Goal: Task Accomplishment & Management: Use online tool/utility

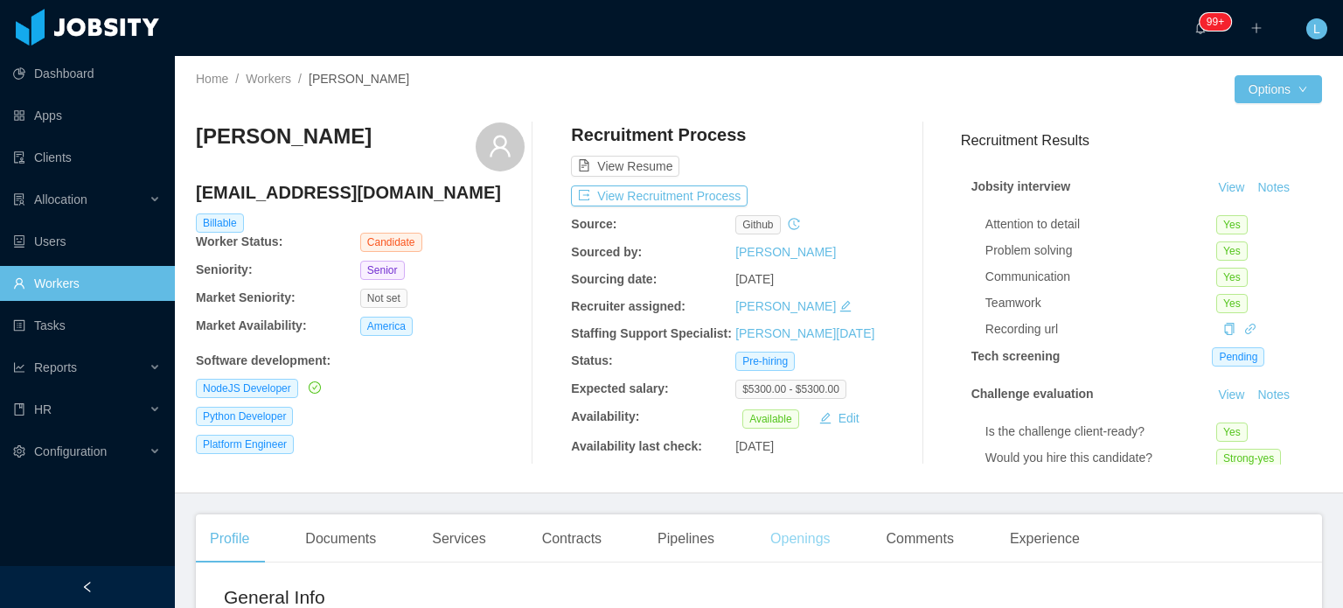
drag, startPoint x: 801, startPoint y: 546, endPoint x: 791, endPoint y: 541, distance: 10.6
click at [801, 546] on div "Openings" at bounding box center [800, 538] width 88 height 49
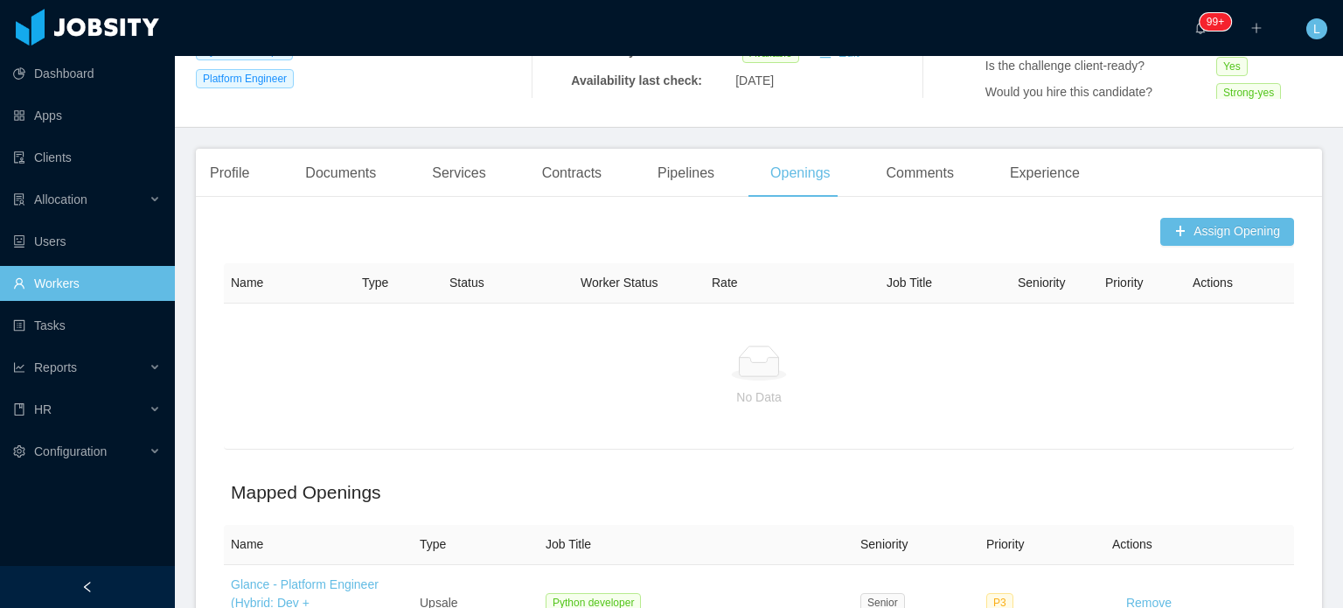
scroll to position [87, 0]
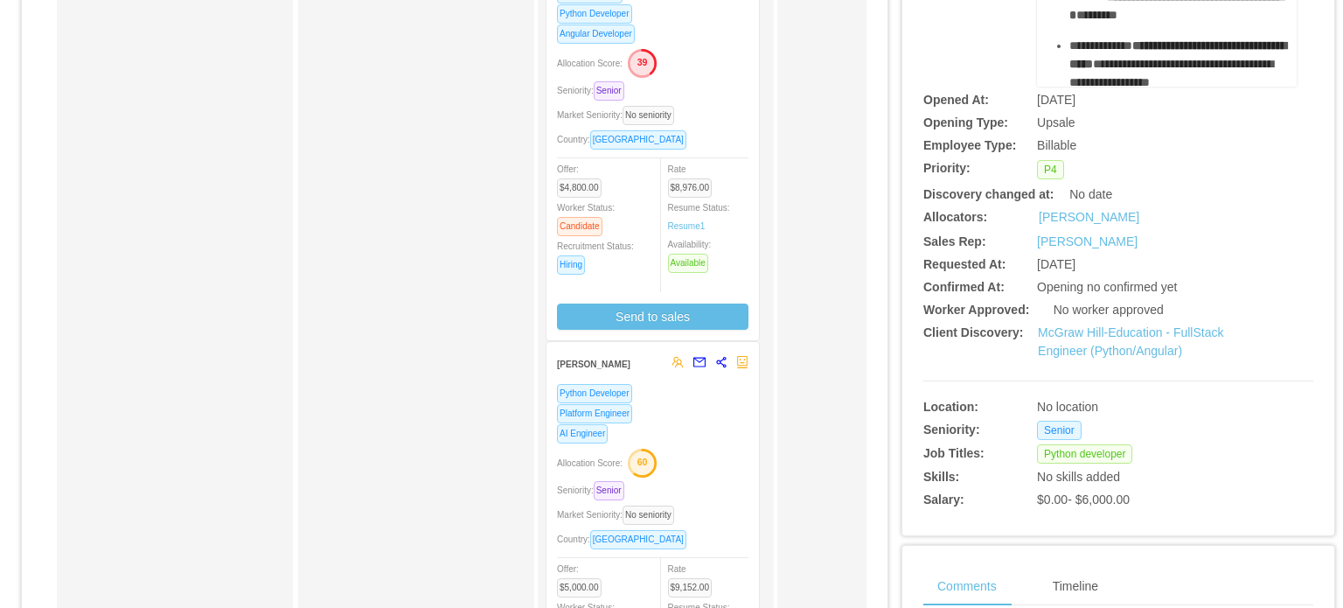
scroll to position [437, 0]
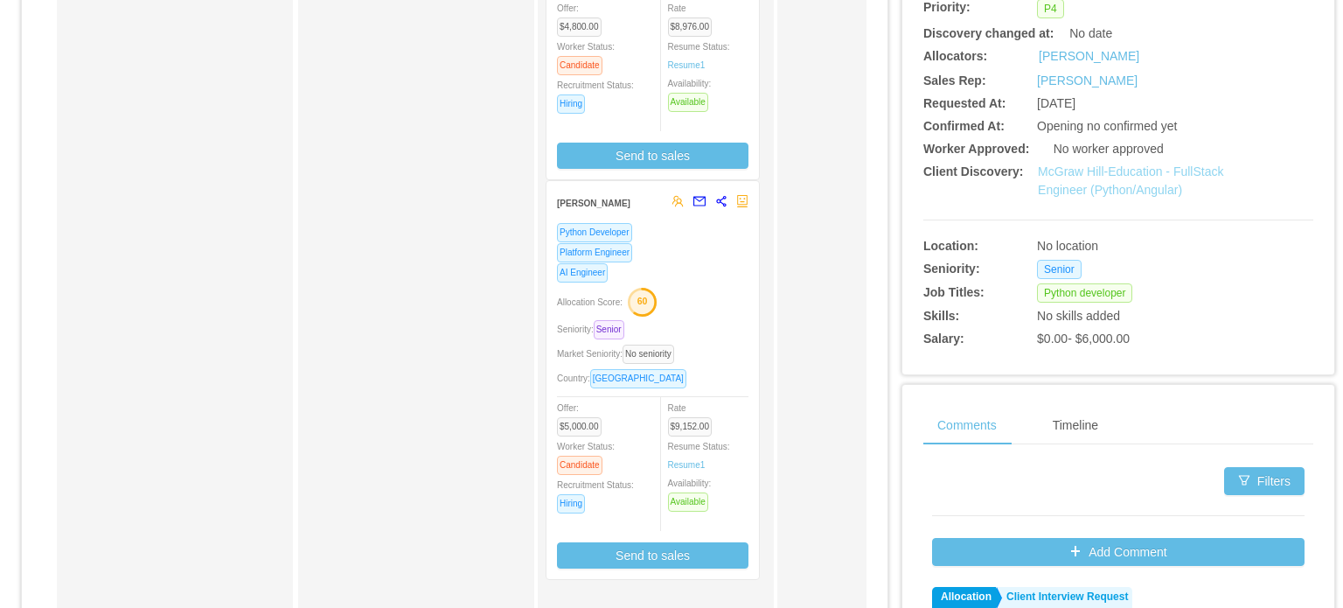
click at [1123, 188] on link "McGraw Hill-Education - FullStack Engineer (Python/Angular)" at bounding box center [1130, 180] width 185 height 32
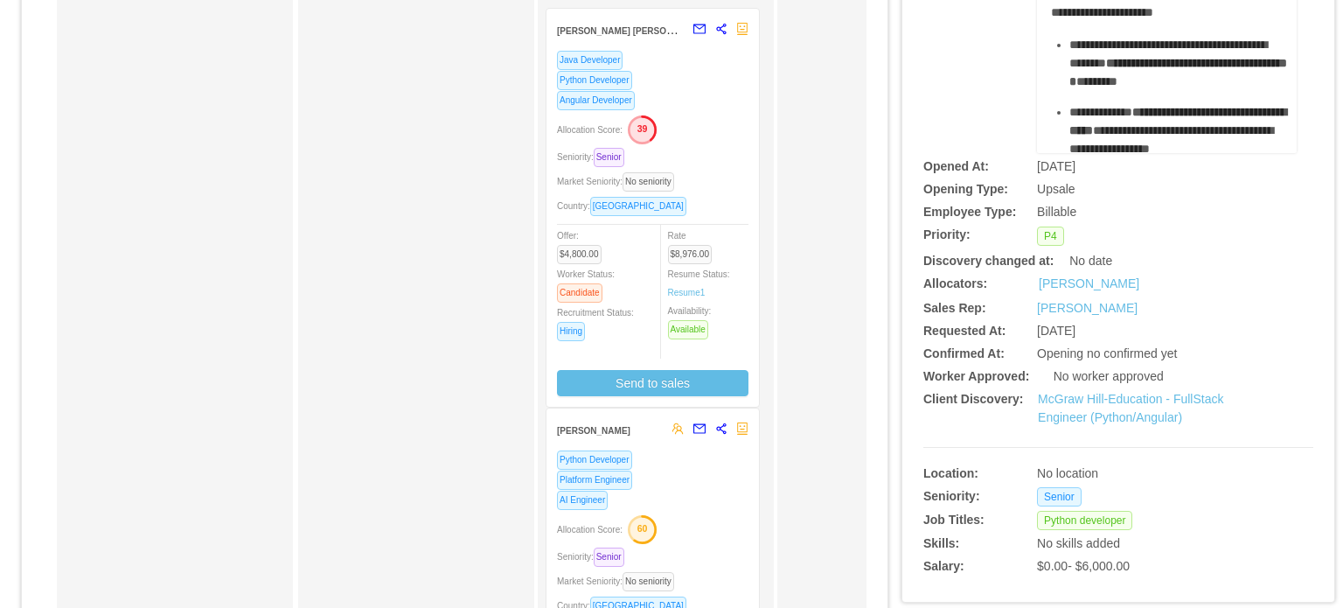
scroll to position [0, 0]
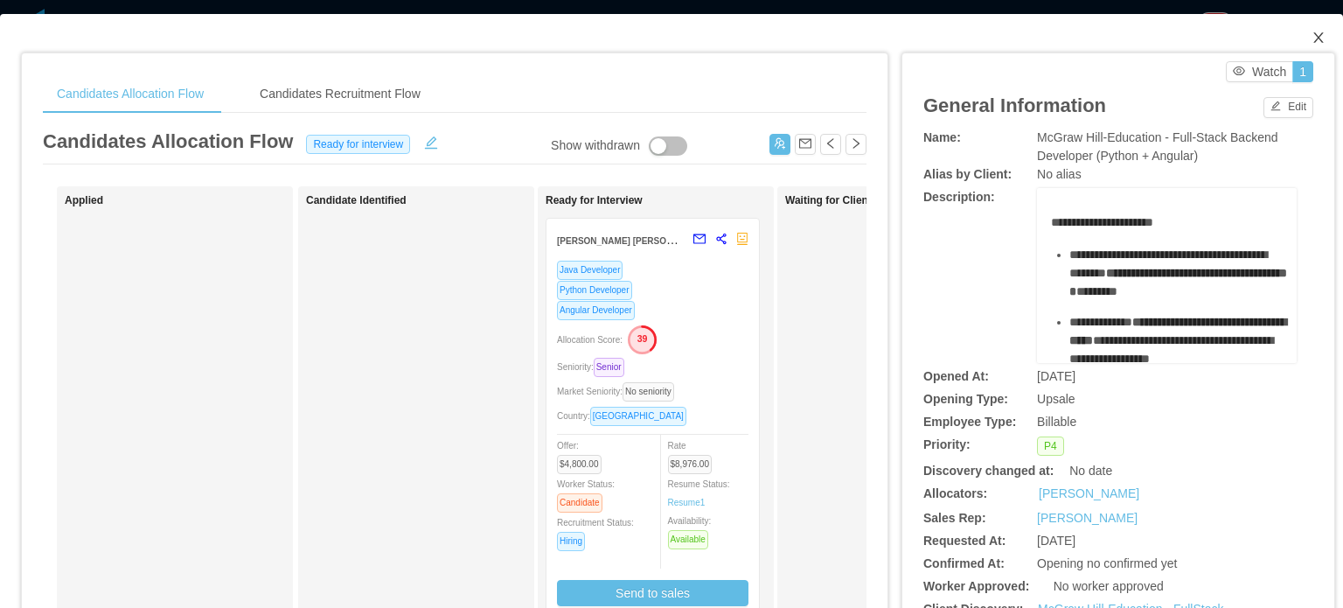
click at [1311, 38] on icon "icon: close" at bounding box center [1318, 38] width 14 height 14
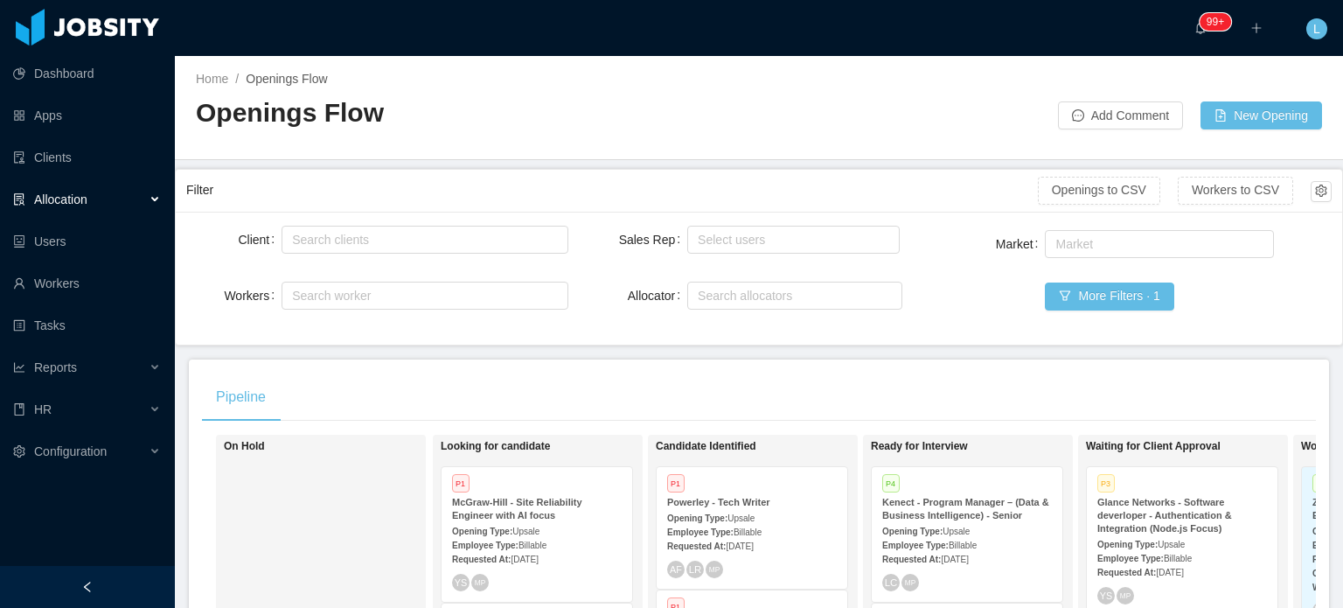
click at [60, 207] on div "Allocation" at bounding box center [87, 199] width 175 height 35
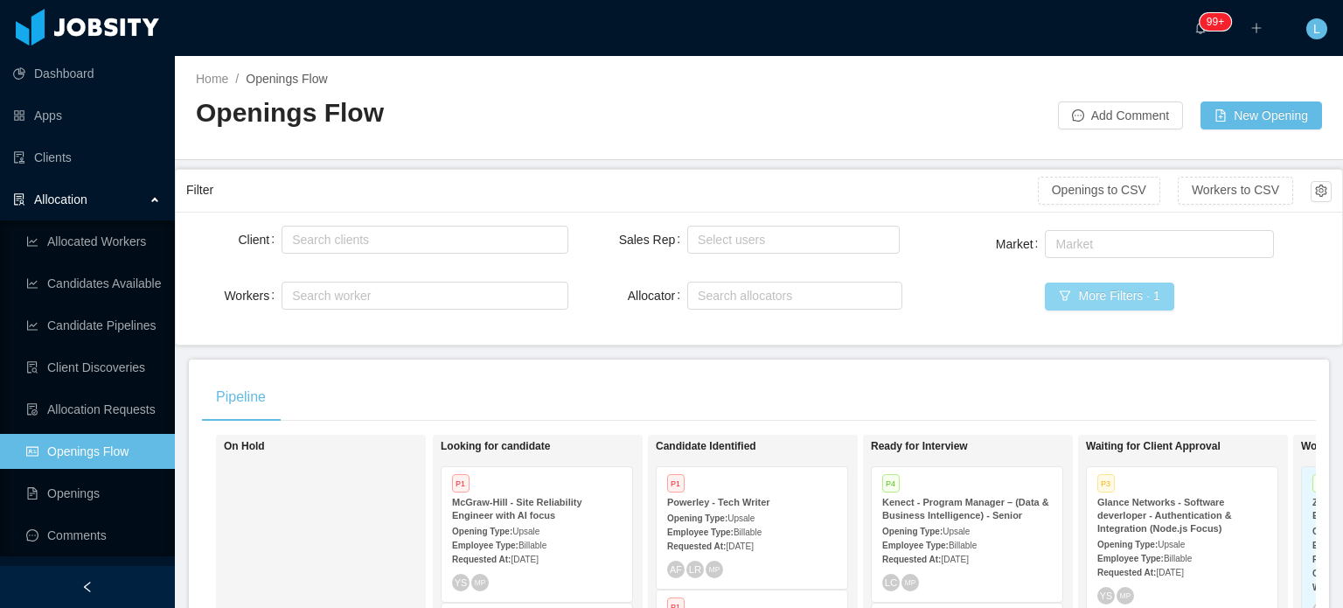
click at [1090, 296] on button "More Filters · 1" at bounding box center [1109, 296] width 129 height 28
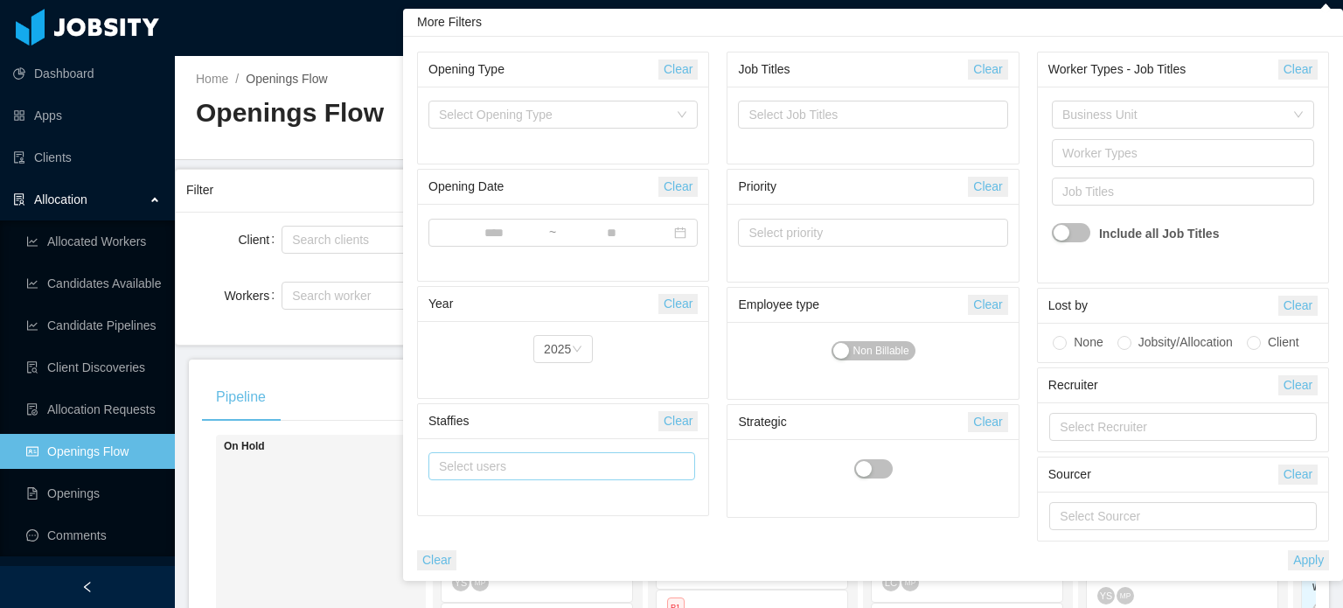
click at [530, 453] on div "Select users" at bounding box center [559, 466] width 251 height 26
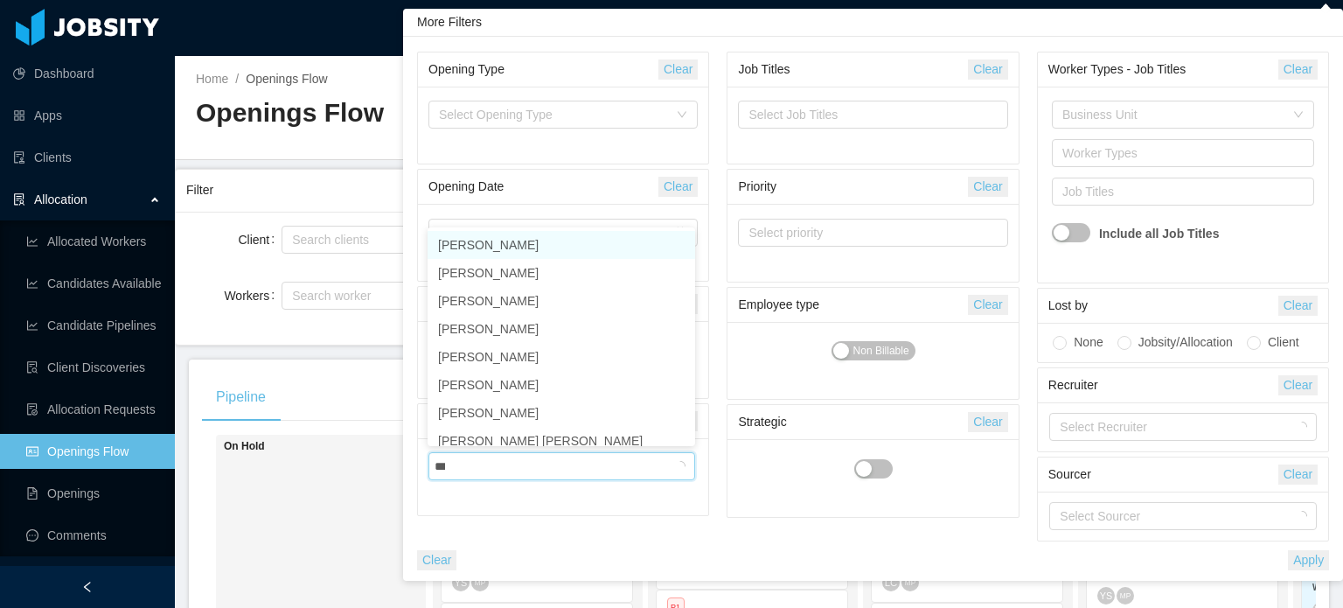
type input "****"
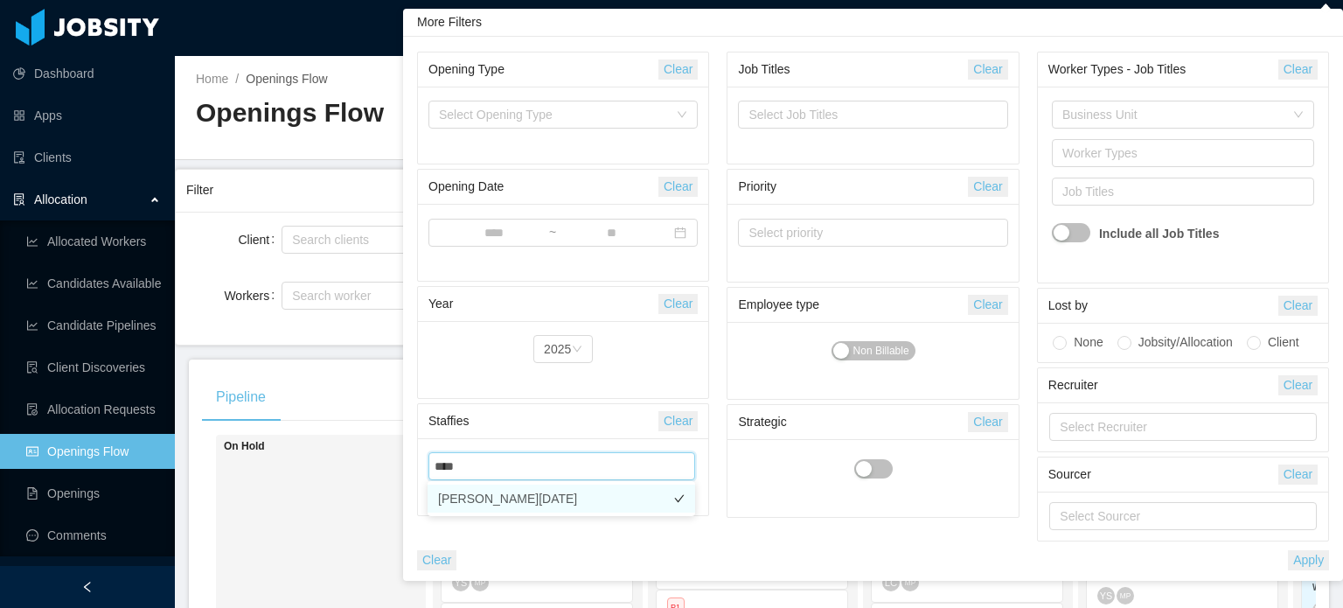
click at [507, 498] on li "[PERSON_NAME][DATE]" at bounding box center [562, 498] width 268 height 28
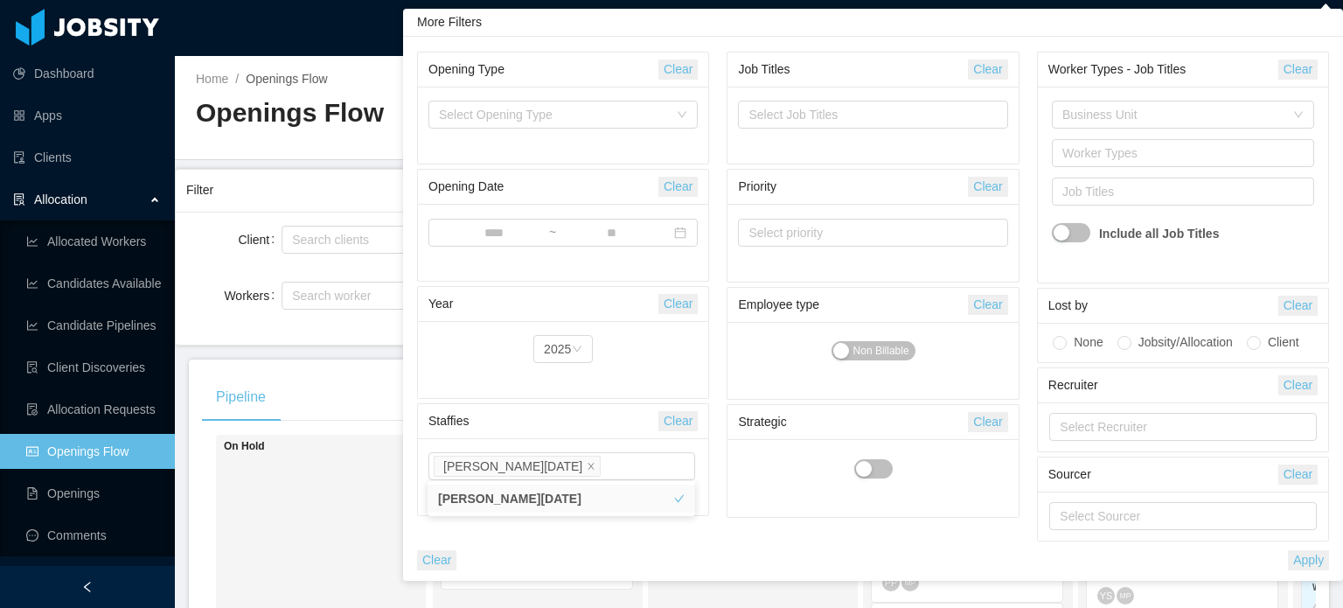
click at [1318, 559] on button "Apply" at bounding box center [1308, 560] width 41 height 20
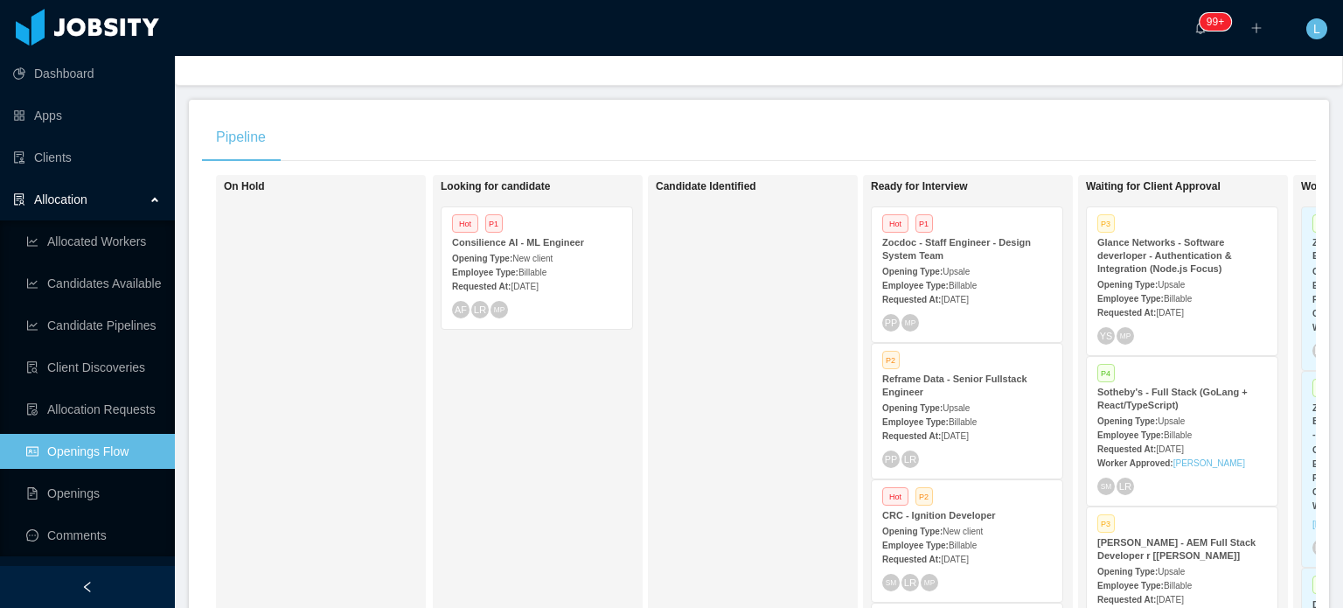
scroll to position [262, 0]
click at [581, 260] on div "Employee Type: Billable" at bounding box center [537, 269] width 170 height 18
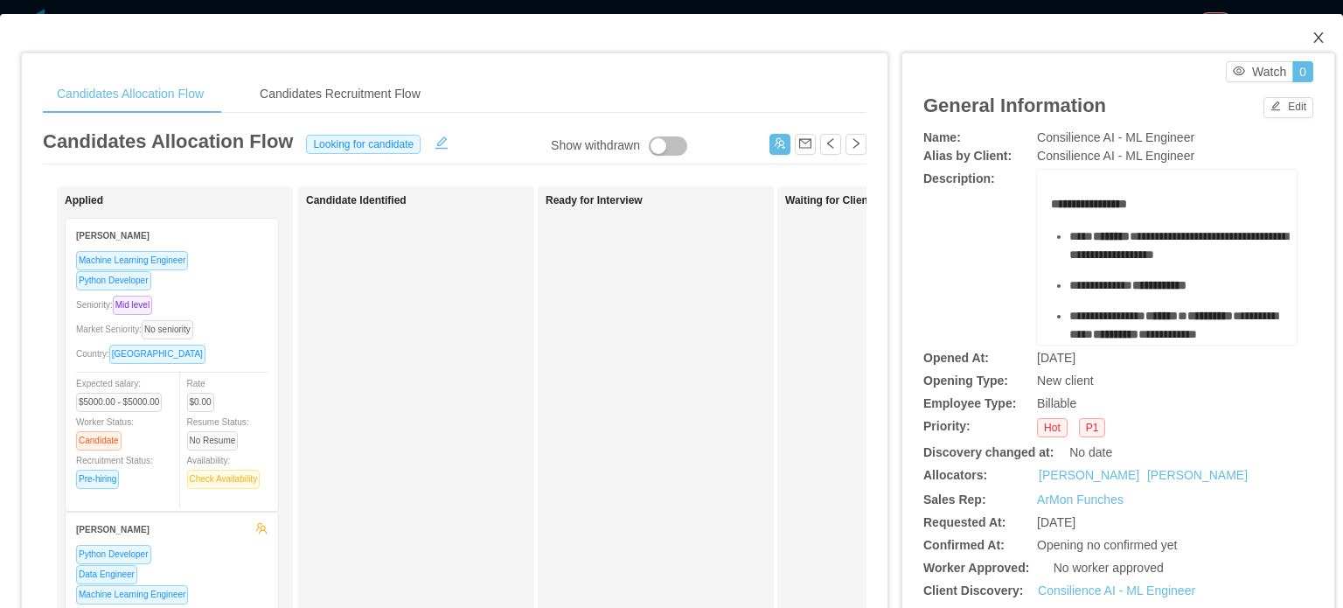
click at [1311, 38] on icon "icon: close" at bounding box center [1318, 38] width 14 height 14
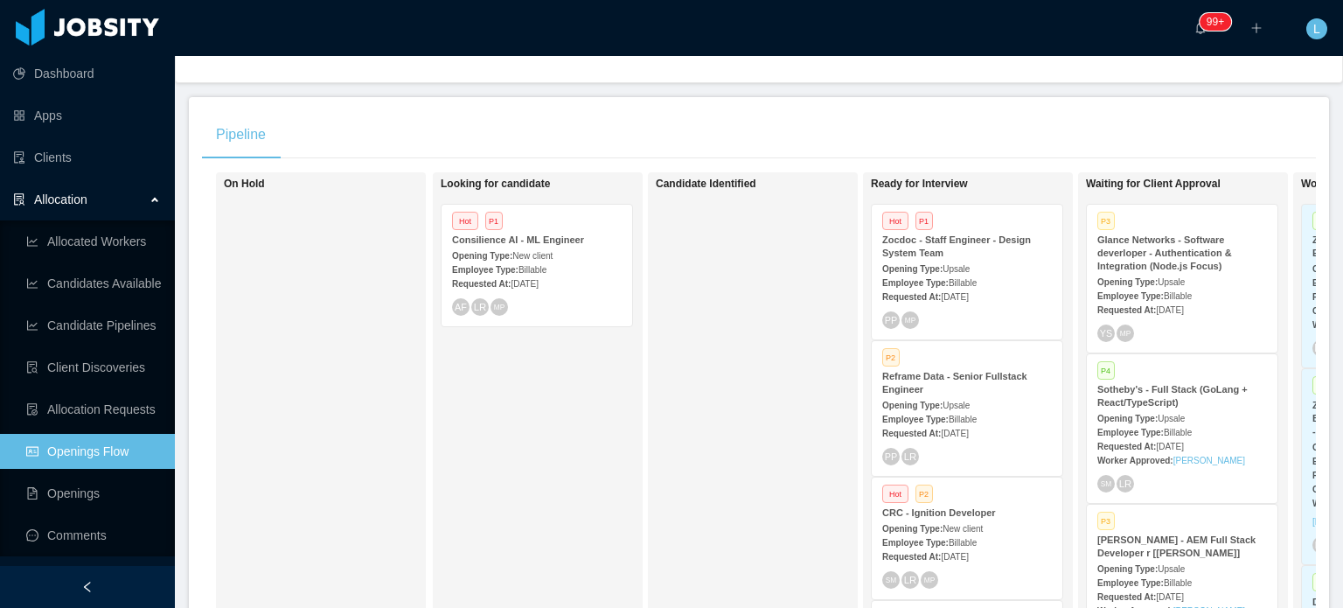
click at [988, 278] on div "Employee Type: Billable" at bounding box center [967, 282] width 170 height 18
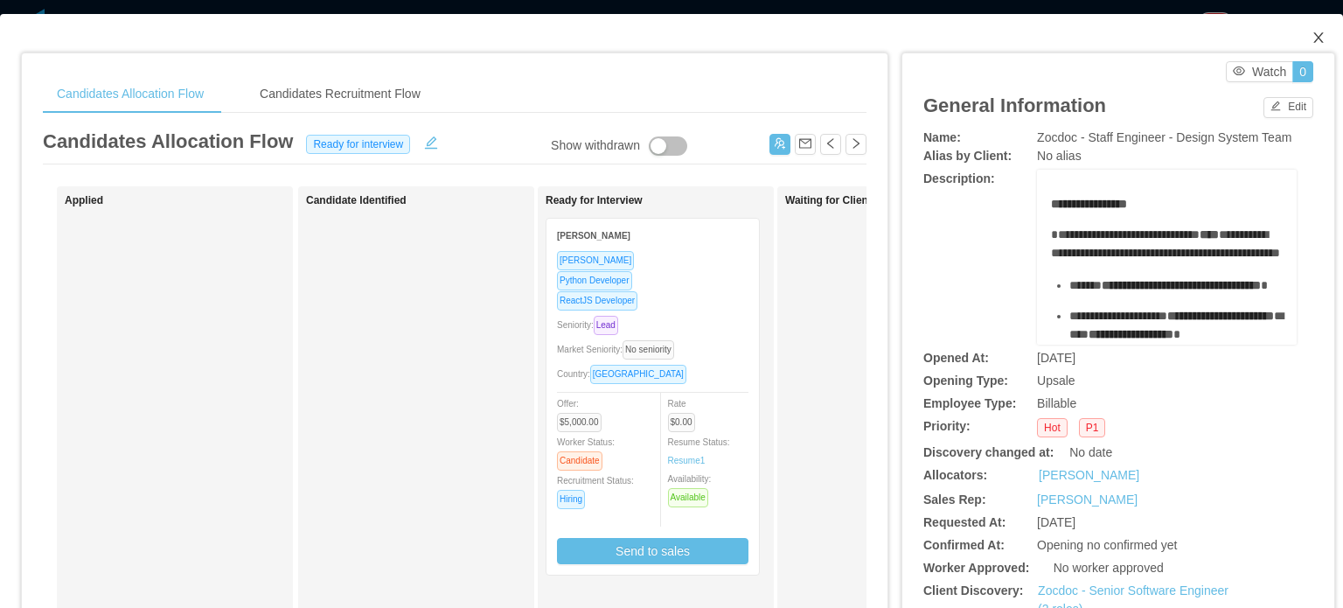
drag, startPoint x: 1305, startPoint y: 37, endPoint x: 1296, endPoint y: 43, distance: 11.4
click at [1311, 37] on icon "icon: close" at bounding box center [1318, 38] width 14 height 14
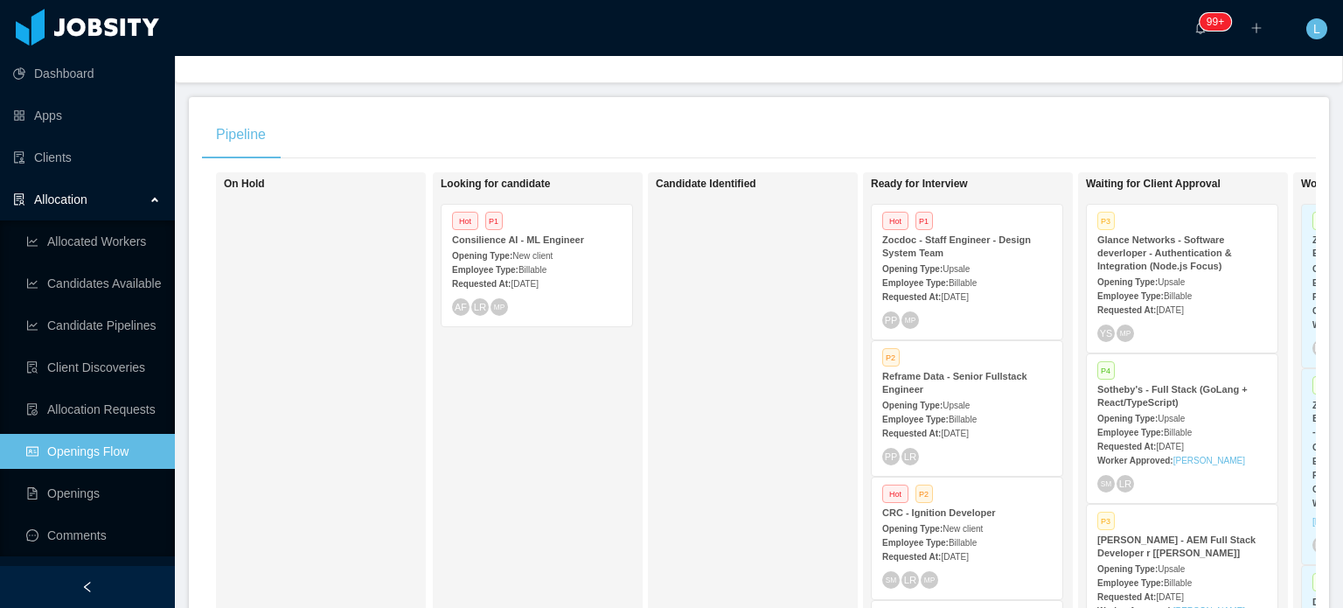
click at [1035, 426] on div "Requested At: Sep 9th, 2025" at bounding box center [967, 432] width 170 height 18
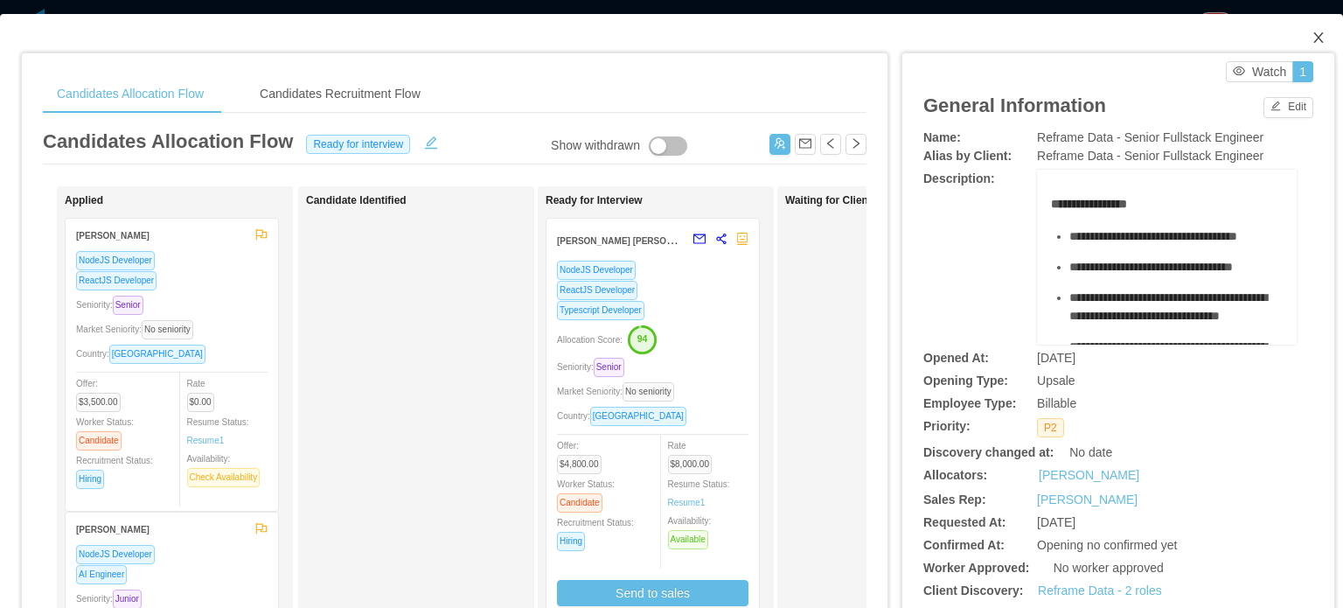
click at [1311, 36] on icon "icon: close" at bounding box center [1318, 38] width 14 height 14
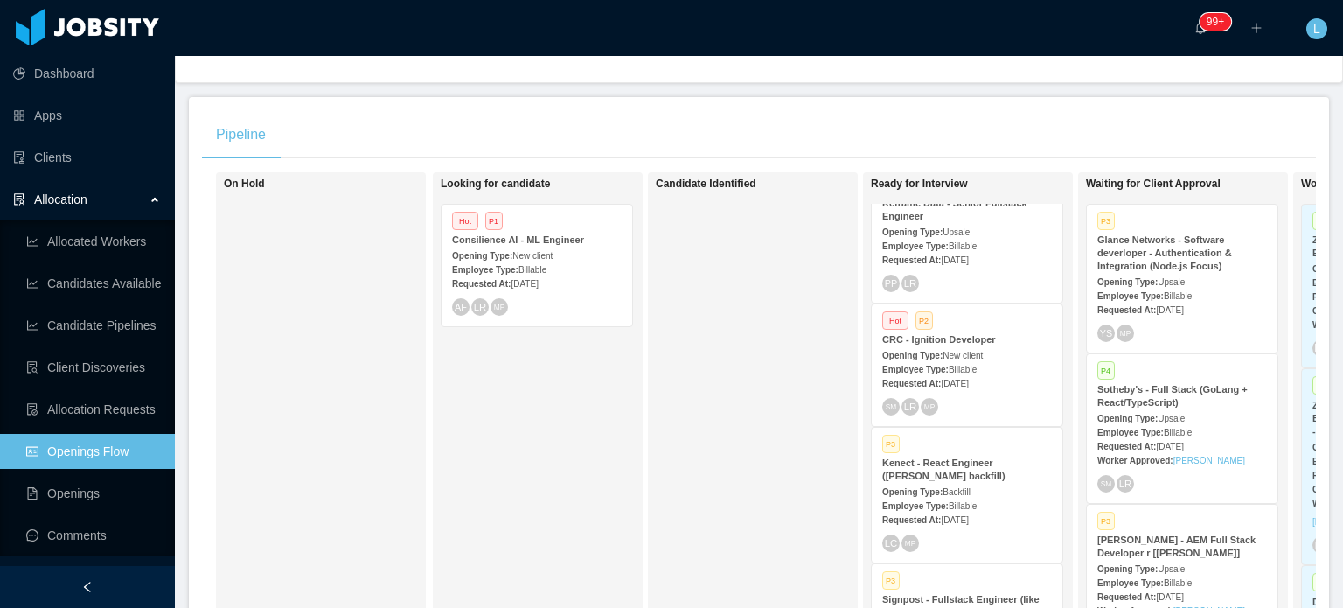
scroll to position [175, 0]
click at [1021, 387] on div "Requested At: Sep 16th, 2025" at bounding box center [967, 381] width 170 height 18
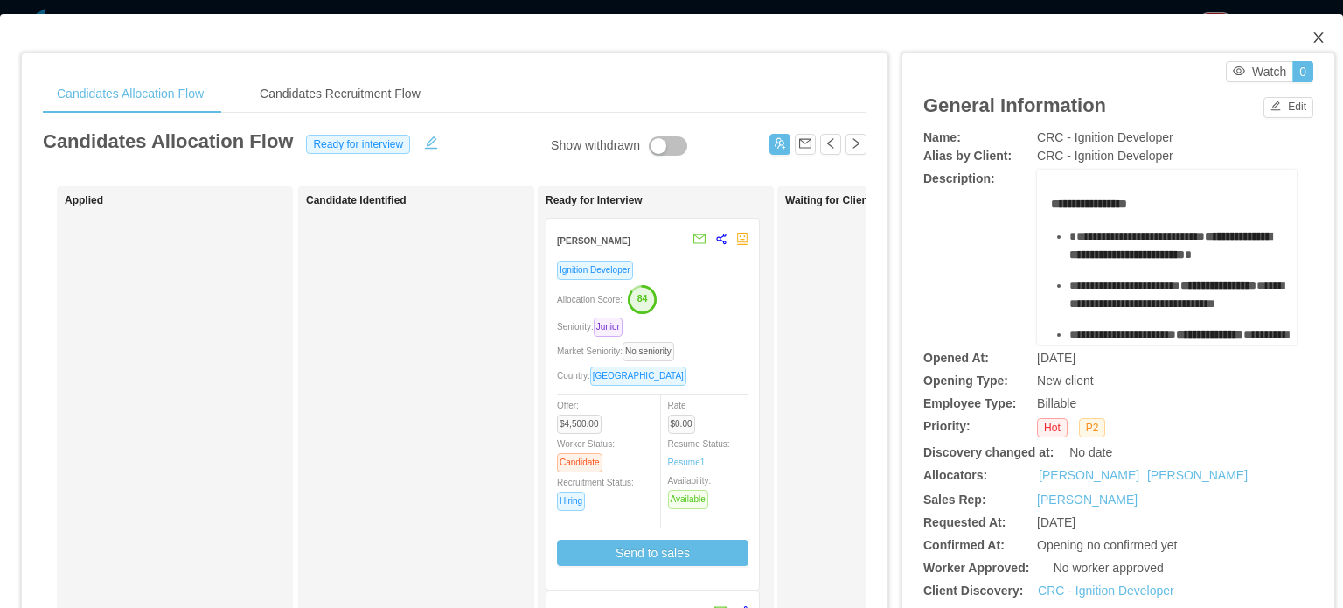
click at [1311, 41] on icon "icon: close" at bounding box center [1318, 38] width 14 height 14
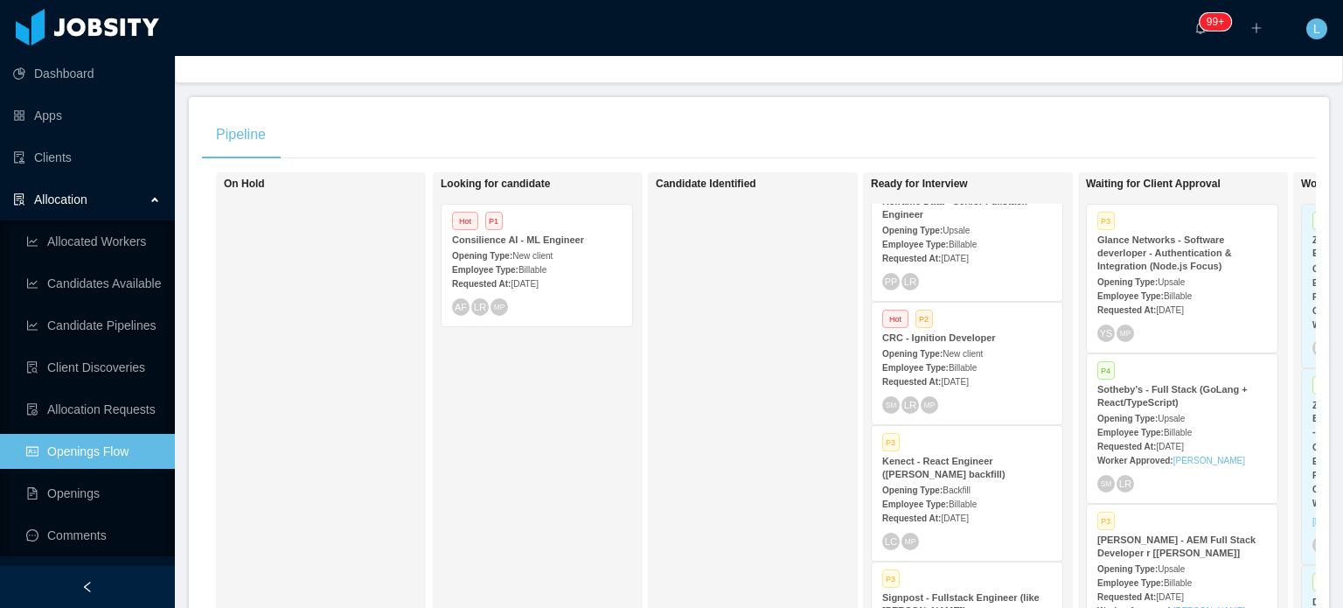
click at [1040, 501] on div "Employee Type: Billable" at bounding box center [967, 503] width 170 height 18
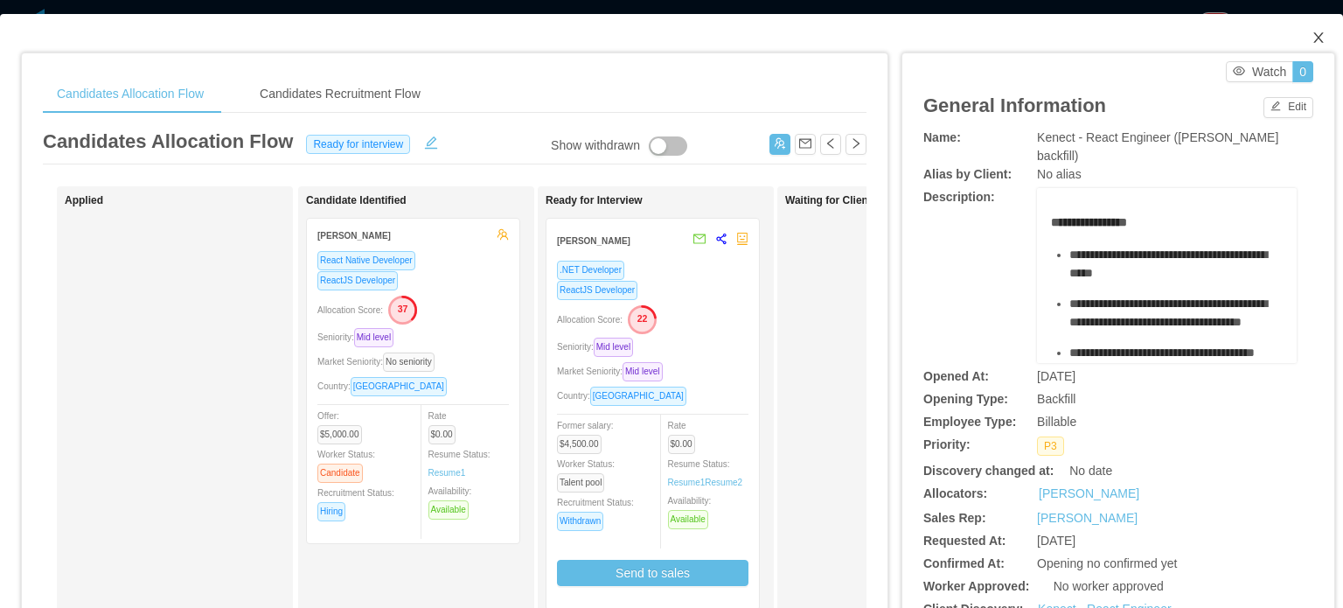
click at [1311, 41] on icon "icon: close" at bounding box center [1318, 38] width 14 height 14
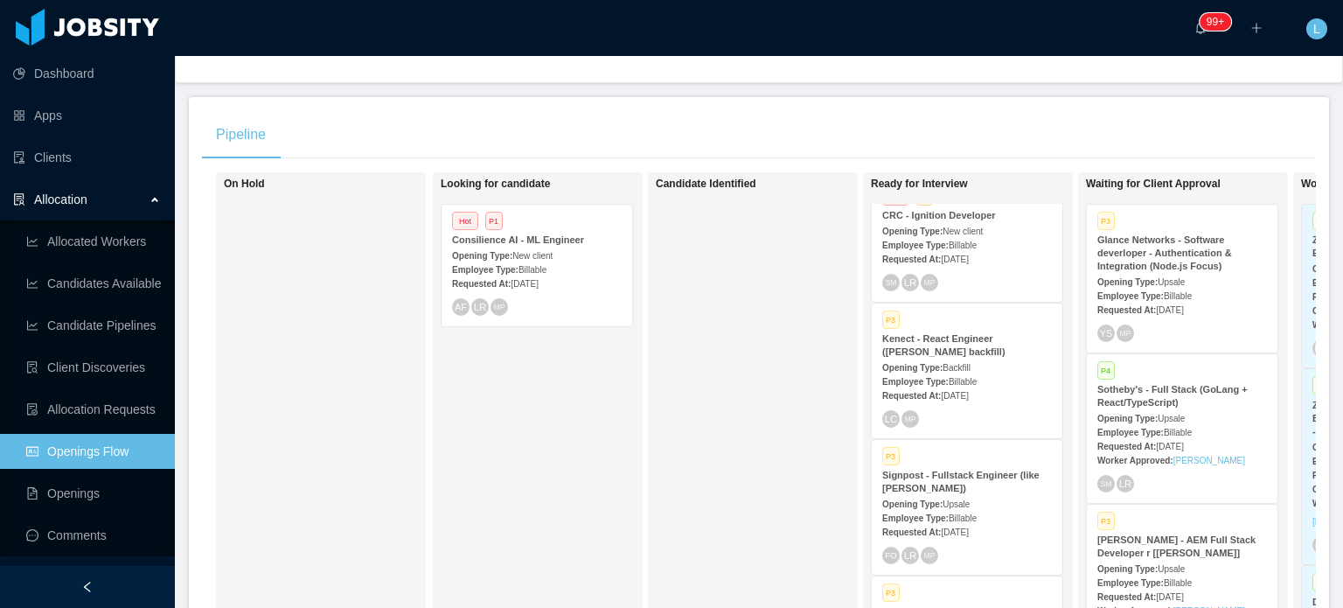
scroll to position [350, 0]
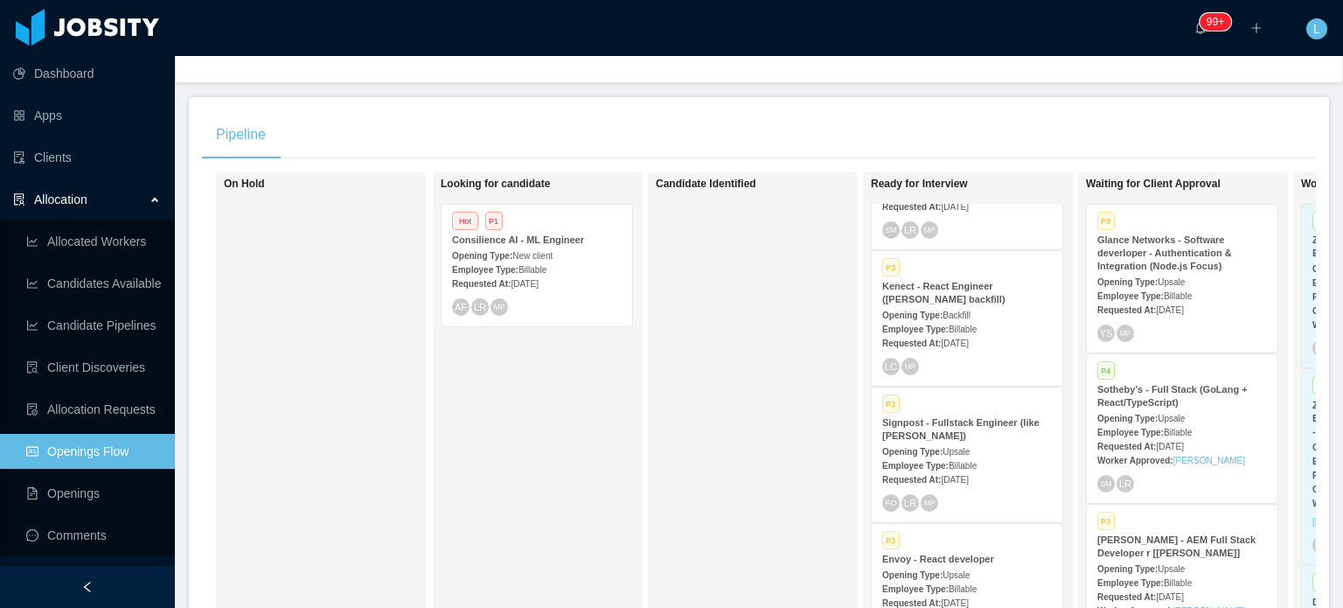
click at [1011, 466] on div "Employee Type: Billable" at bounding box center [967, 465] width 170 height 18
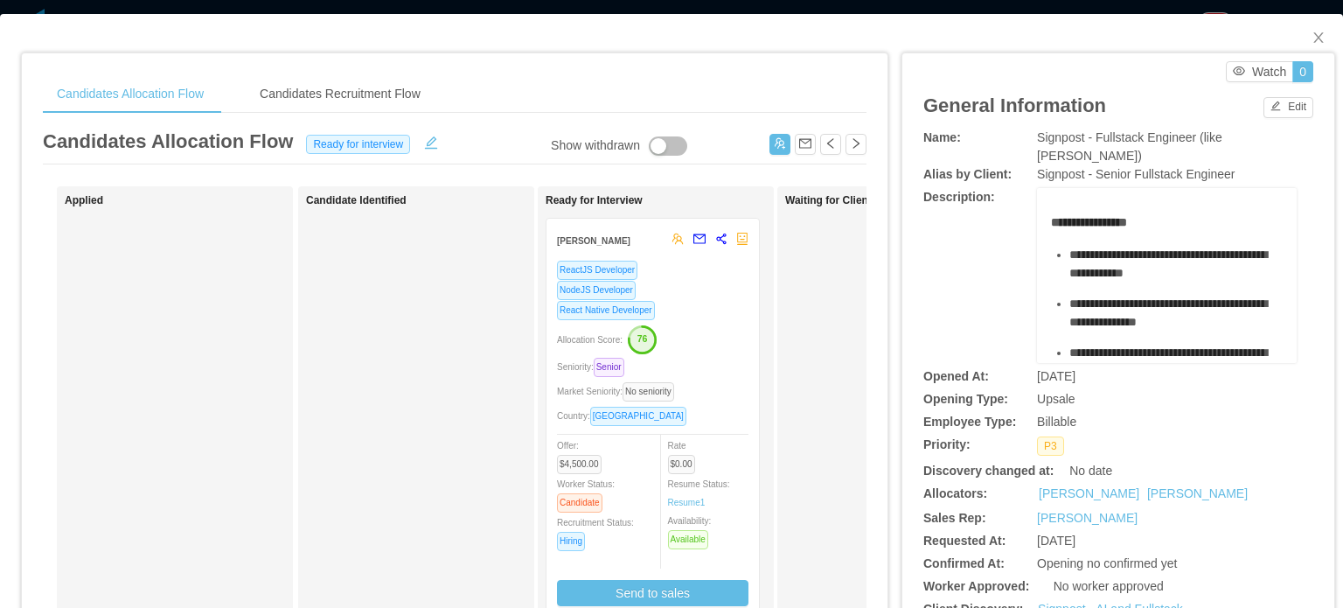
click at [743, 338] on div "Allocation Score: 76" at bounding box center [652, 338] width 191 height 28
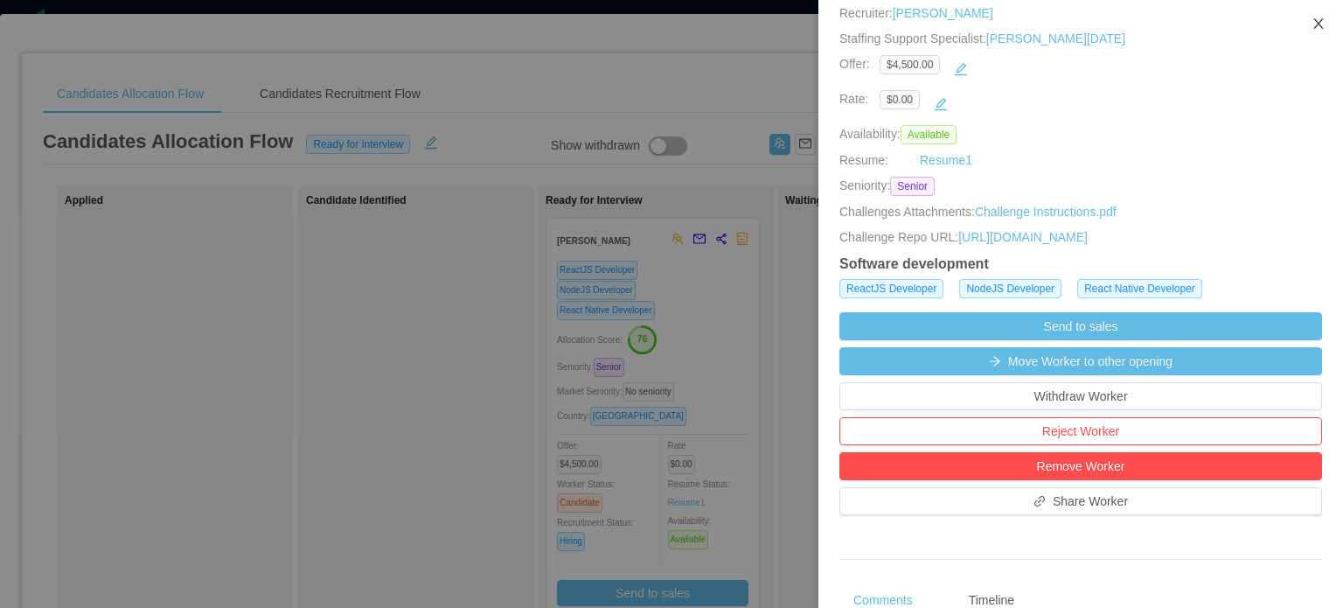
scroll to position [262, 0]
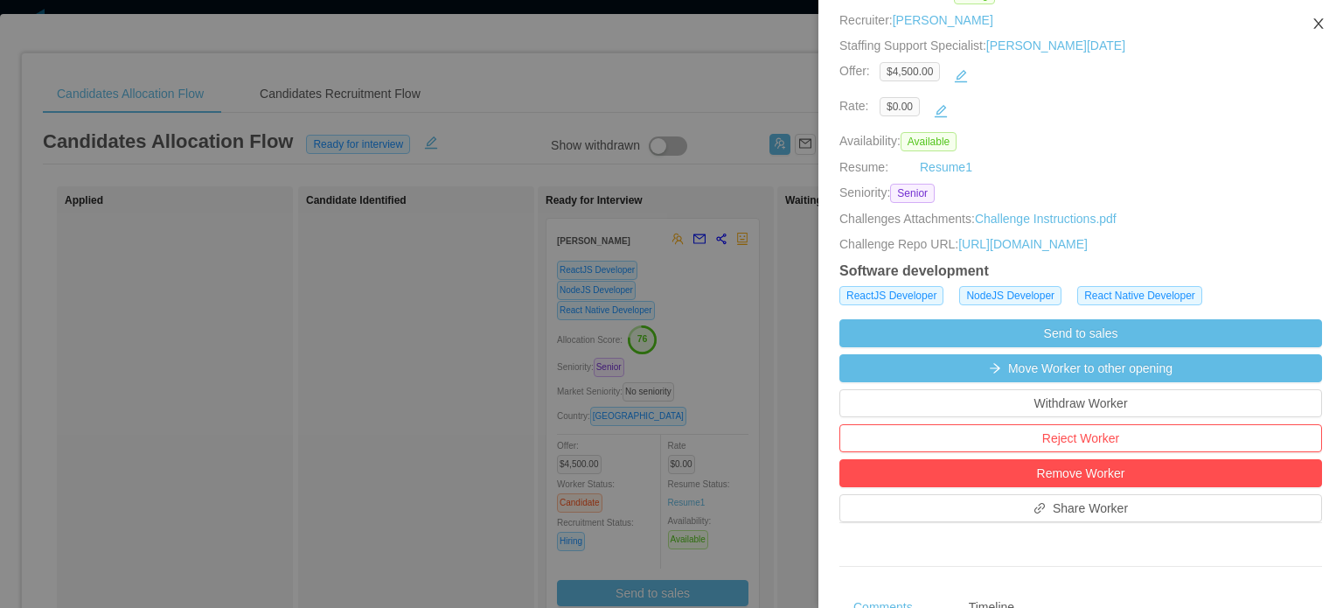
click at [1321, 18] on icon "icon: close" at bounding box center [1318, 24] width 14 height 14
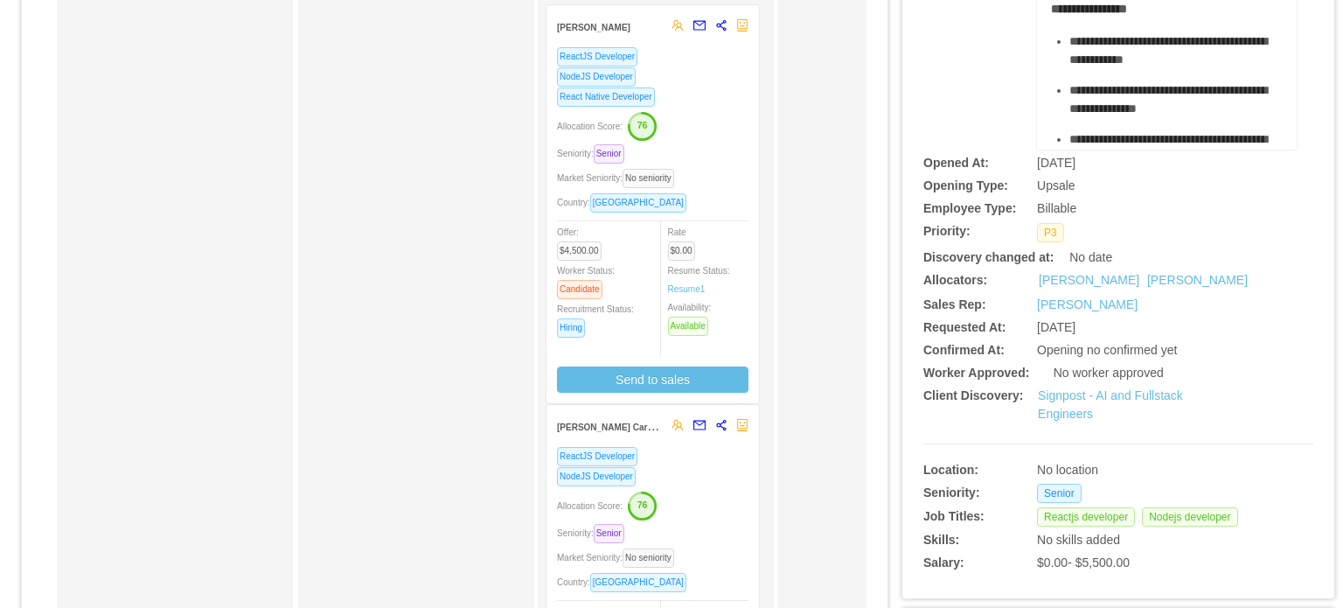
scroll to position [0, 0]
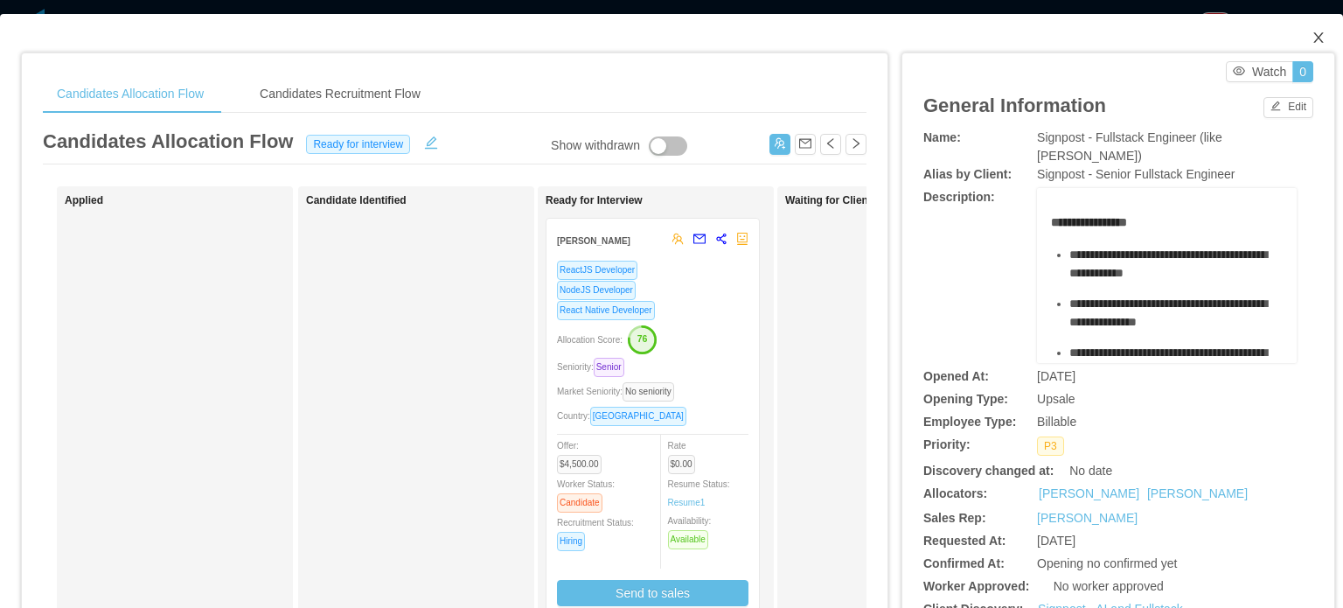
click at [1311, 38] on icon "icon: close" at bounding box center [1318, 38] width 14 height 14
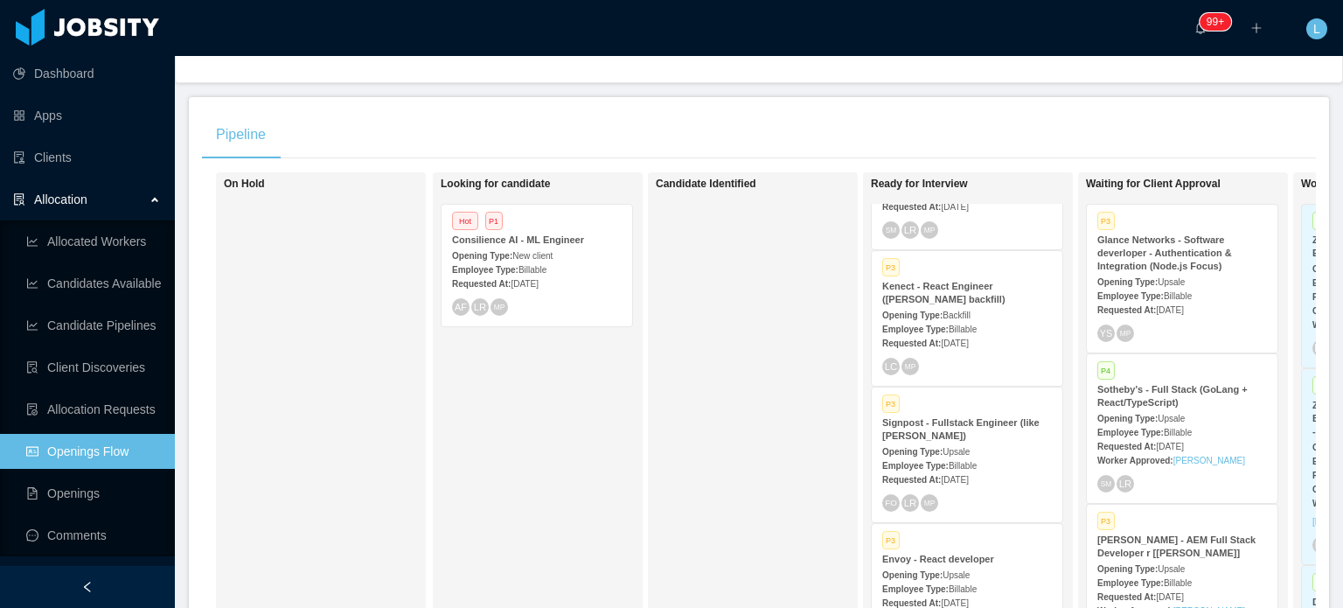
click at [1017, 579] on div "Employee Type: Billable" at bounding box center [967, 588] width 170 height 18
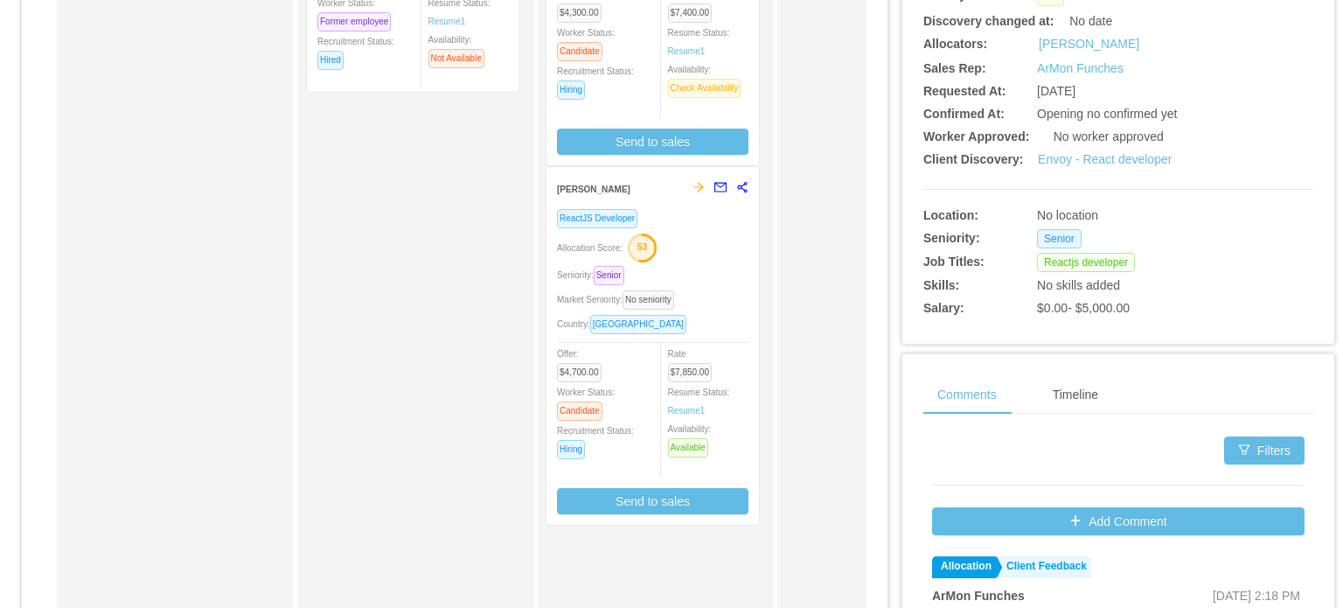
scroll to position [437, 0]
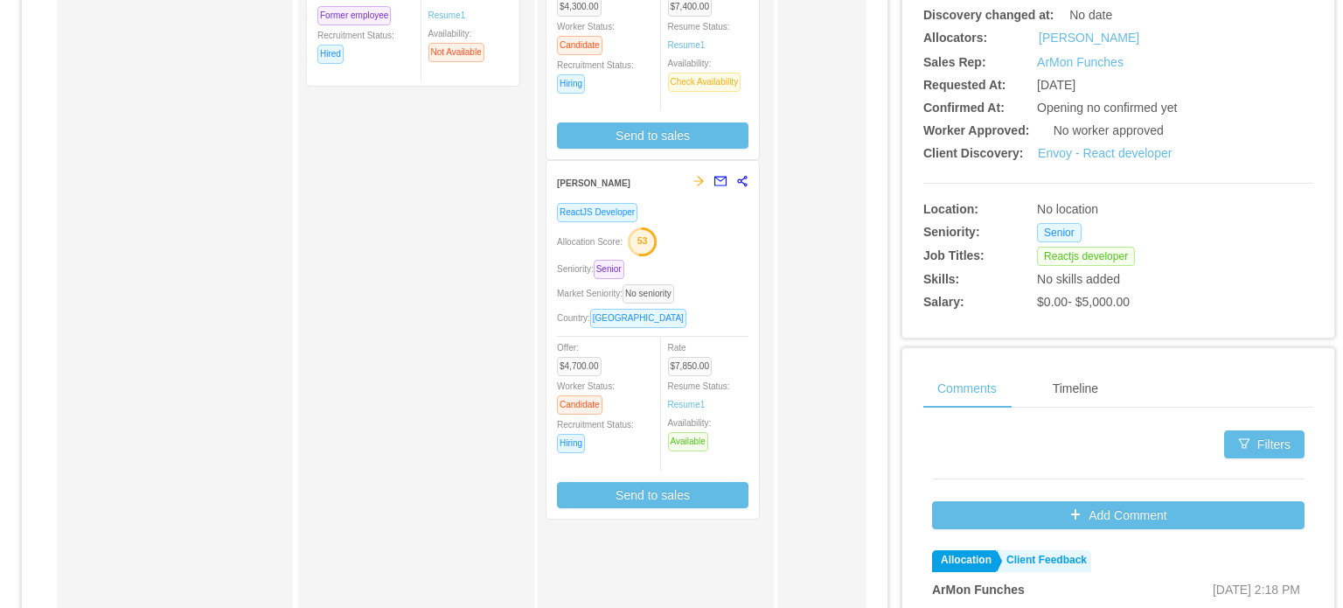
click at [734, 301] on div "Market Seniority: No seniority" at bounding box center [652, 293] width 191 height 20
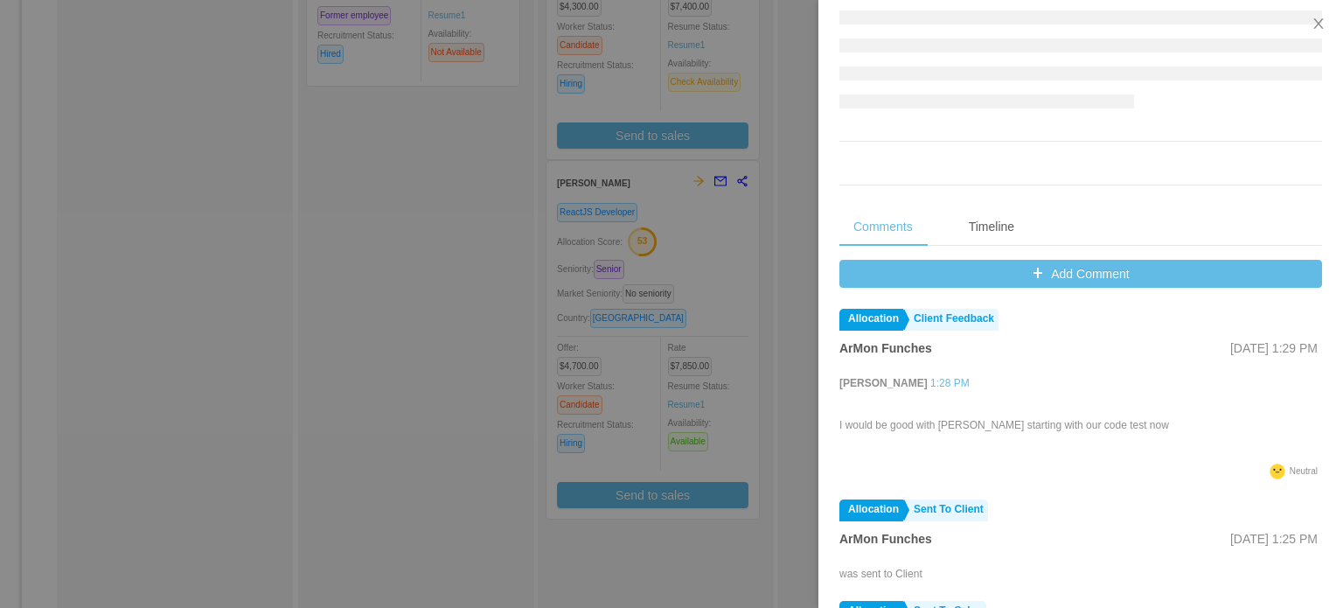
scroll to position [662, 0]
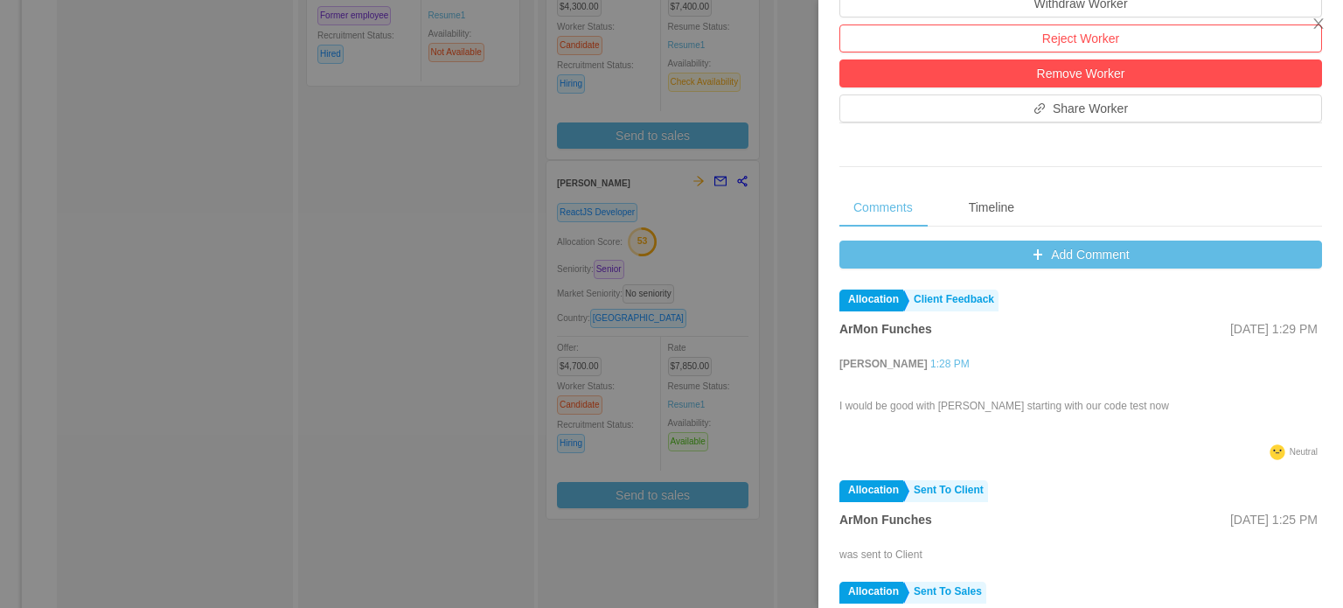
click at [727, 269] on div at bounding box center [671, 304] width 1343 height 608
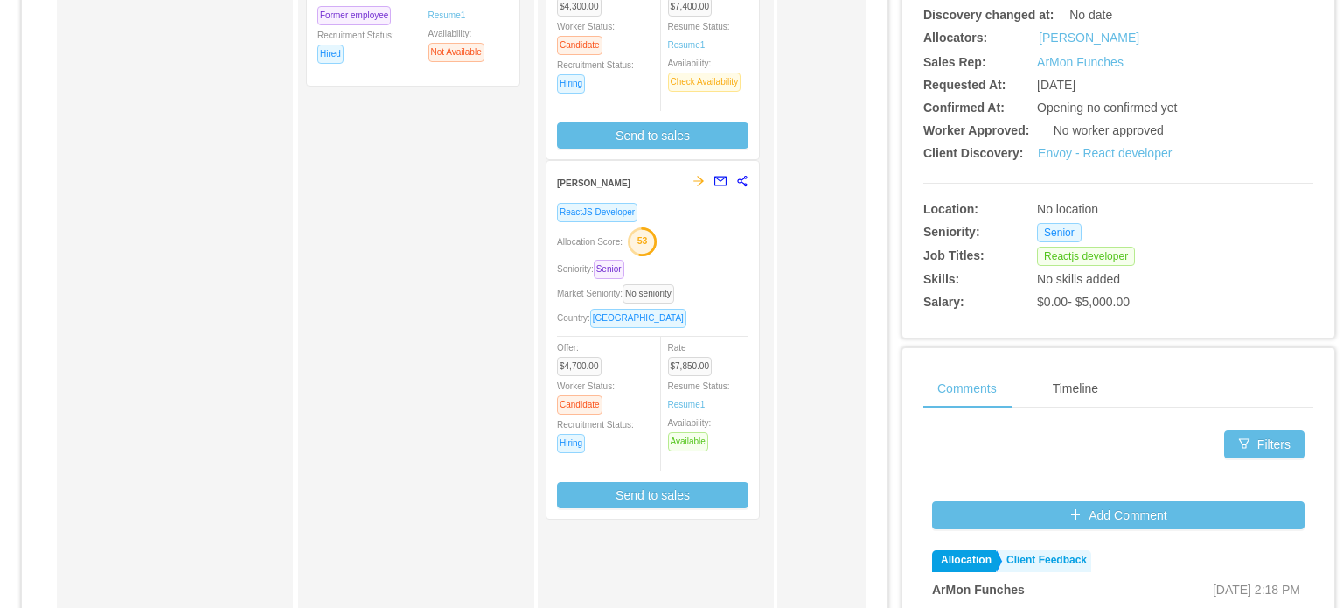
click at [727, 269] on div "Seniority: Senior" at bounding box center [652, 269] width 191 height 20
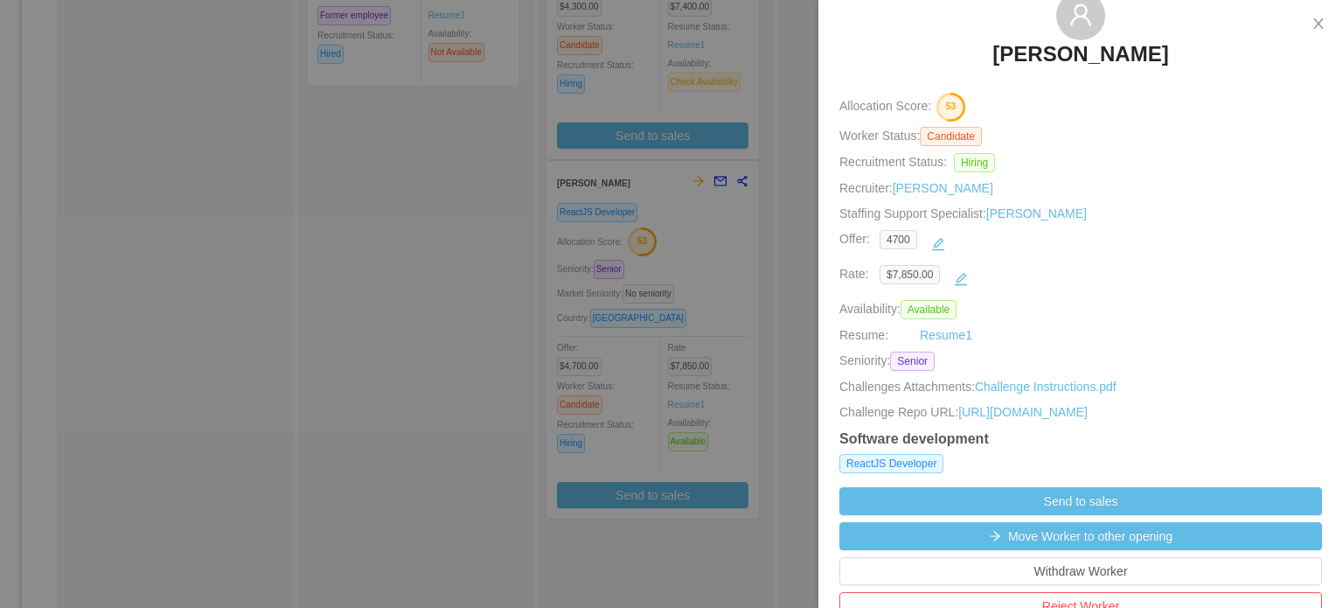
scroll to position [87, 0]
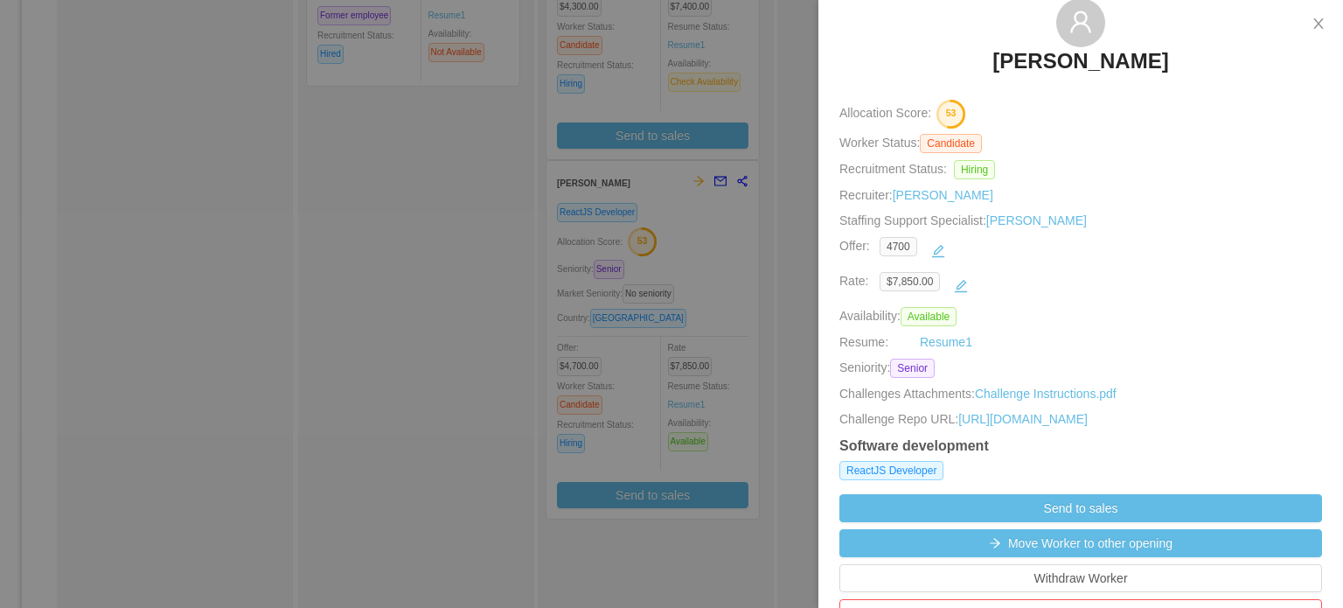
click at [724, 161] on div at bounding box center [671, 304] width 1343 height 608
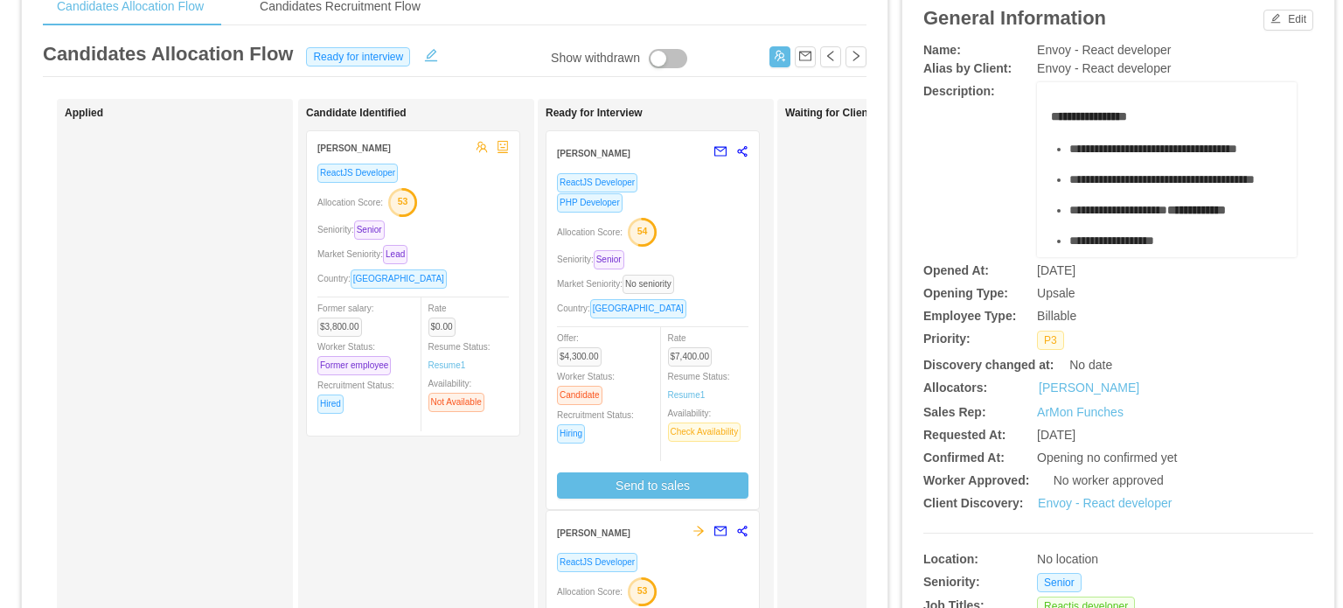
click at [722, 211] on div "PHP Developer" at bounding box center [652, 202] width 191 height 20
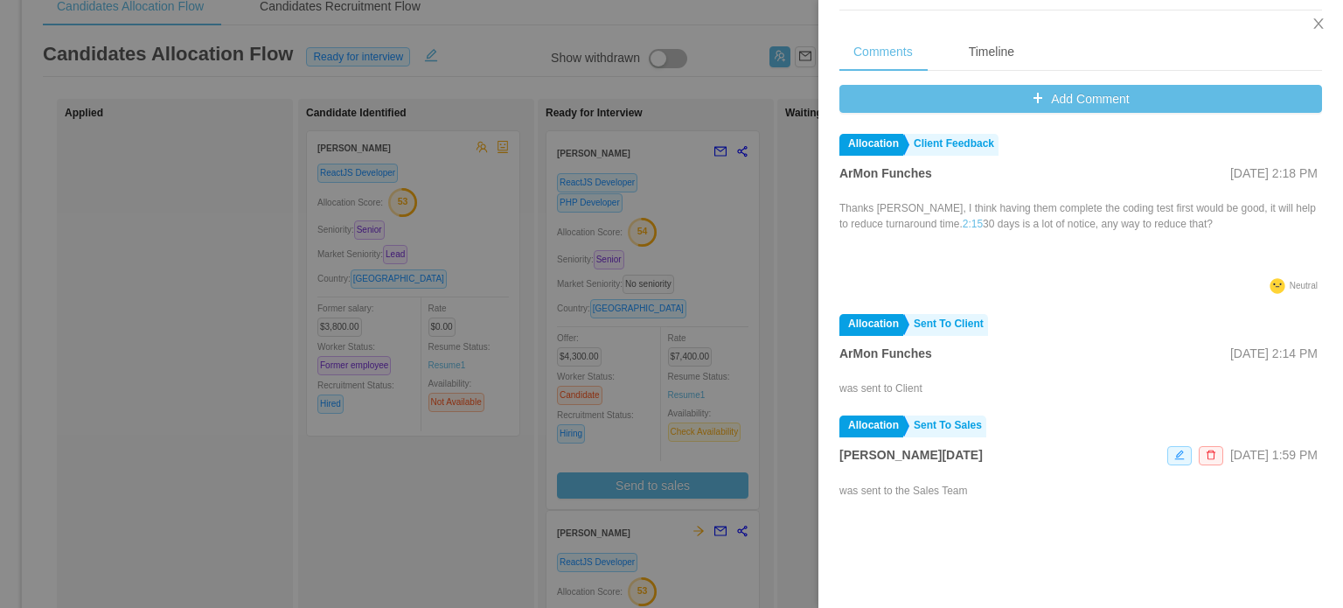
scroll to position [837, 0]
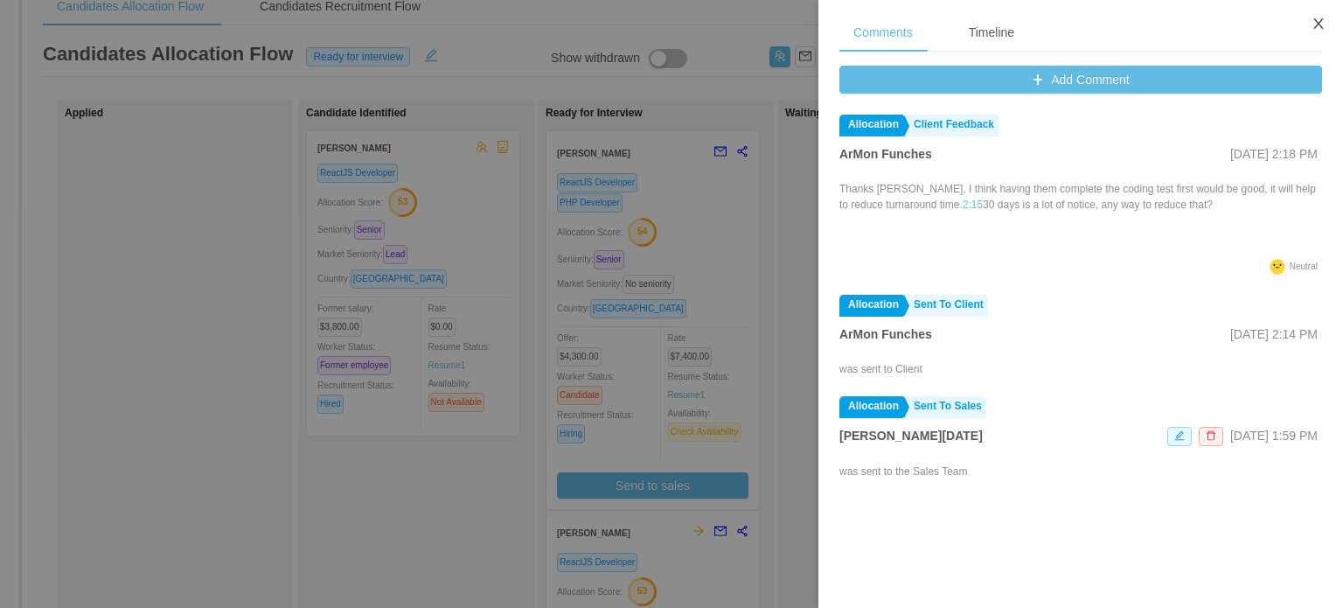
click at [1318, 24] on icon "icon: close" at bounding box center [1318, 23] width 10 height 10
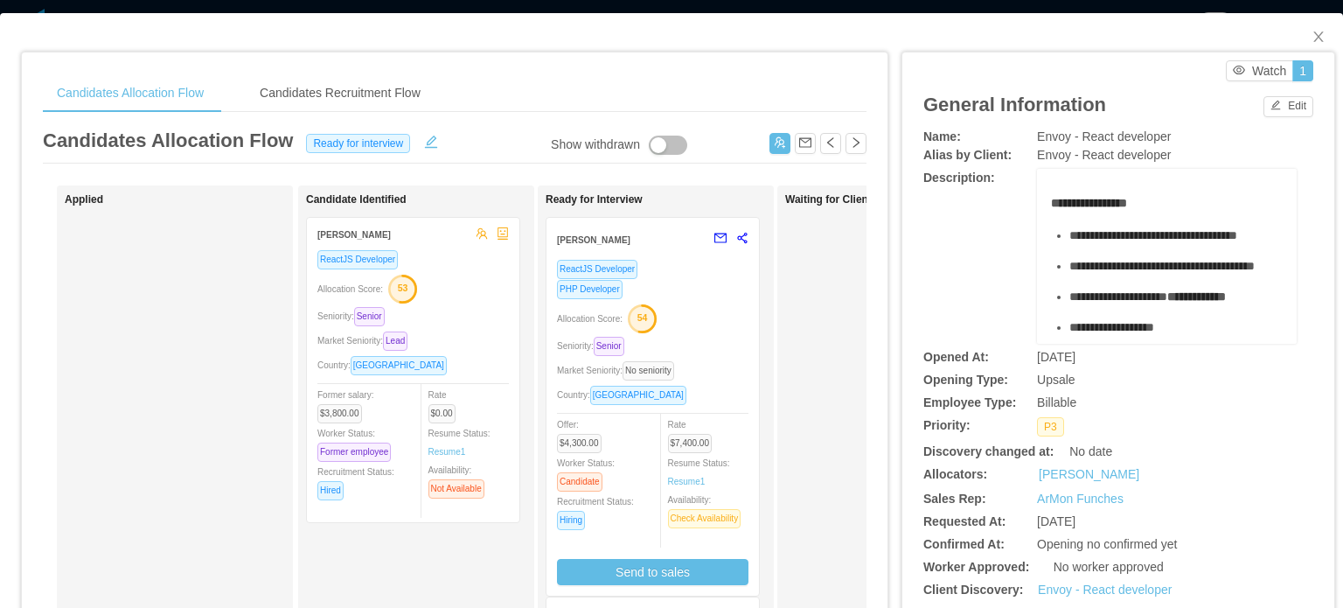
scroll to position [0, 0]
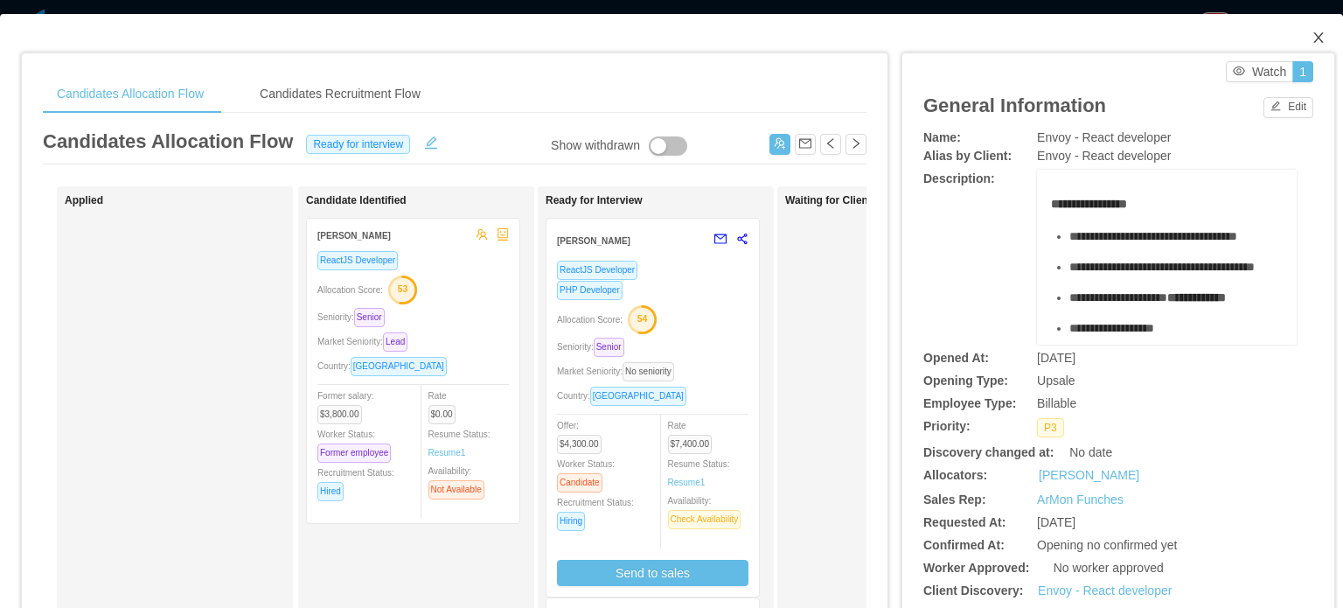
click at [1313, 34] on icon "icon: close" at bounding box center [1318, 37] width 10 height 10
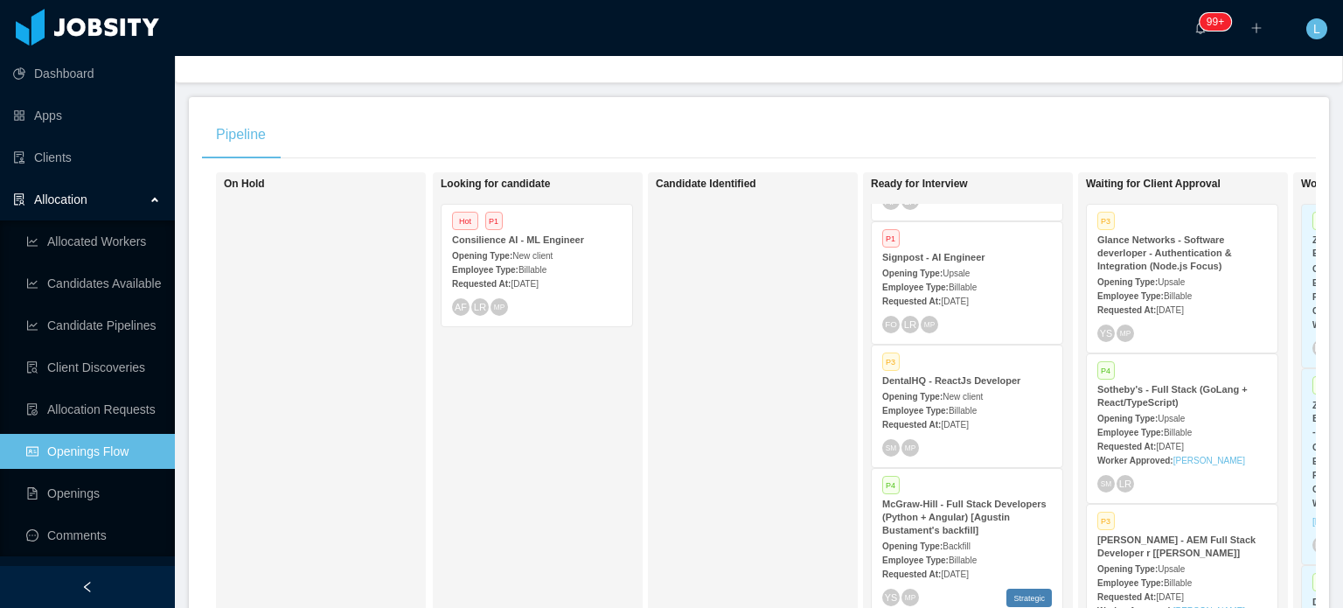
scroll to position [787, 0]
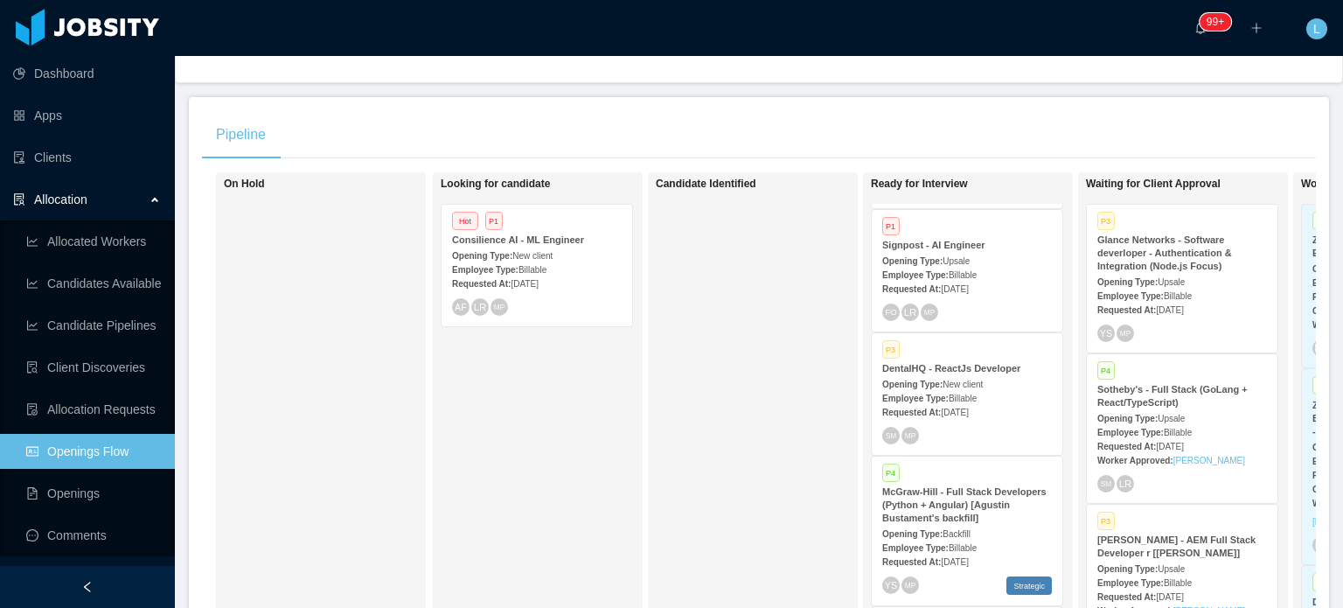
click at [968, 285] on span "[DATE]" at bounding box center [954, 289] width 27 height 10
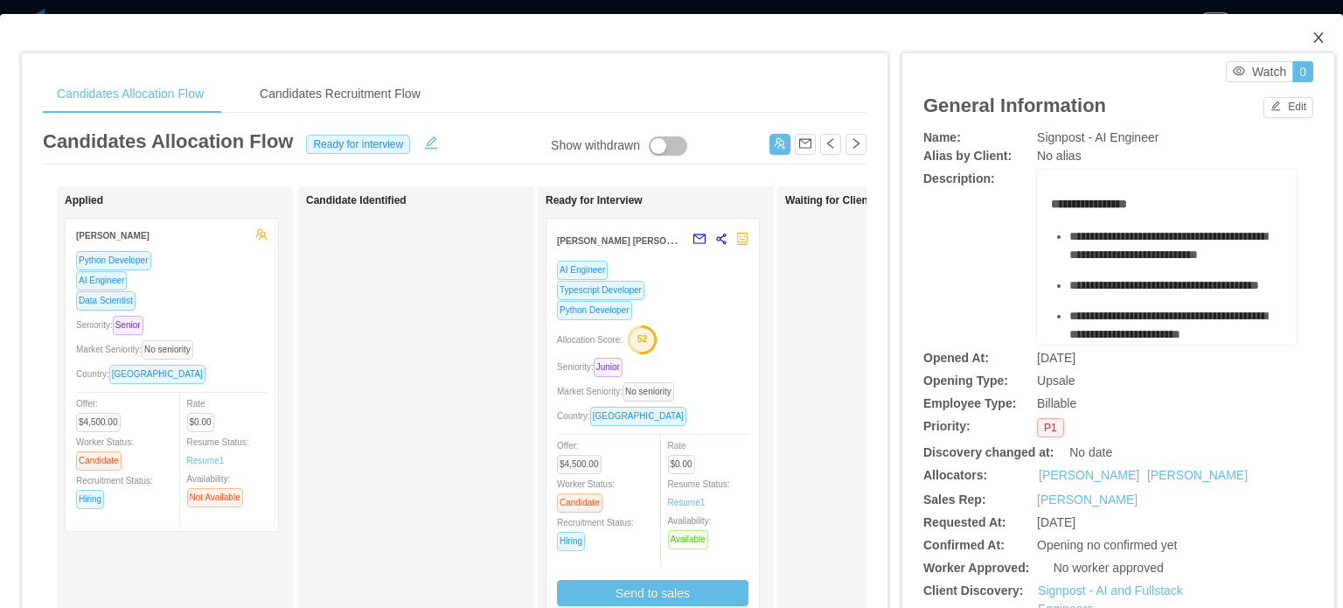
click at [1312, 35] on span "Close" at bounding box center [1318, 38] width 49 height 49
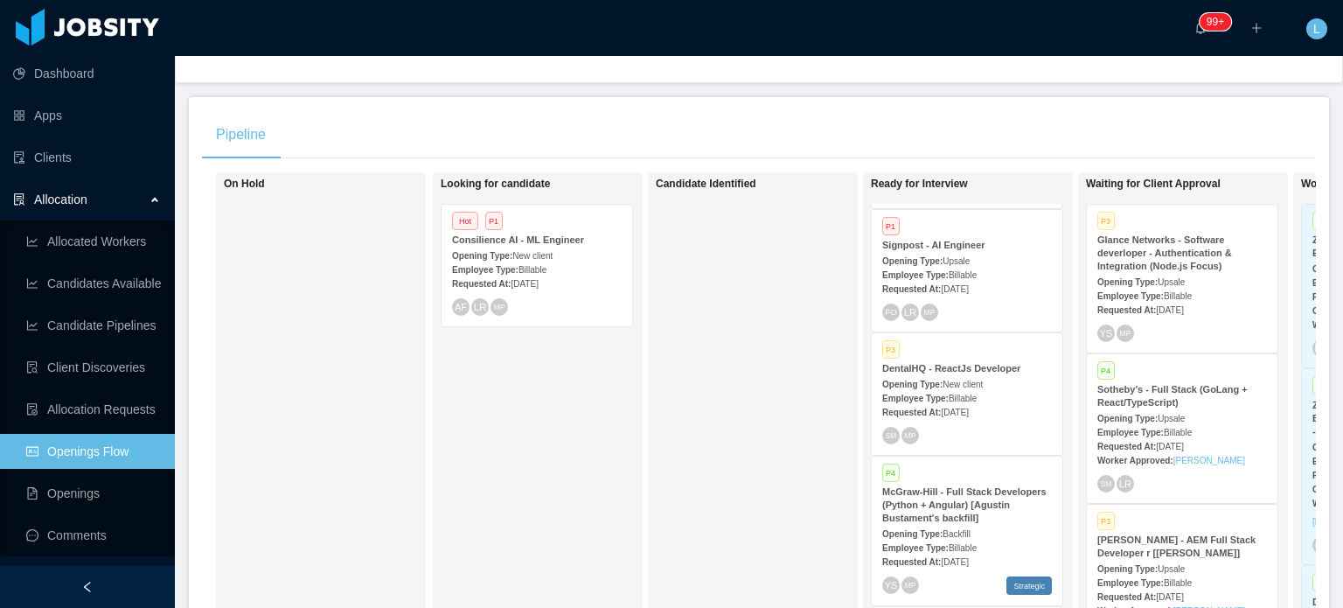
click at [1010, 380] on div "Opening Type: New client" at bounding box center [967, 383] width 170 height 18
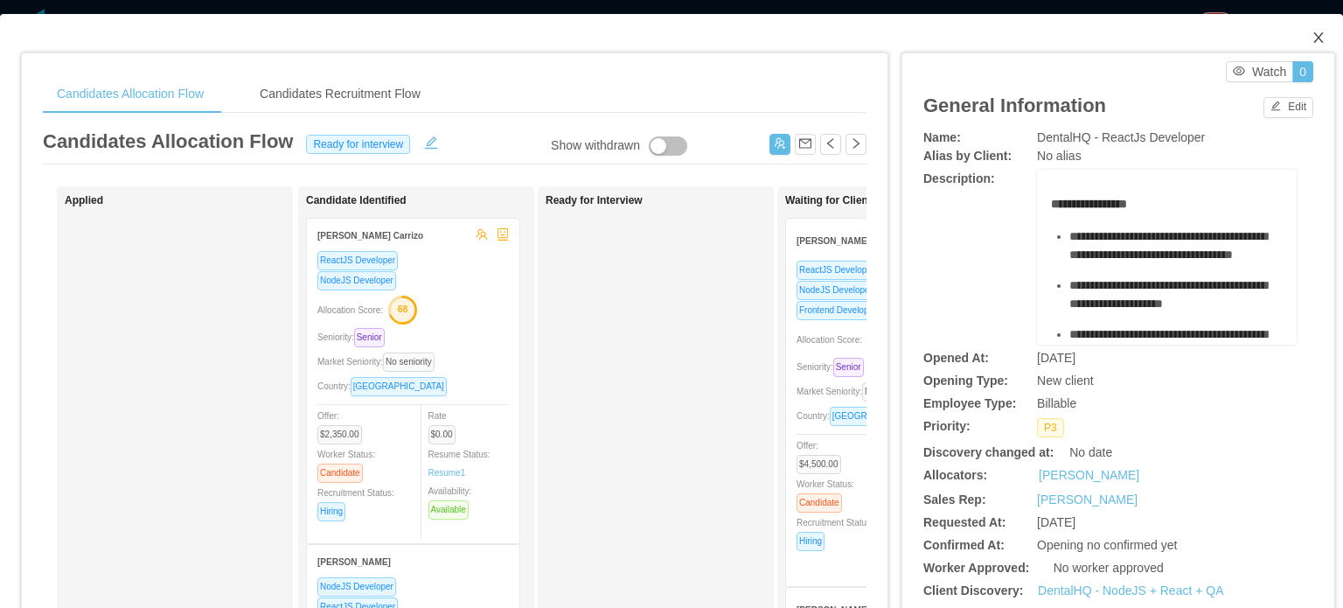
click at [1311, 42] on icon "icon: close" at bounding box center [1318, 38] width 14 height 14
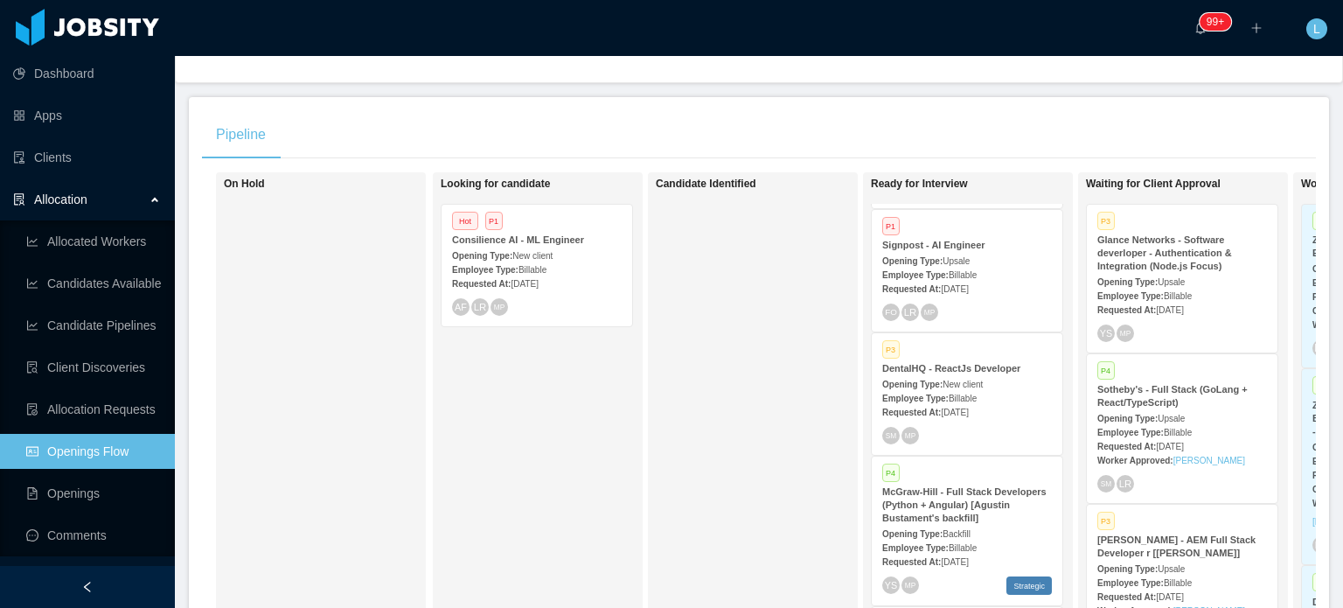
click at [956, 529] on span "Backfill" at bounding box center [956, 534] width 28 height 10
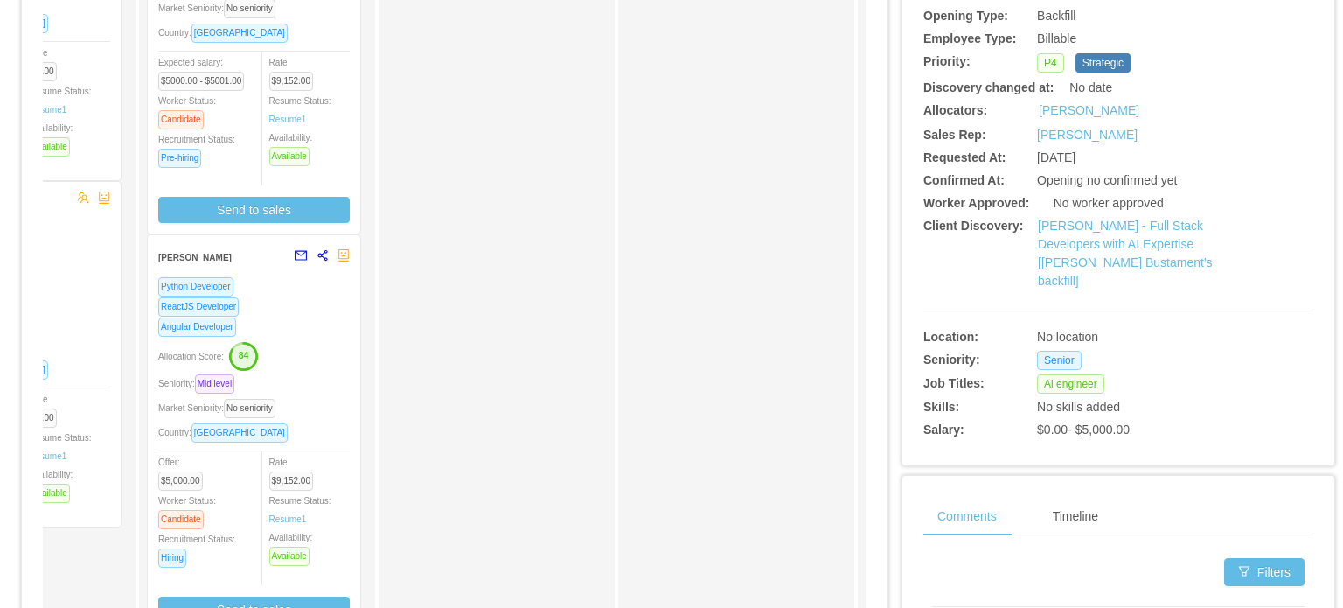
scroll to position [87, 0]
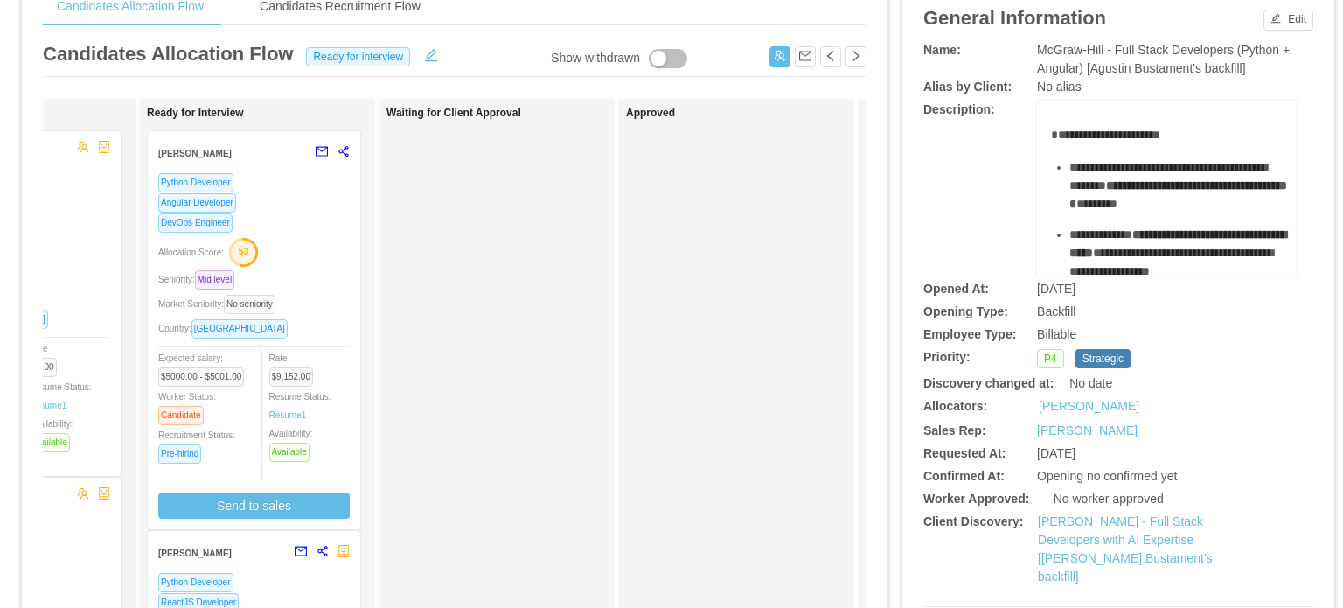
click at [324, 238] on div "Allocation Score: 53" at bounding box center [253, 251] width 191 height 28
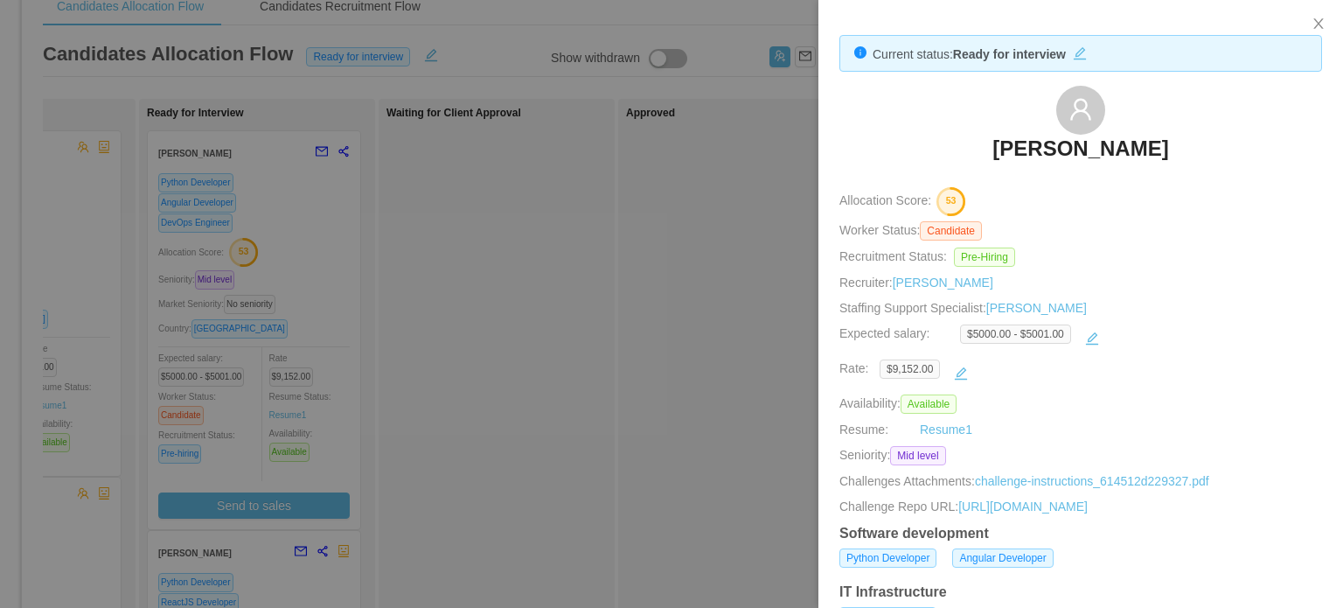
click at [349, 474] on div at bounding box center [671, 304] width 1343 height 608
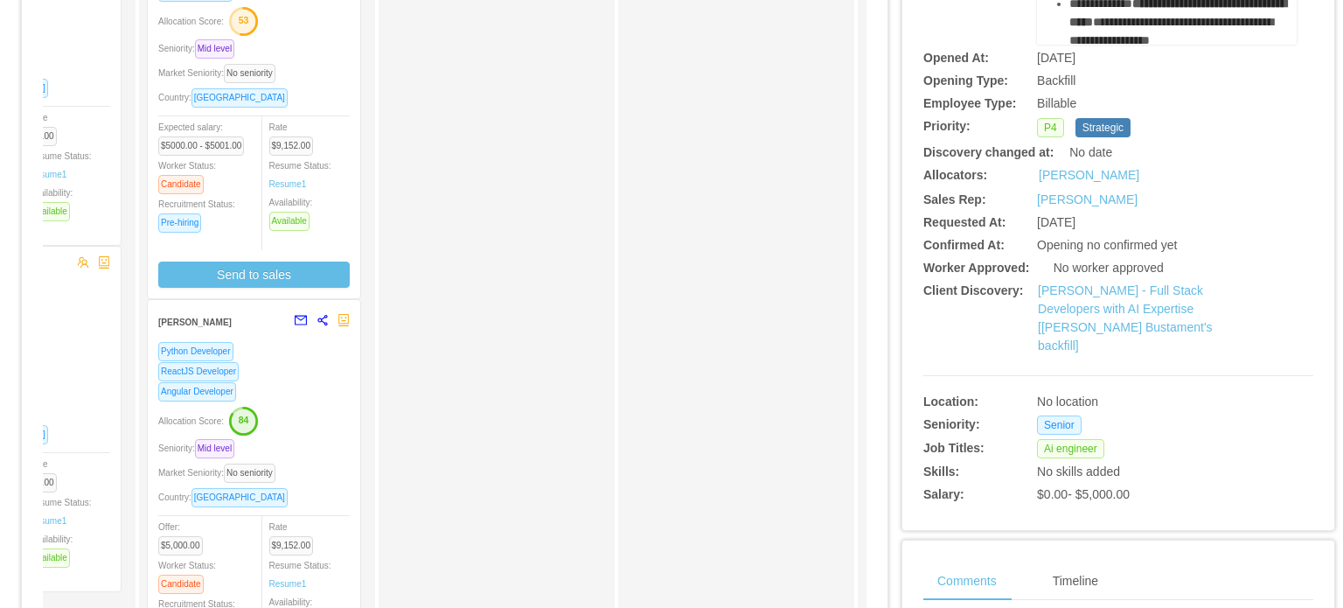
scroll to position [350, 0]
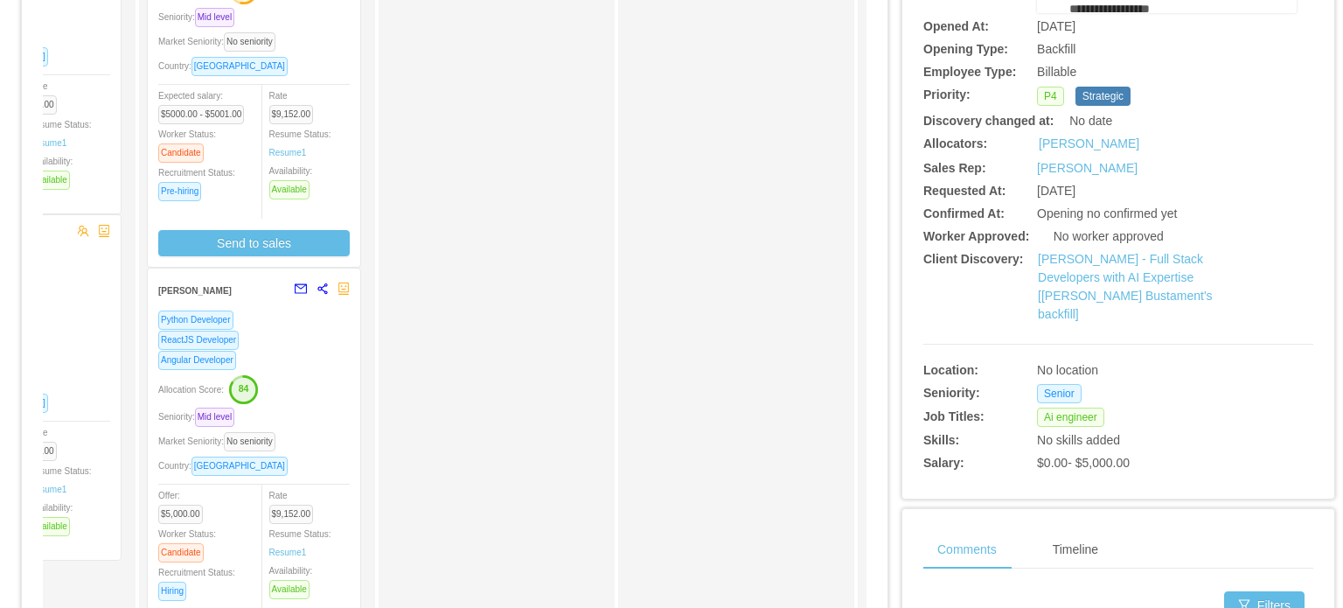
click at [322, 373] on div "Python Developer ReactJS Developer Angular Developer Allocation Score: 84 Senio…" at bounding box center [253, 482] width 191 height 346
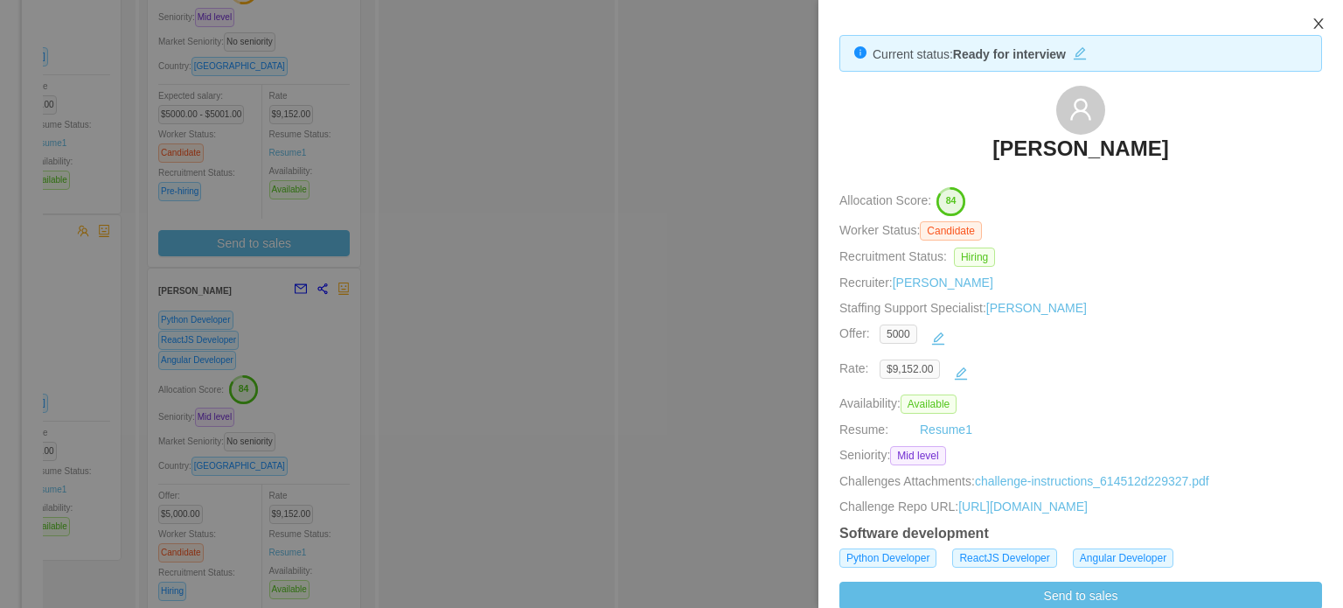
click at [1313, 16] on button "Close" at bounding box center [1318, 24] width 49 height 49
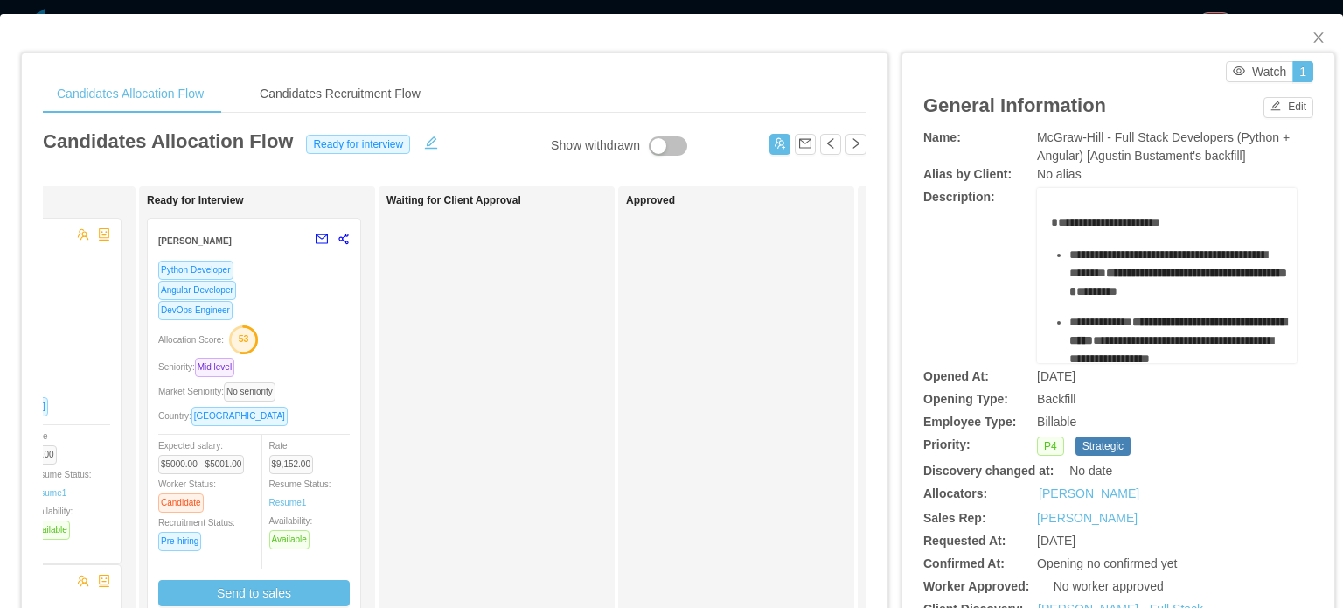
scroll to position [0, 0]
click at [1308, 31] on span "Close" at bounding box center [1318, 38] width 49 height 49
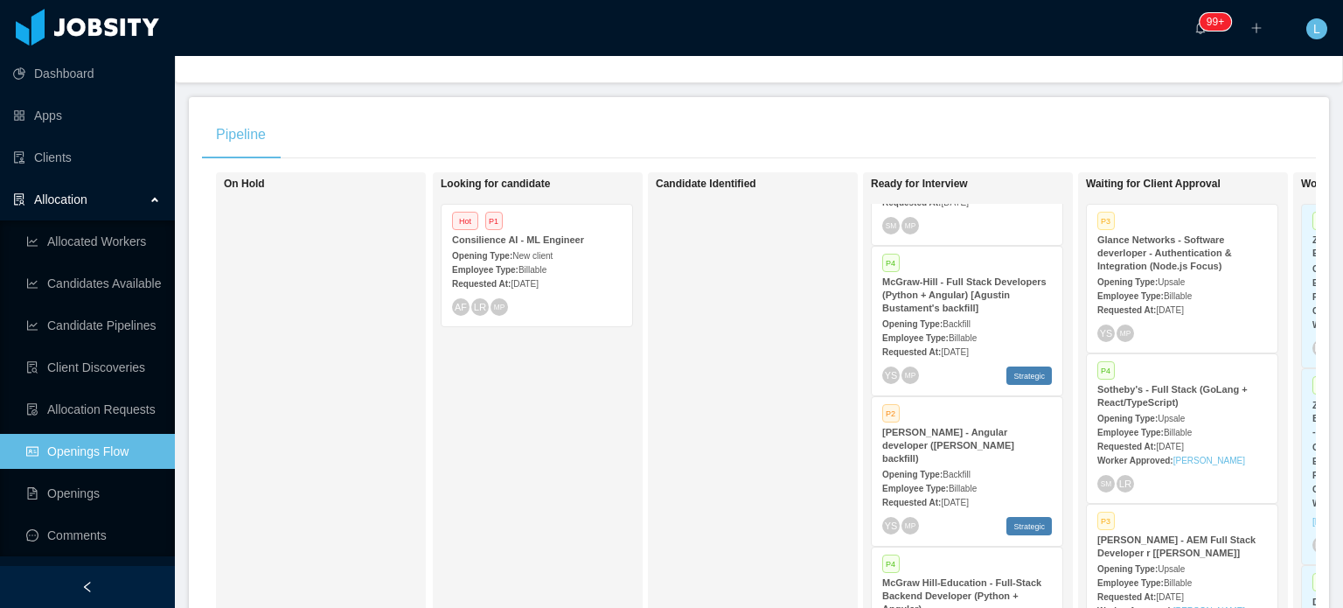
scroll to position [1049, 0]
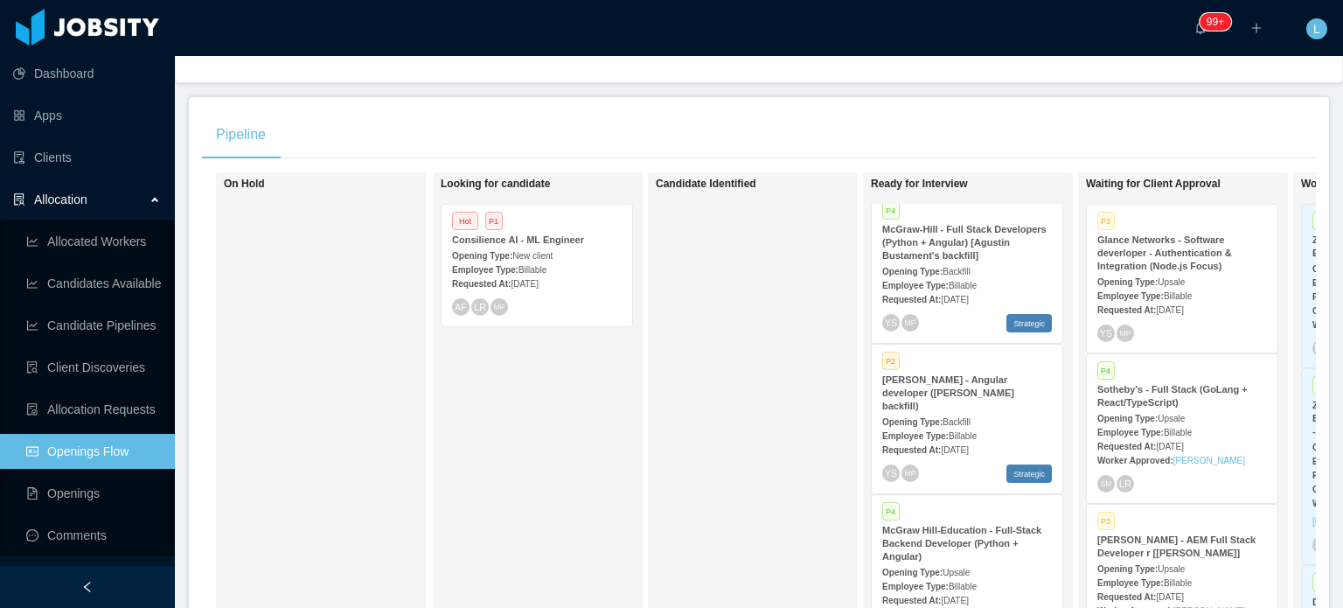
click at [984, 426] on div "Employee Type: Billable" at bounding box center [967, 435] width 170 height 18
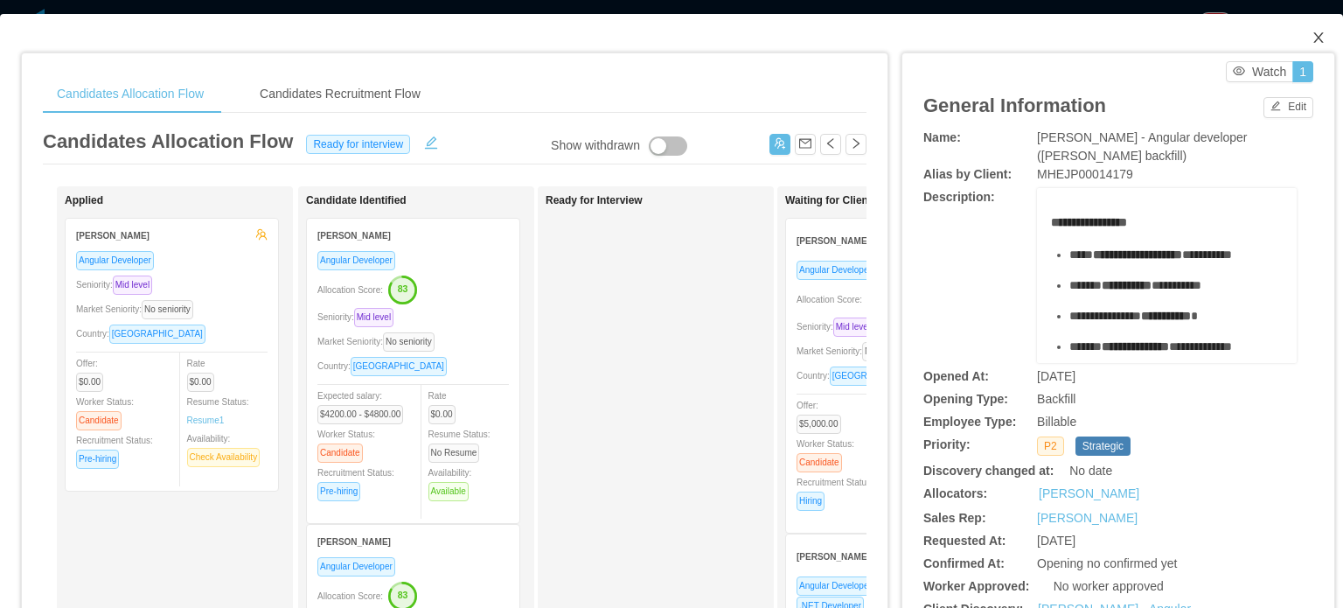
click at [1311, 38] on icon "icon: close" at bounding box center [1318, 38] width 14 height 14
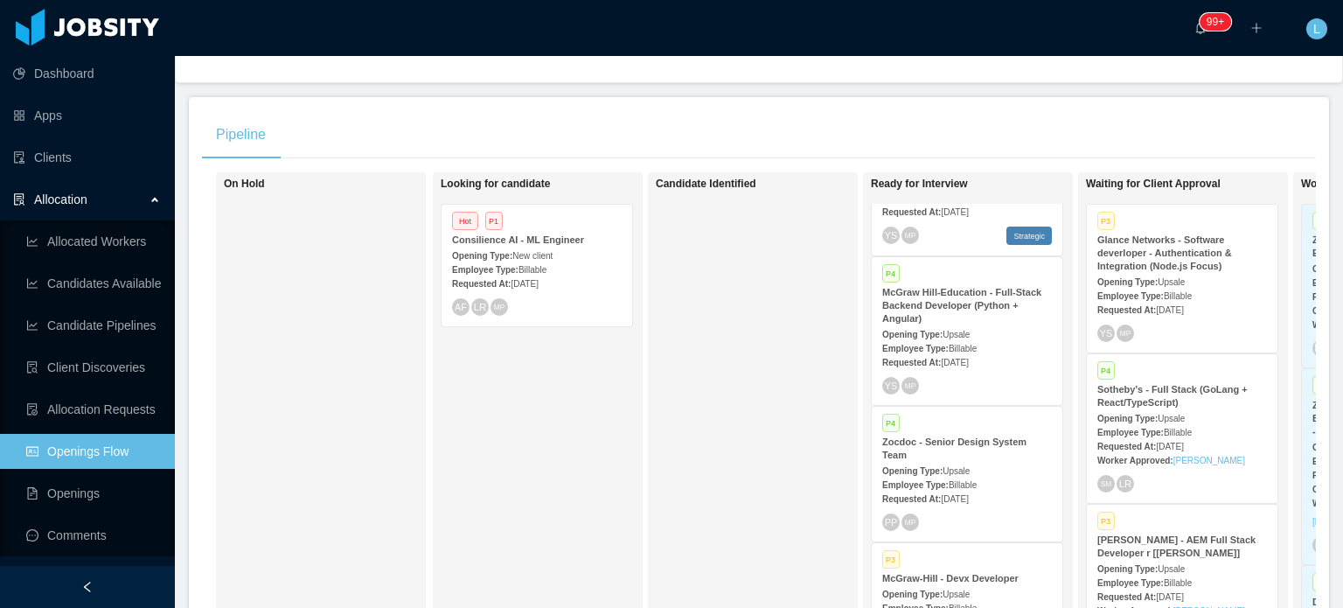
scroll to position [1311, 0]
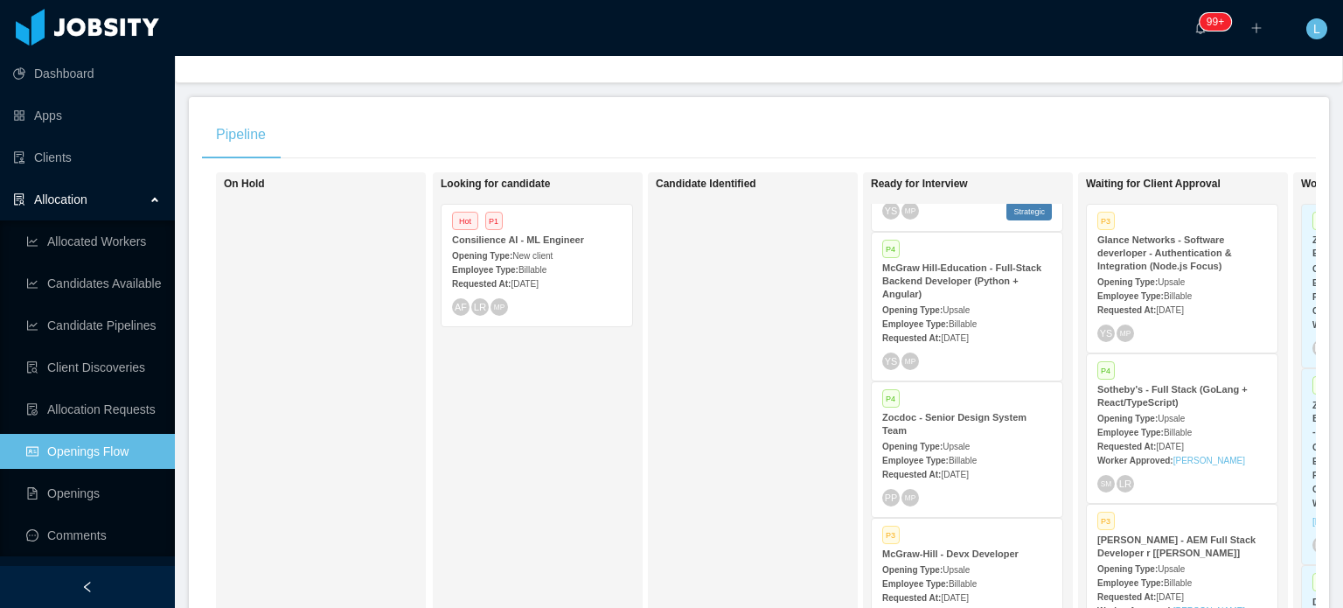
click at [1014, 314] on div "Employee Type: Billable" at bounding box center [967, 323] width 170 height 18
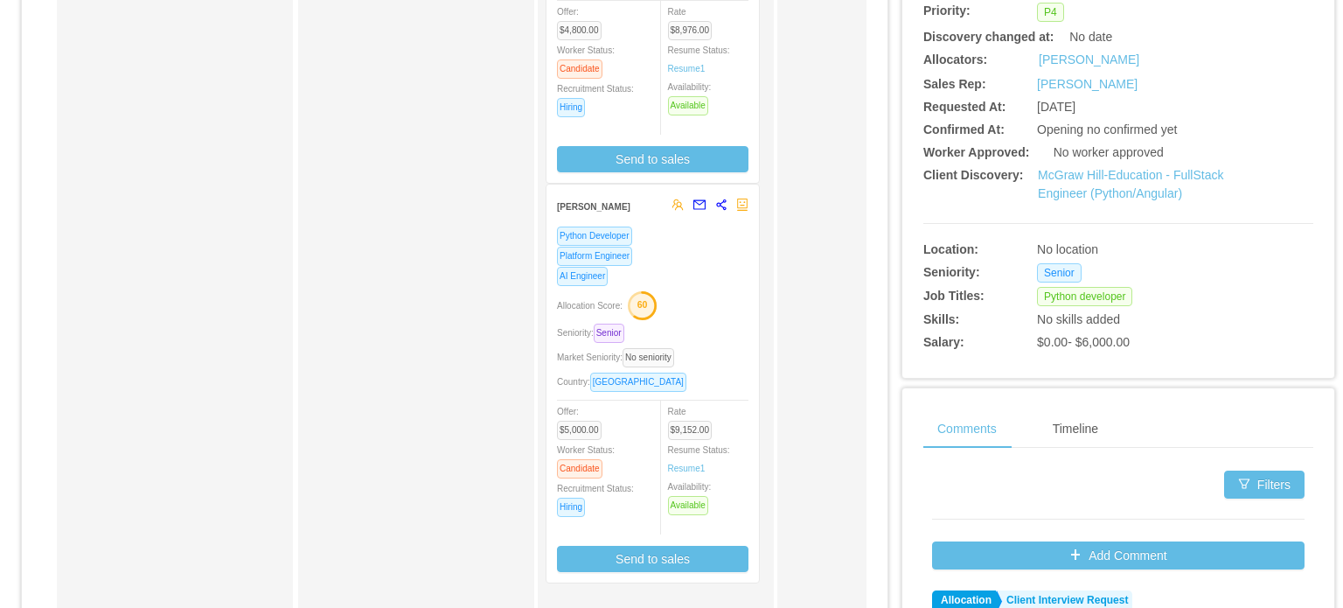
scroll to position [437, 0]
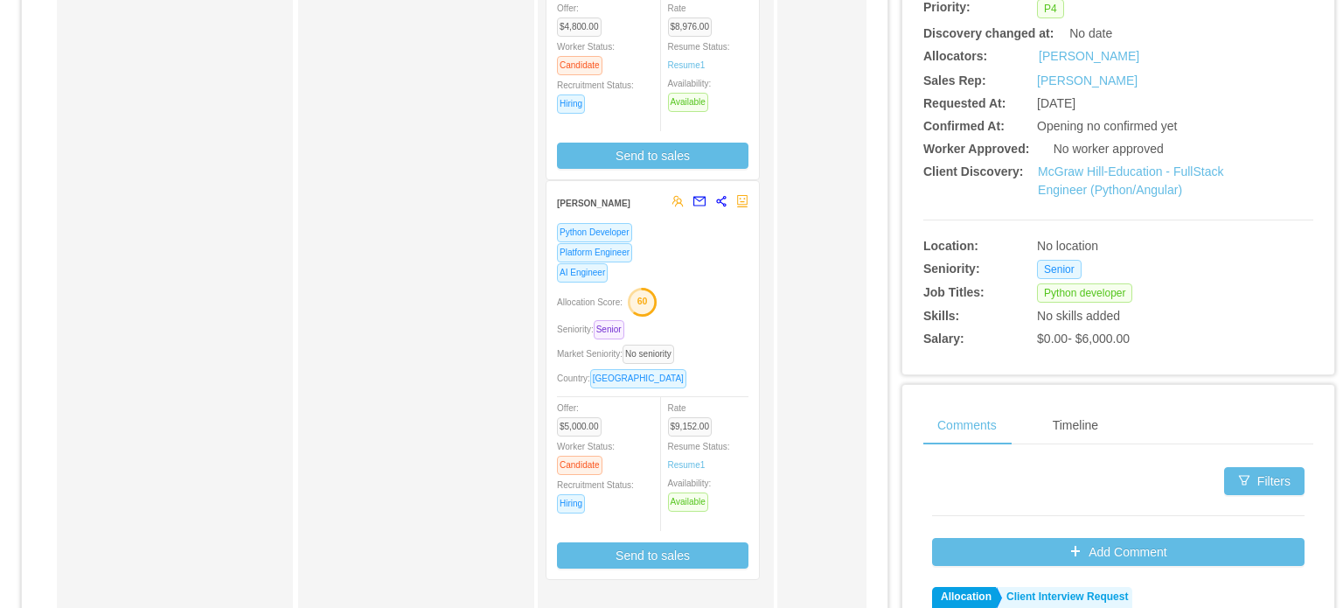
click at [722, 338] on div "Seniority: Senior" at bounding box center [652, 329] width 191 height 20
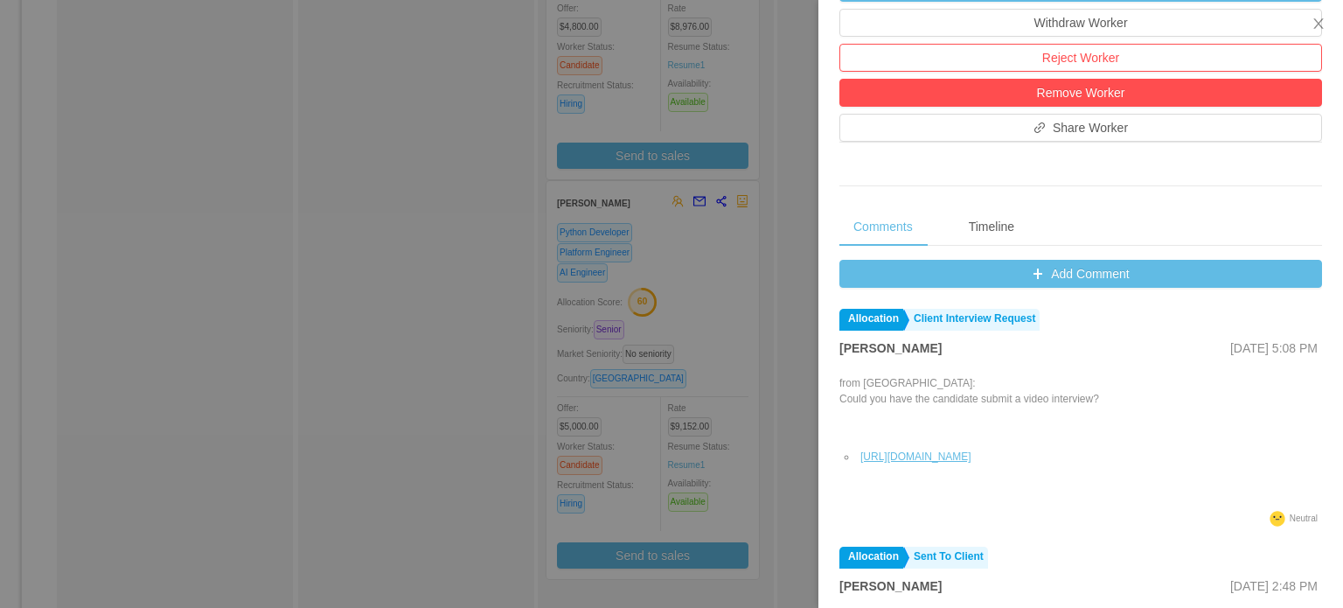
scroll to position [593, 0]
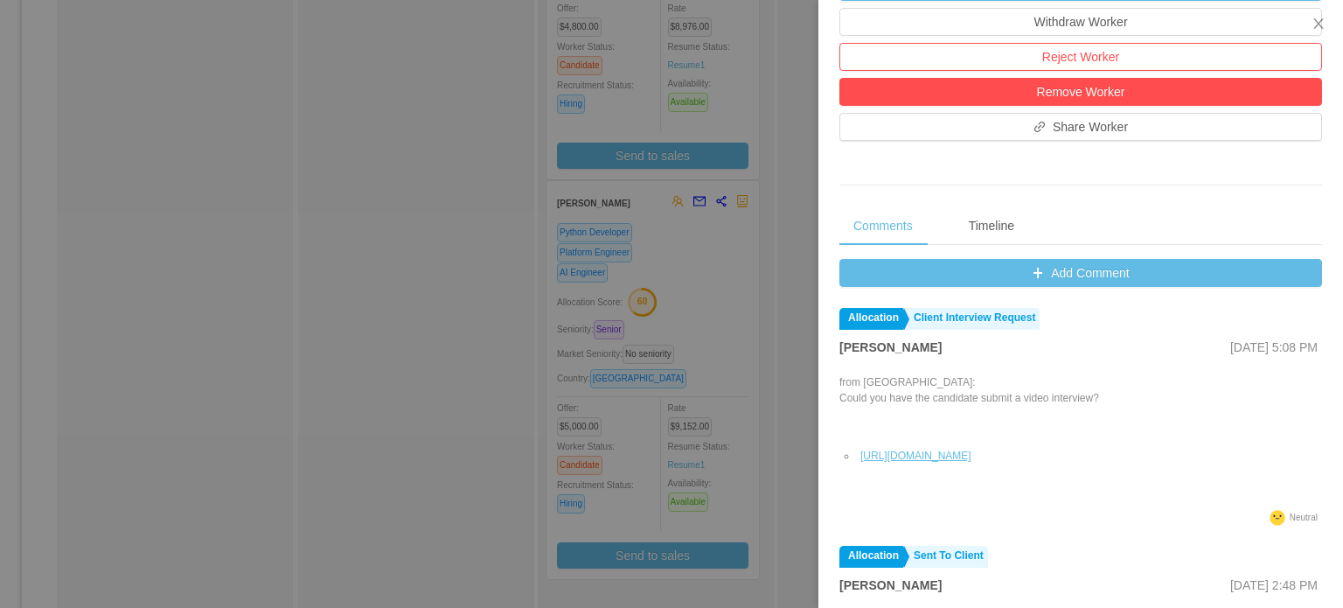
click at [766, 356] on div at bounding box center [671, 304] width 1343 height 608
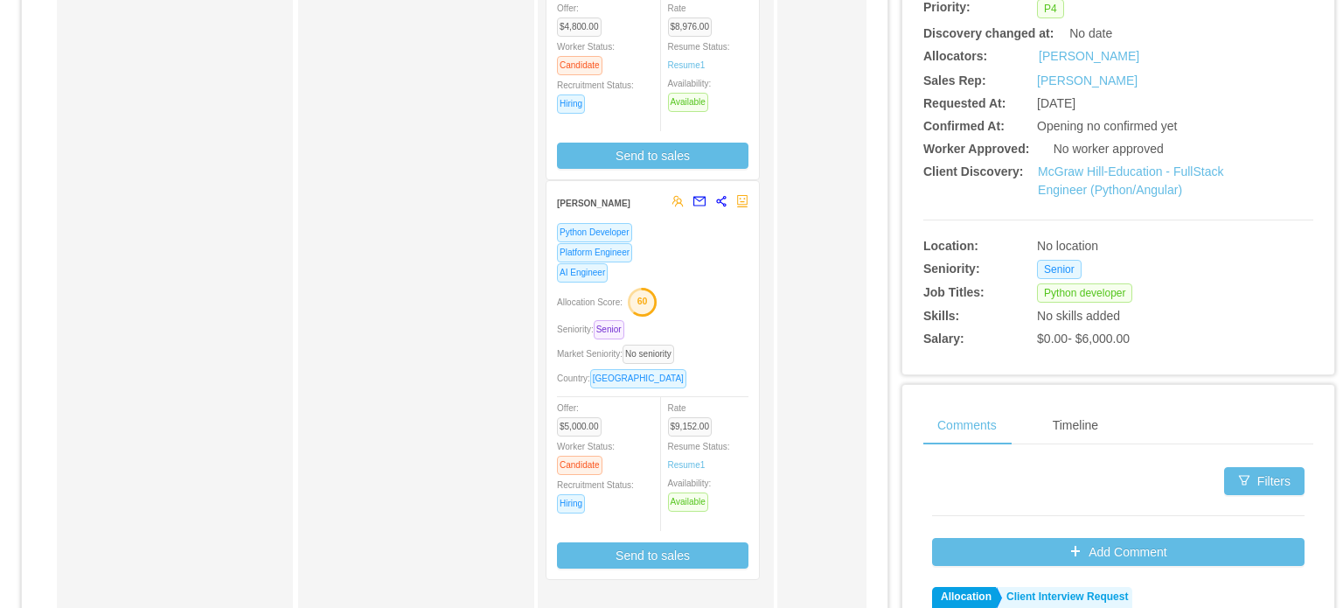
scroll to position [0, 0]
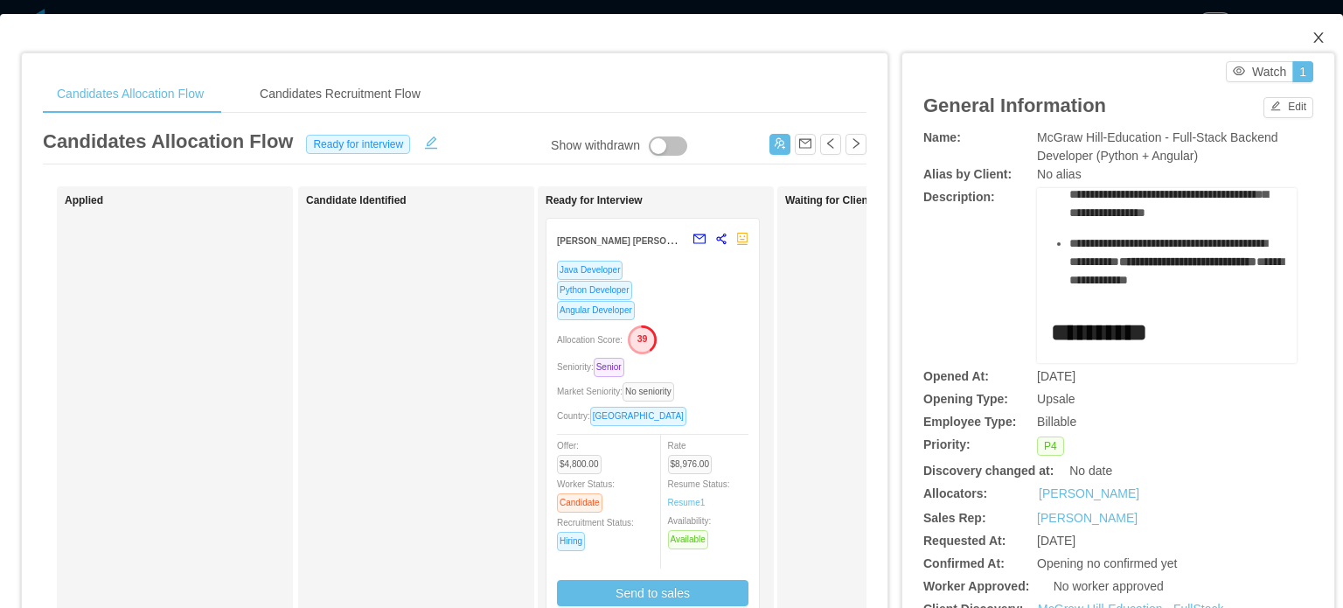
click at [1313, 34] on icon "icon: close" at bounding box center [1318, 37] width 10 height 10
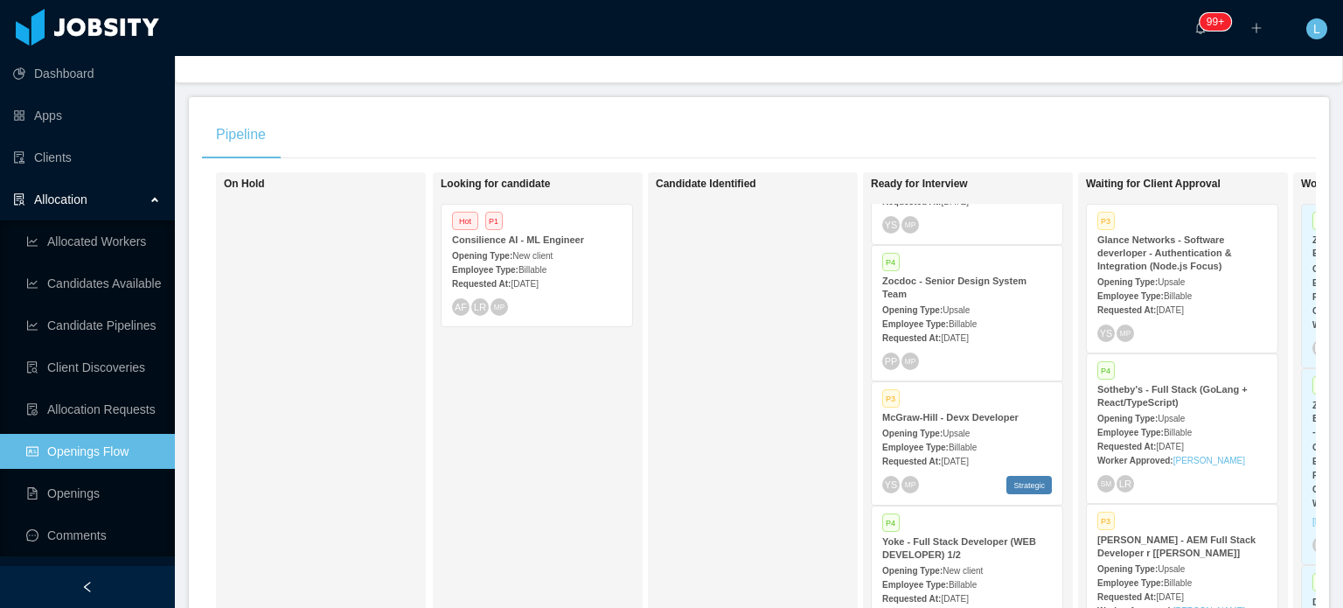
scroll to position [1399, 0]
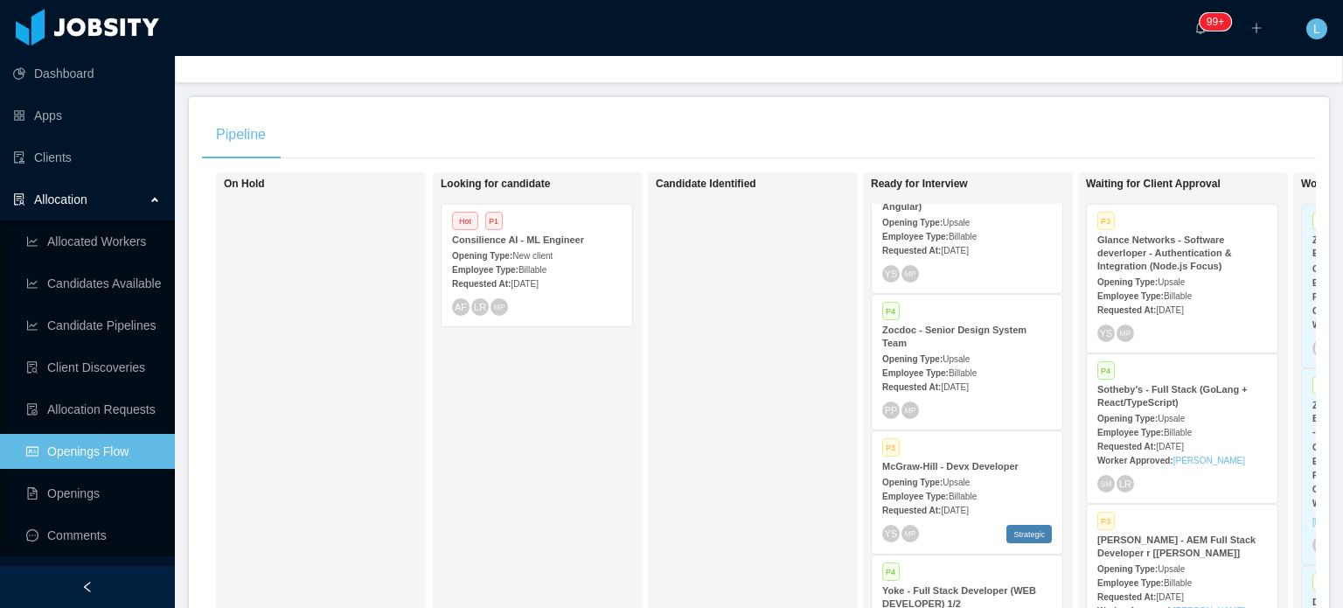
click at [1015, 370] on div "P4 Zocdoc - Senior Design System Team Opening Type: Upsale Employee Type: Billa…" at bounding box center [967, 362] width 191 height 135
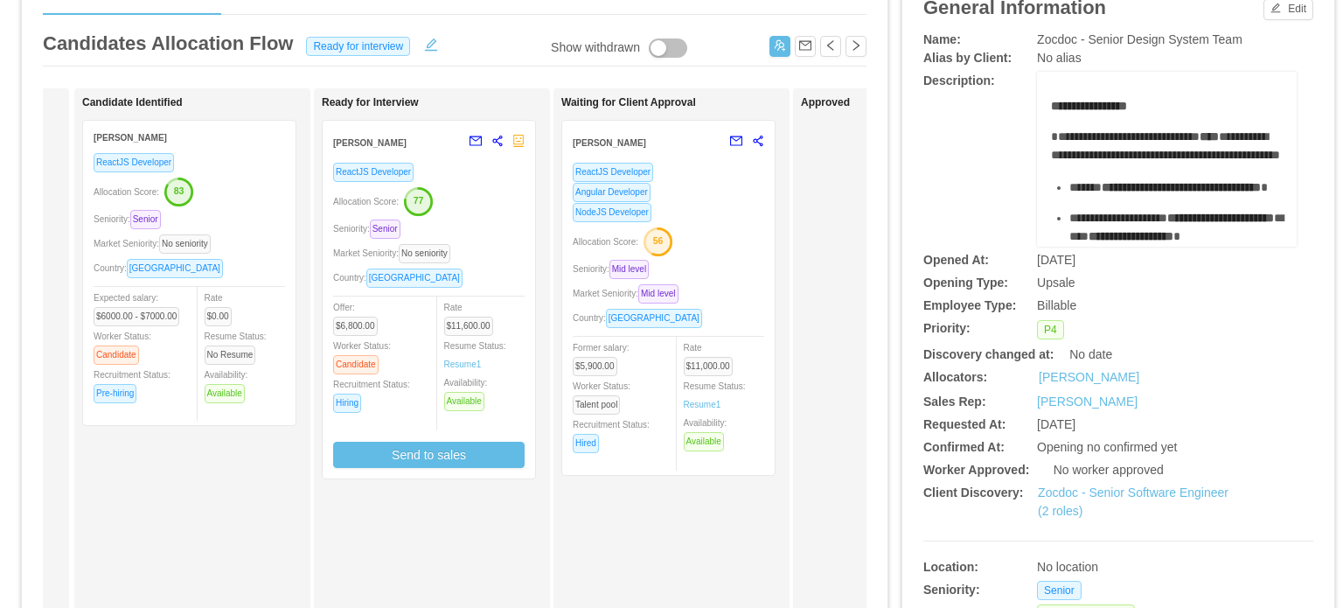
scroll to position [87, 0]
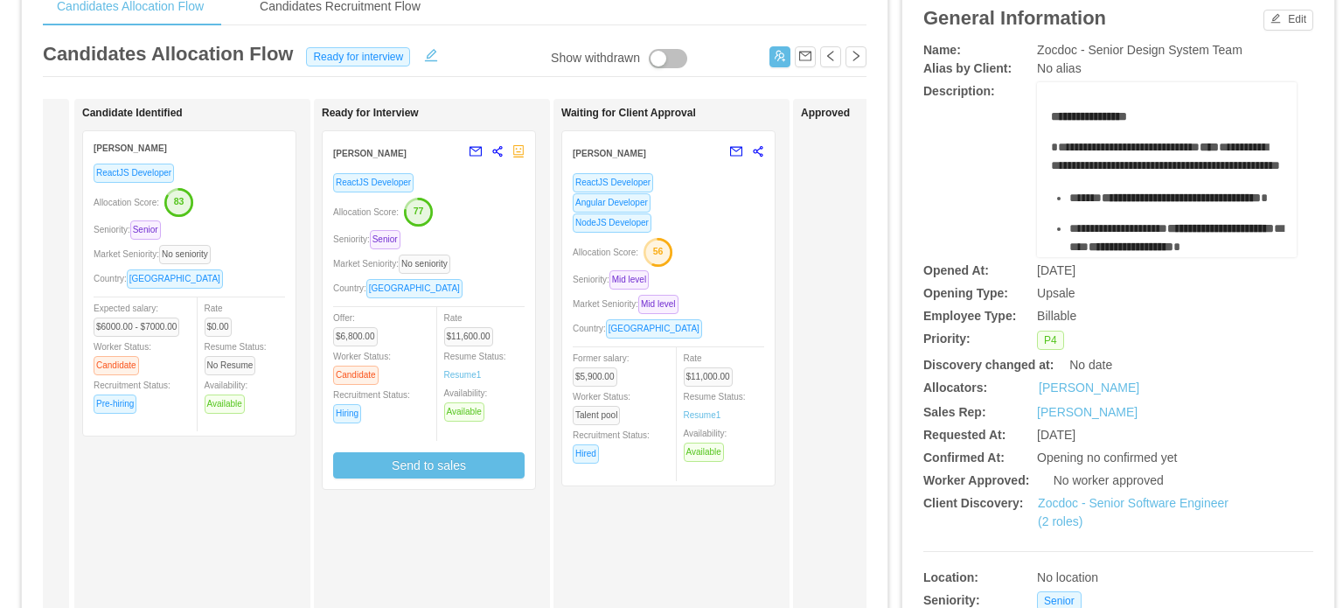
click at [500, 237] on div "Seniority: Senior" at bounding box center [428, 239] width 191 height 20
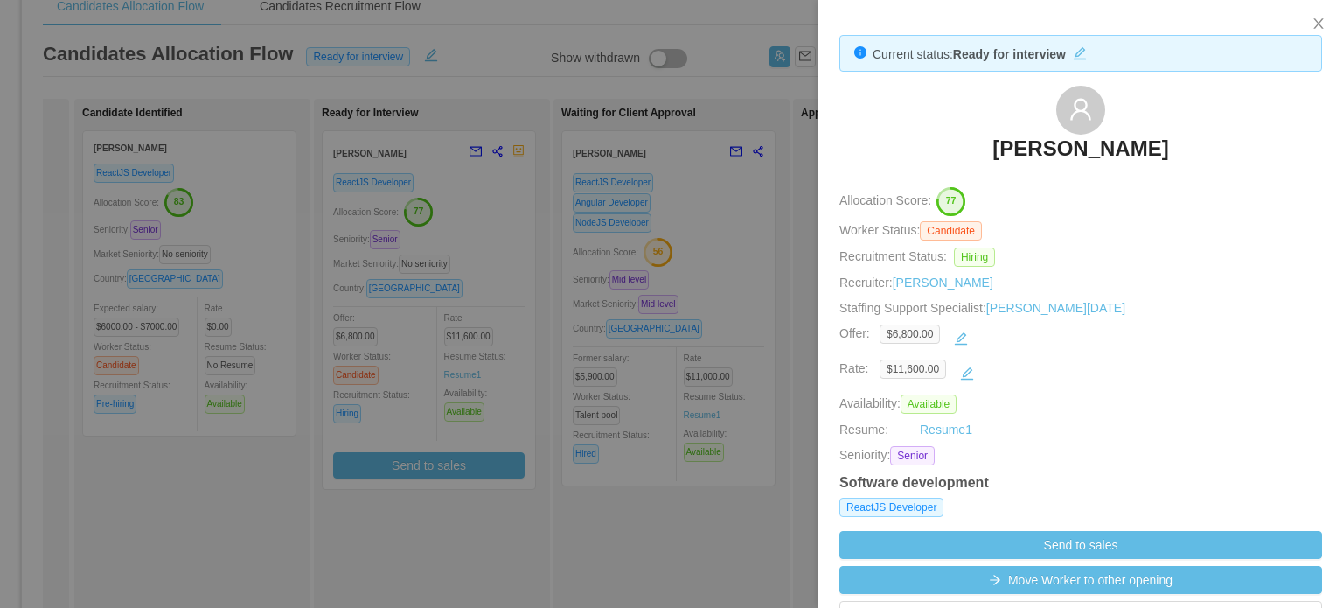
click at [740, 275] on div at bounding box center [671, 304] width 1343 height 608
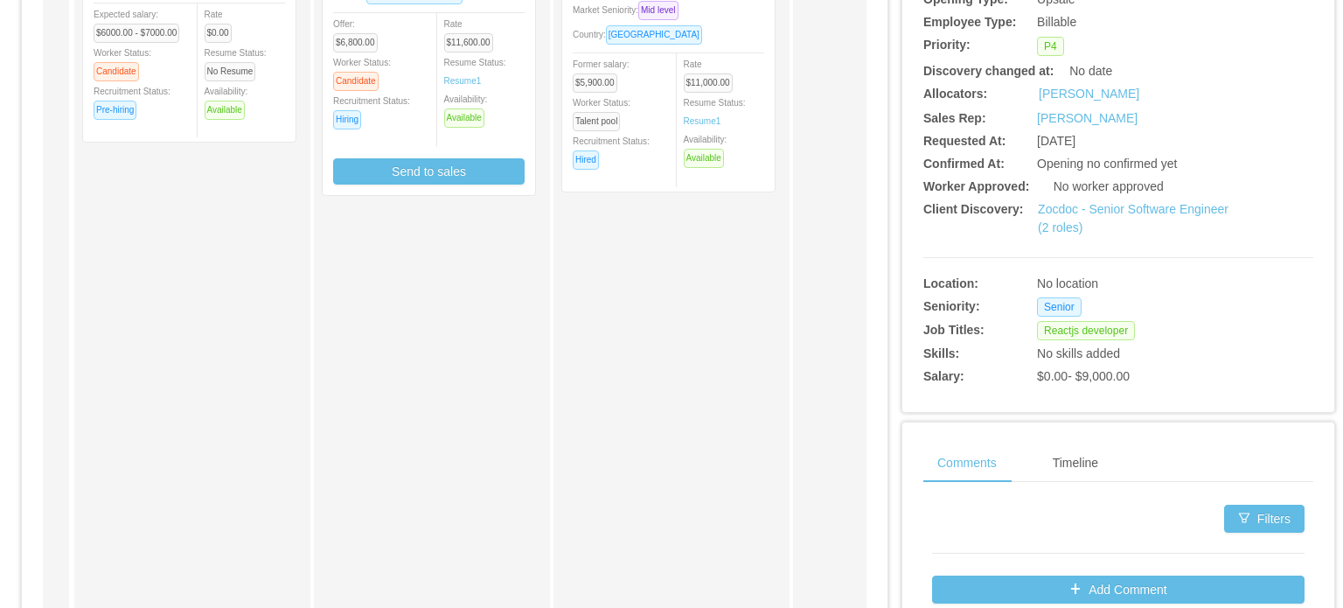
scroll to position [0, 0]
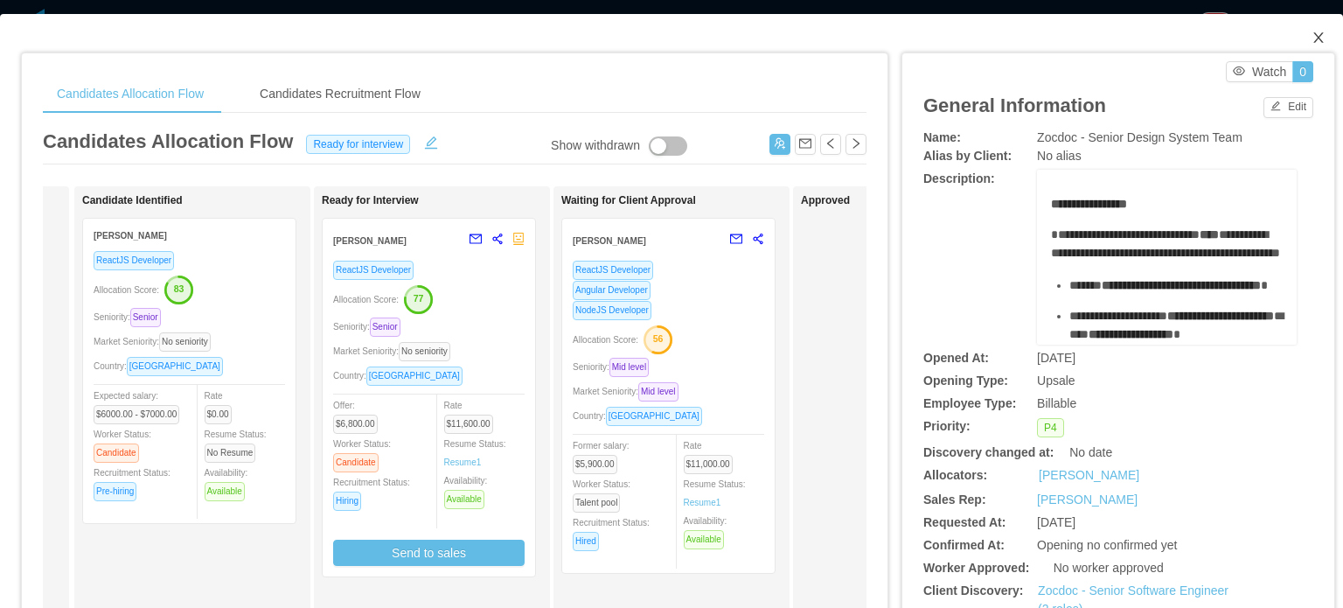
click at [1313, 38] on icon "icon: close" at bounding box center [1318, 37] width 10 height 10
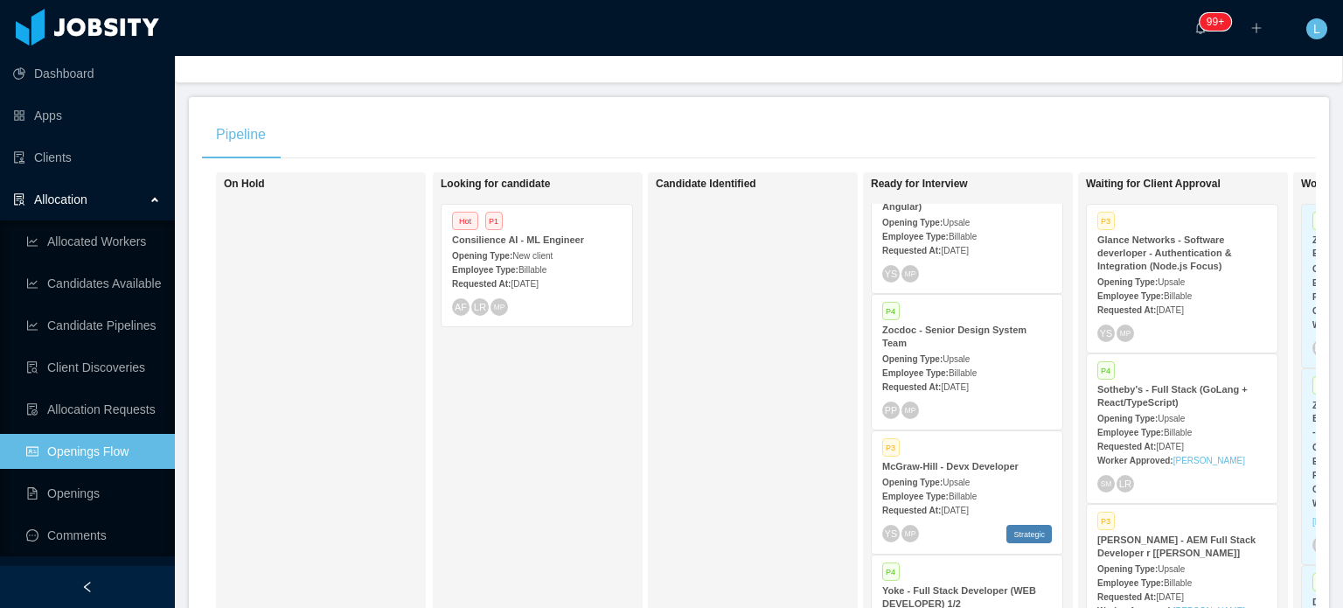
click at [964, 505] on span "[DATE]" at bounding box center [954, 510] width 27 height 10
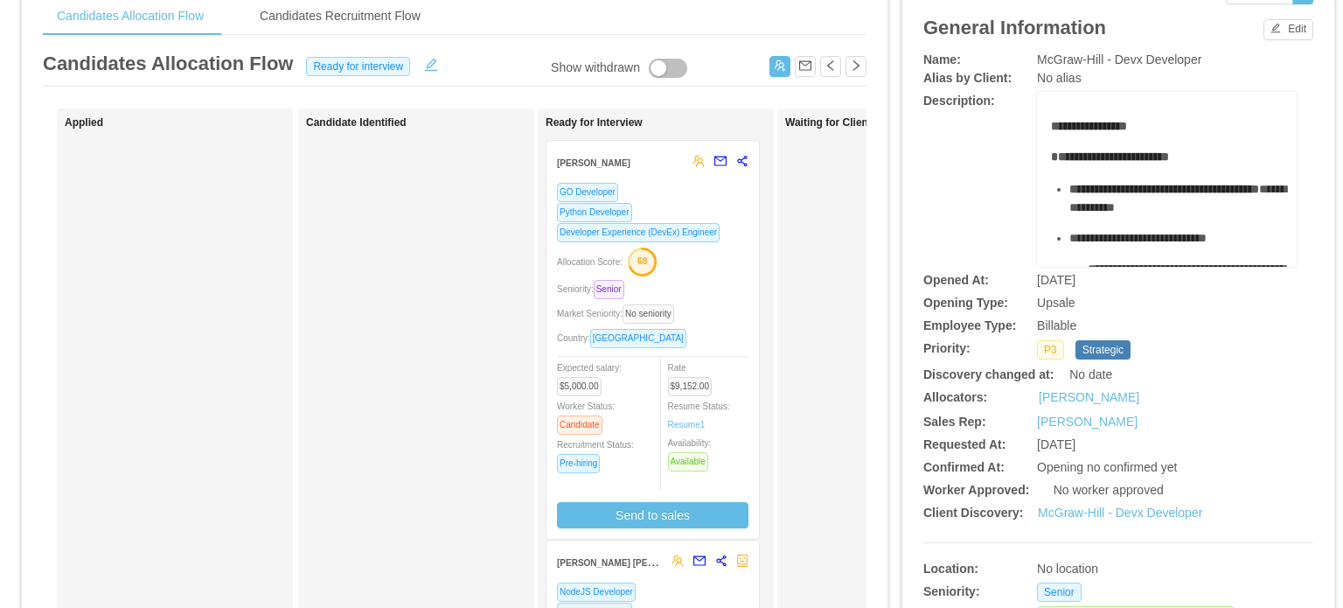
scroll to position [350, 0]
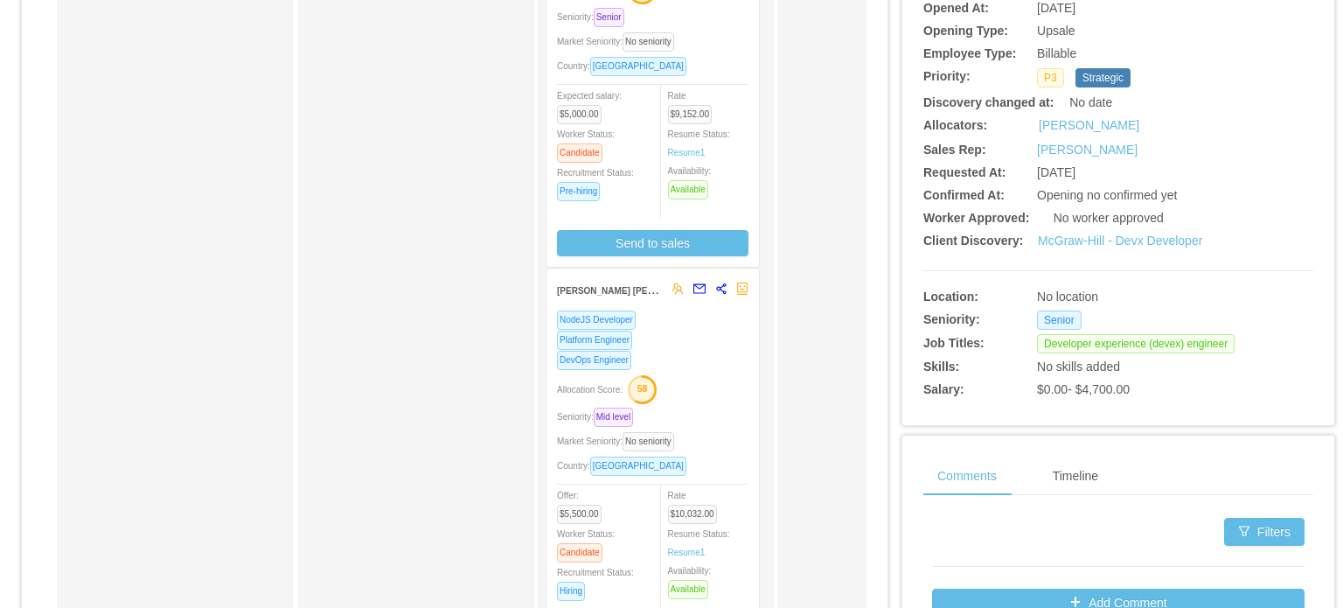
click at [724, 428] on div "NodeJS Developer Platform Engineer DevOps Engineer Allocation Score: 58 Seniori…" at bounding box center [652, 482] width 191 height 346
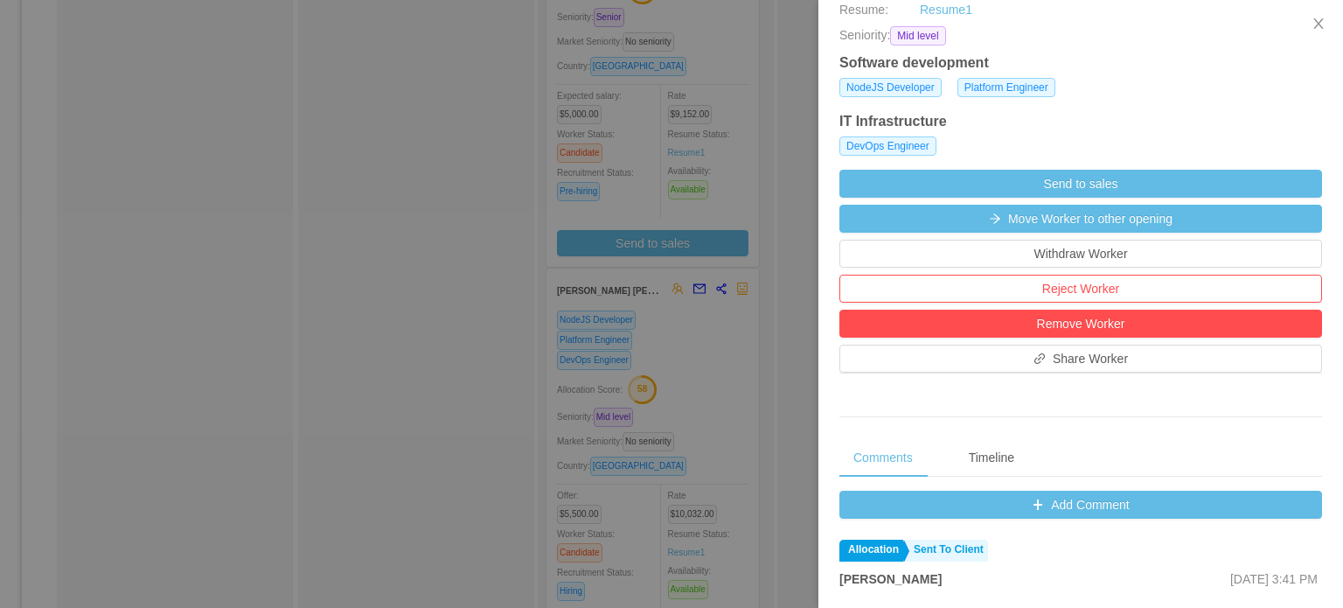
scroll to position [437, 0]
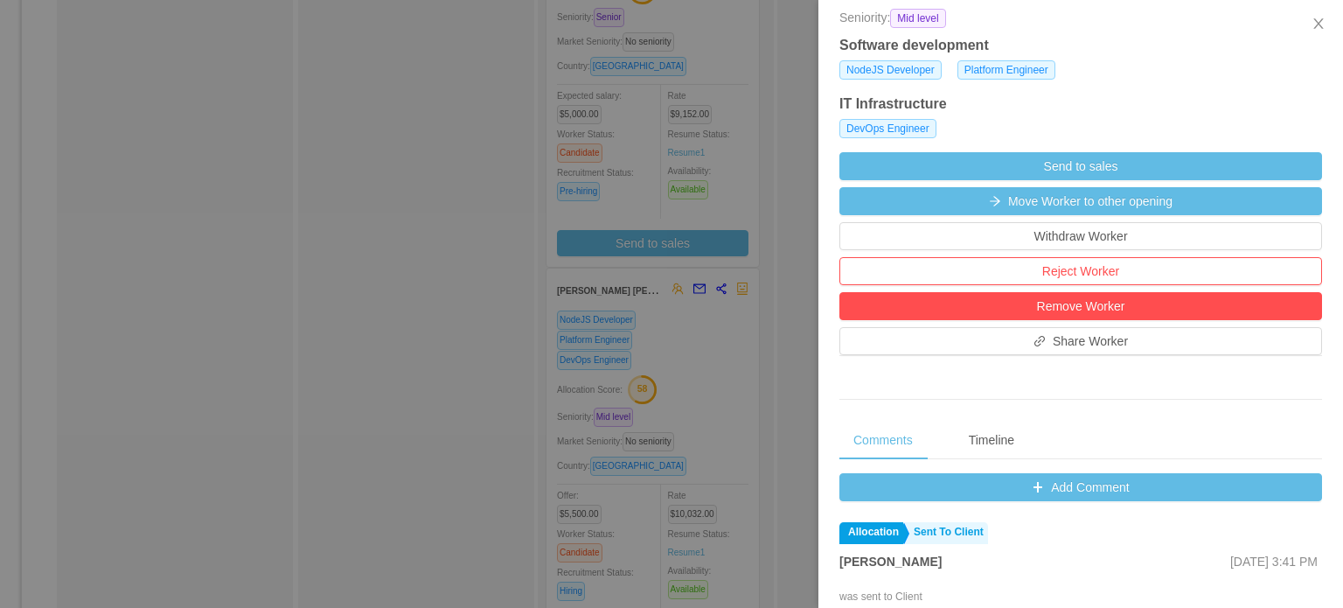
click at [794, 436] on div at bounding box center [671, 304] width 1343 height 608
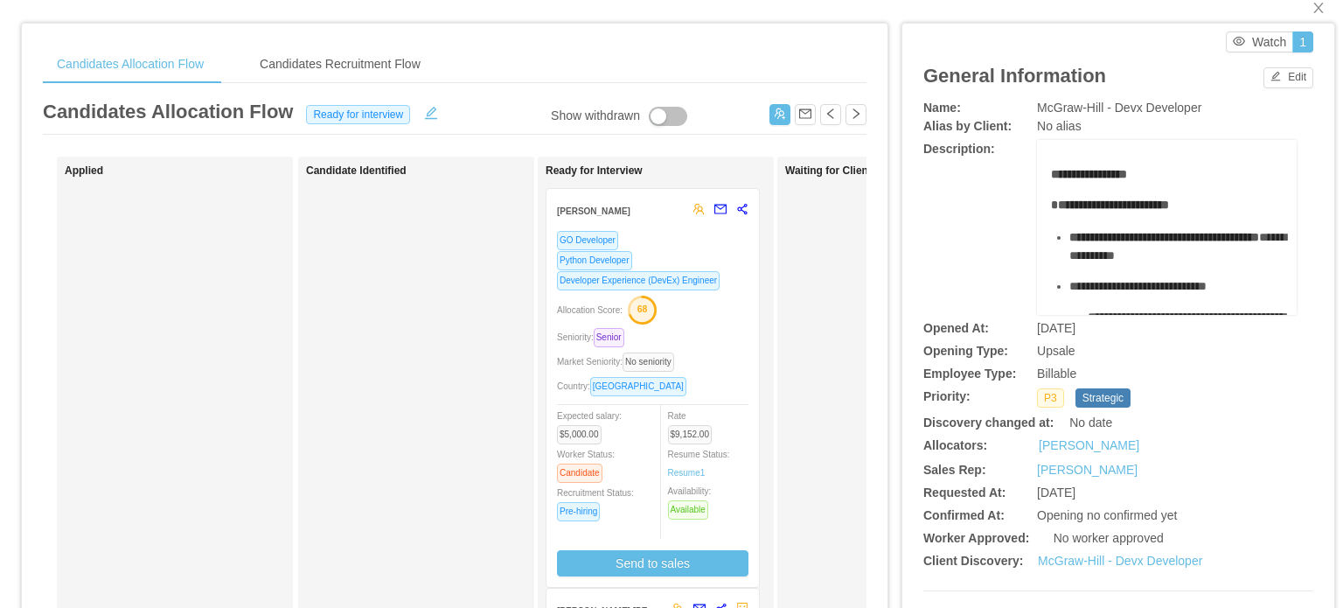
scroll to position [0, 0]
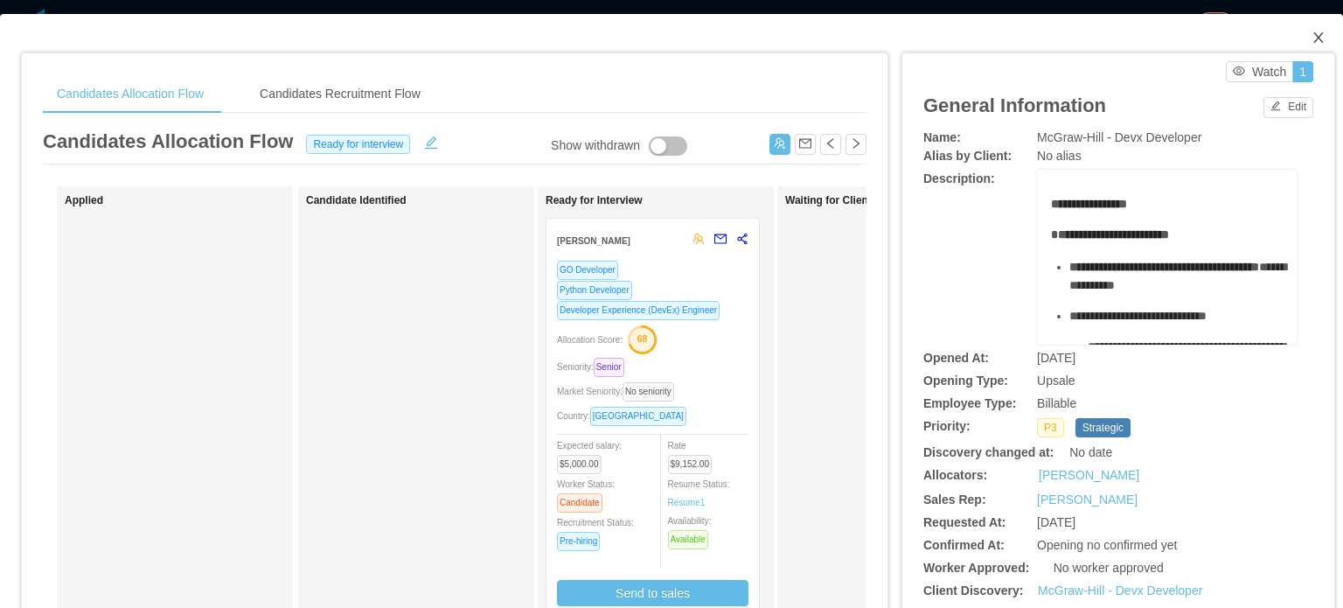
click at [1311, 38] on icon "icon: close" at bounding box center [1318, 38] width 14 height 14
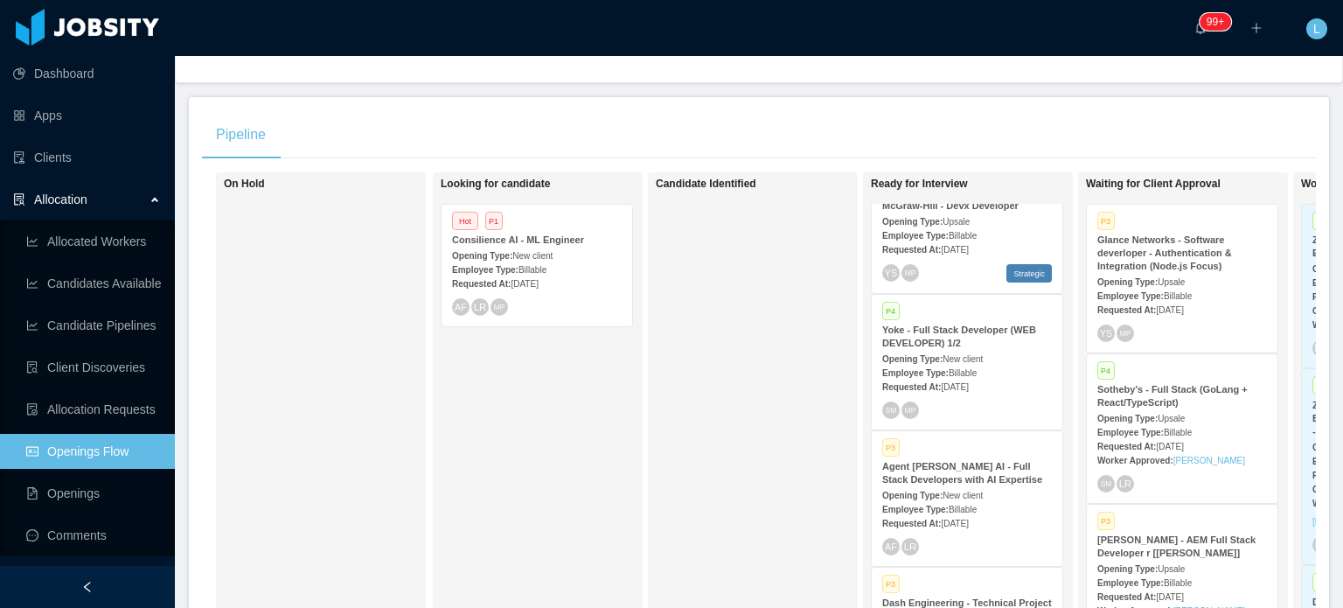
scroll to position [1661, 0]
click at [991, 483] on div "Opening Type: New client" at bounding box center [967, 492] width 170 height 18
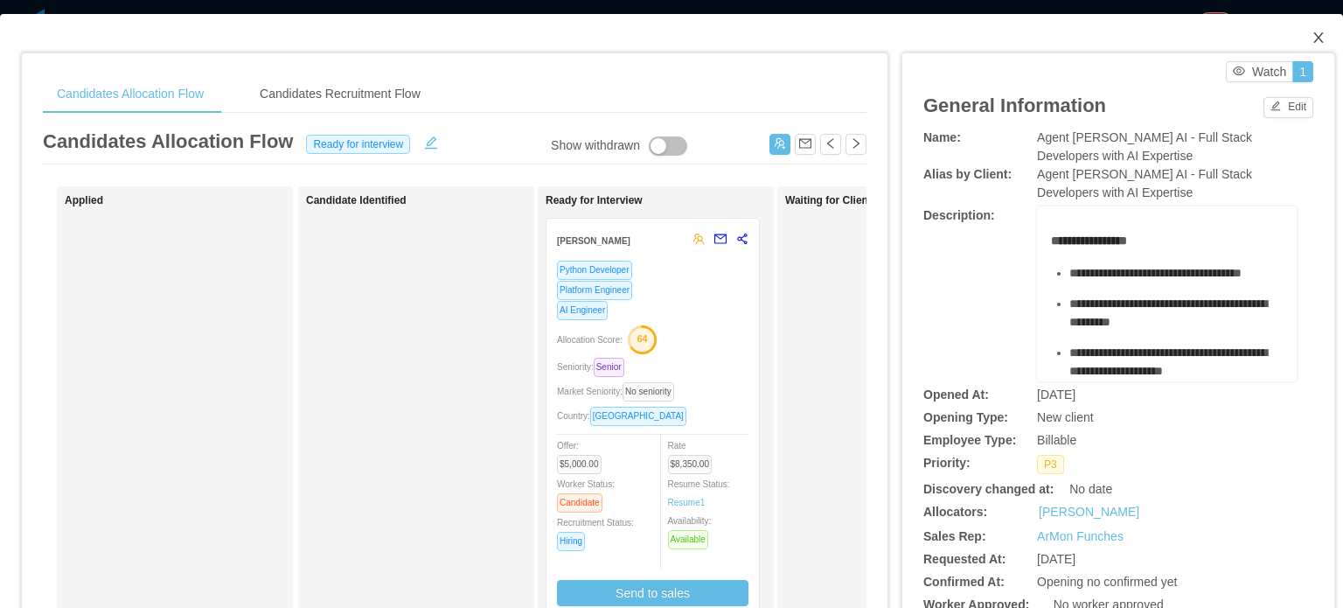
click at [1311, 41] on icon "icon: close" at bounding box center [1318, 38] width 14 height 14
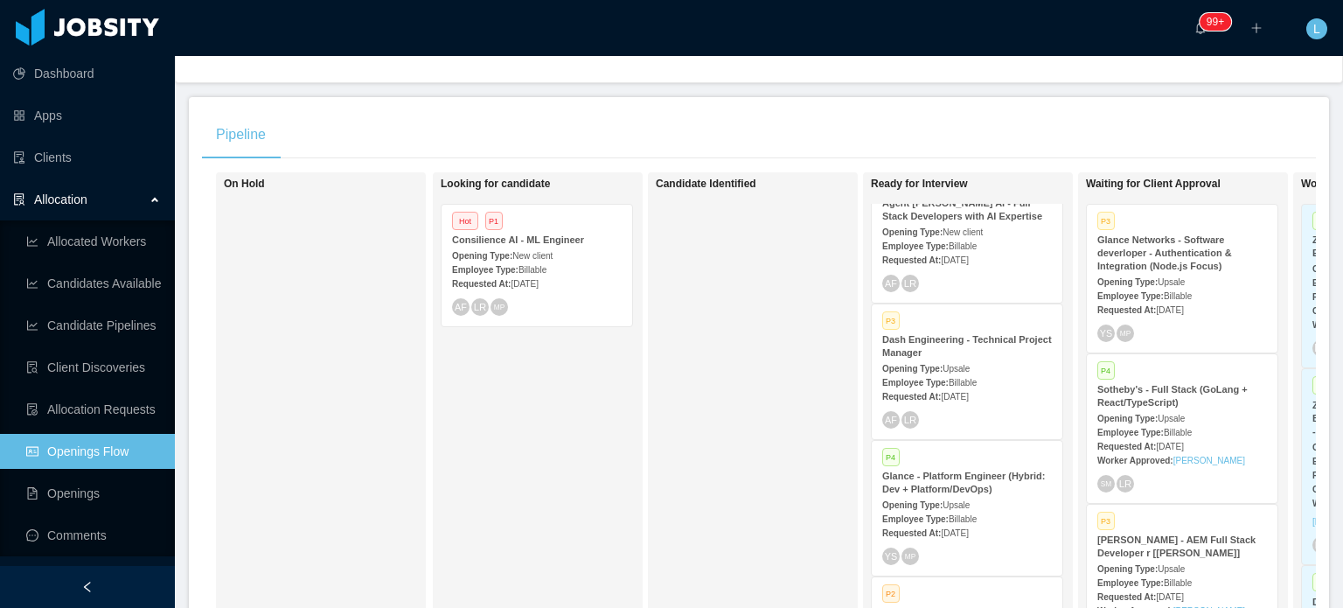
scroll to position [1923, 0]
click at [1000, 386] on div "Requested At: Sep 4th, 2025" at bounding box center [967, 395] width 170 height 18
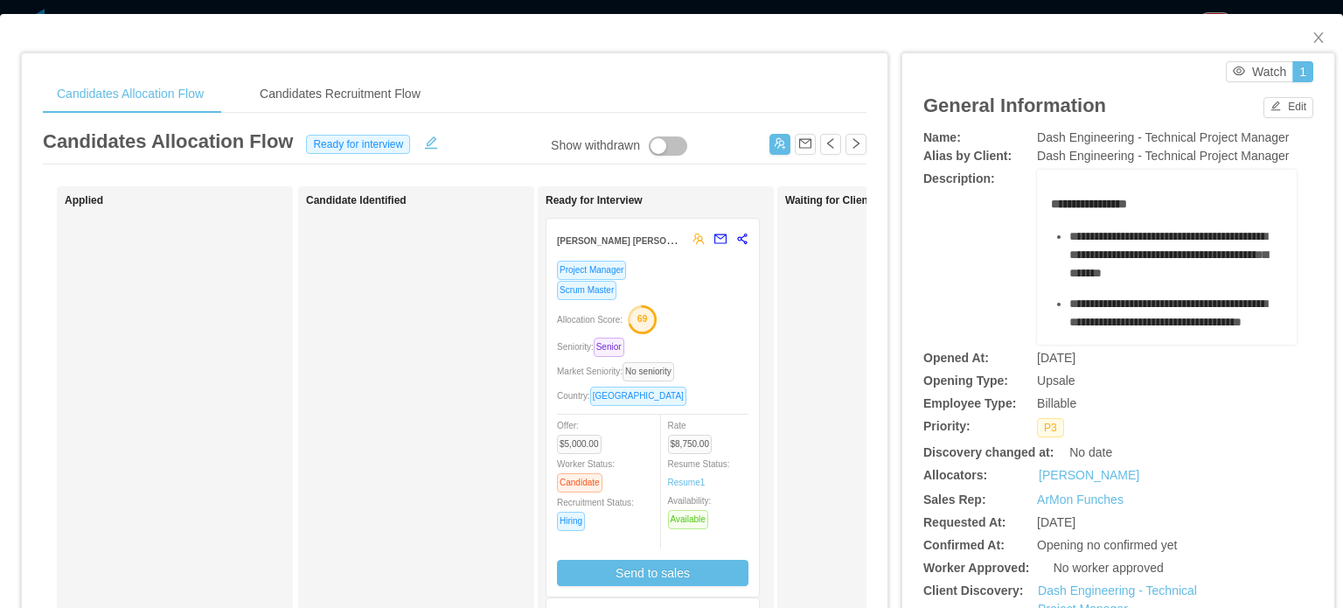
click at [702, 351] on div "Seniority: Senior" at bounding box center [652, 347] width 191 height 20
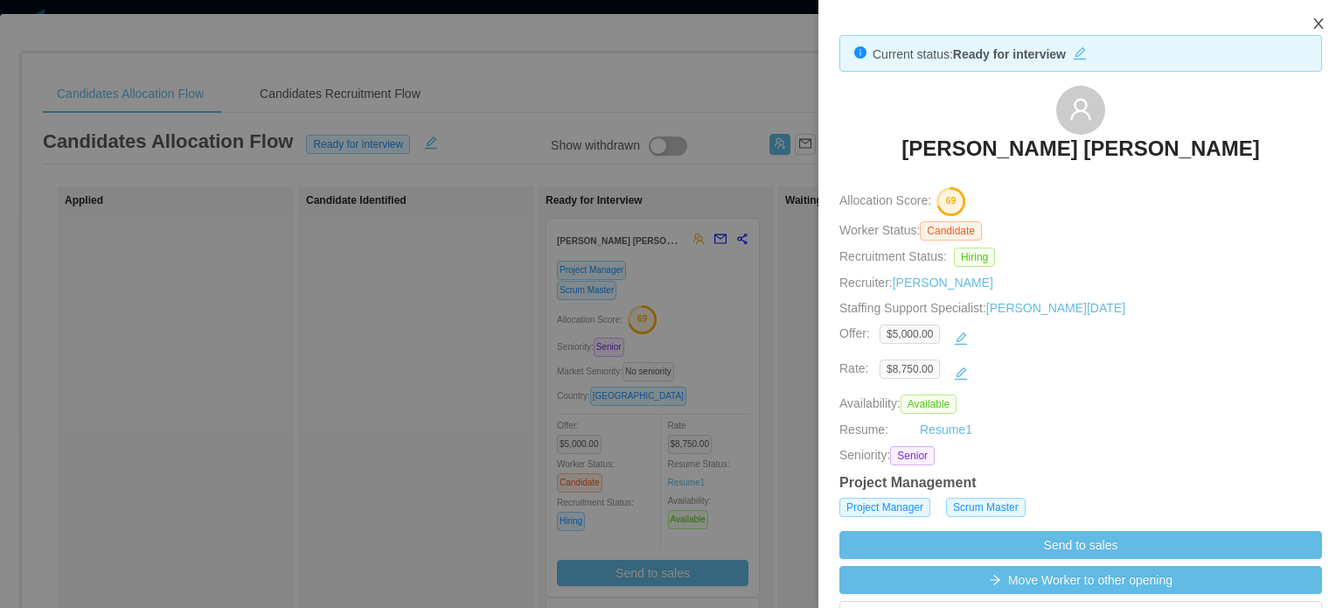
click at [1315, 27] on icon "icon: close" at bounding box center [1318, 24] width 14 height 14
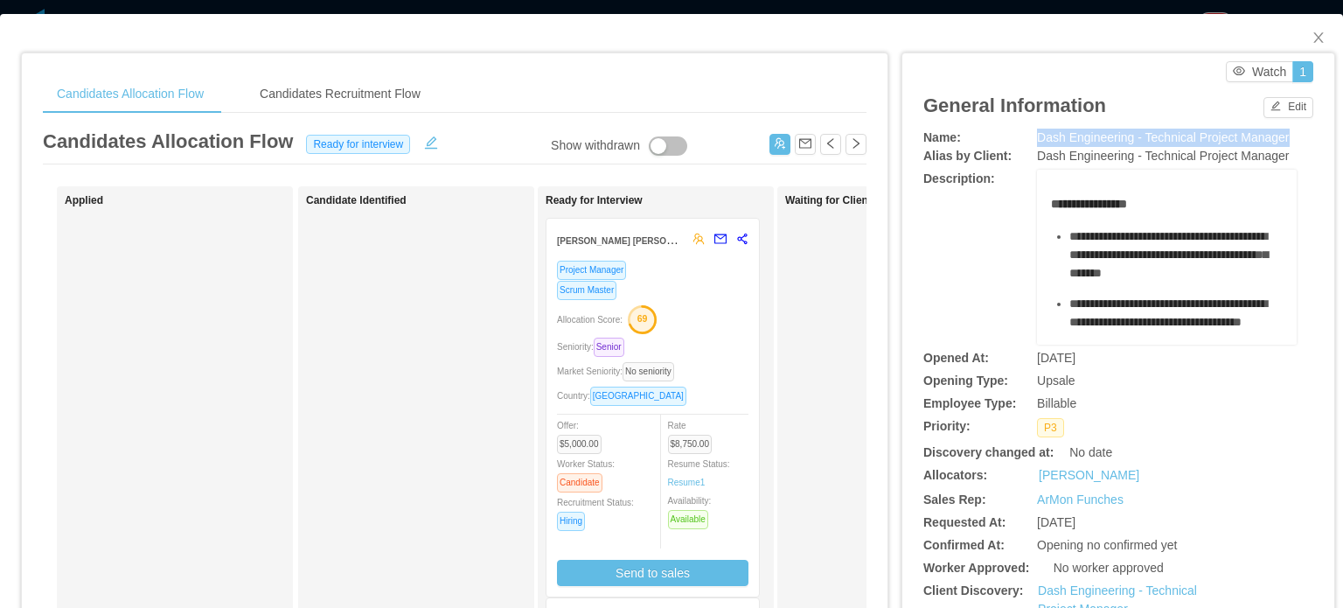
drag, startPoint x: 1021, startPoint y: 137, endPoint x: 1287, endPoint y: 131, distance: 265.9
click at [1287, 131] on div "Name: Dash Engineering - Technical Project Manager" at bounding box center [1118, 138] width 390 height 18
copy div "Dash Engineering - Technical Project Manager"
click at [1308, 24] on span "Close" at bounding box center [1318, 38] width 49 height 49
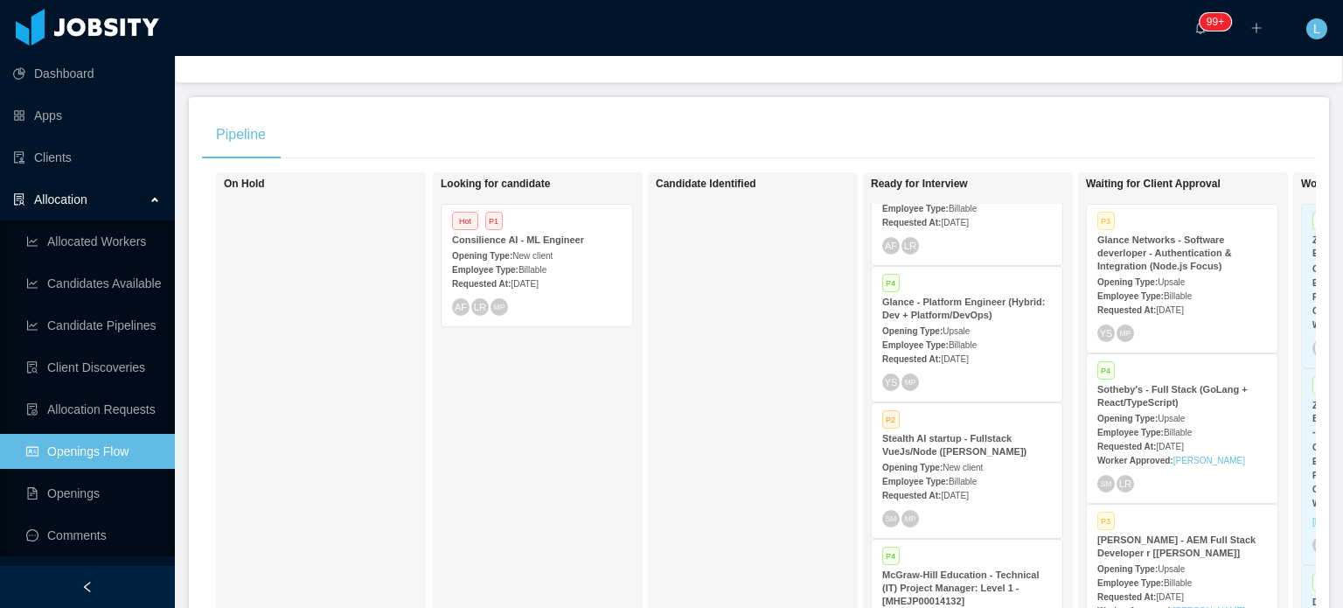
scroll to position [2098, 0]
click at [1012, 333] on div "Employee Type: Billable" at bounding box center [967, 342] width 170 height 18
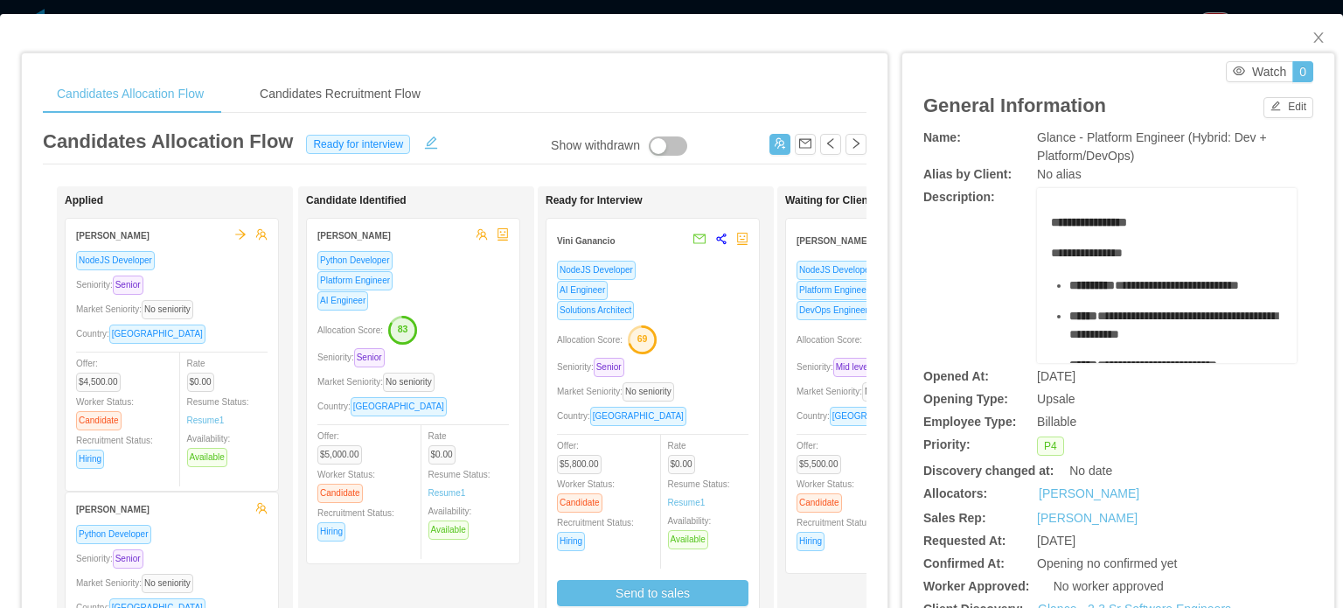
click at [946, 326] on div "**********" at bounding box center [1118, 275] width 390 height 175
click at [1313, 36] on icon "icon: close" at bounding box center [1318, 37] width 10 height 10
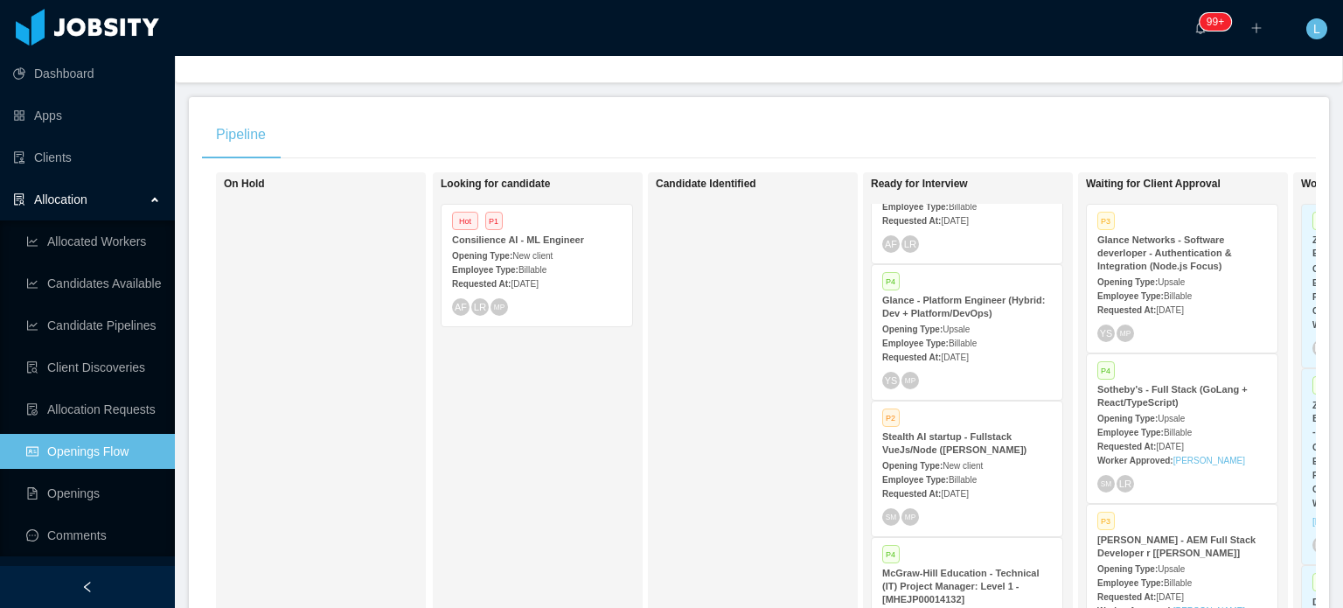
click at [1028, 483] on div "Requested At: Sep 4th, 2025" at bounding box center [967, 492] width 170 height 18
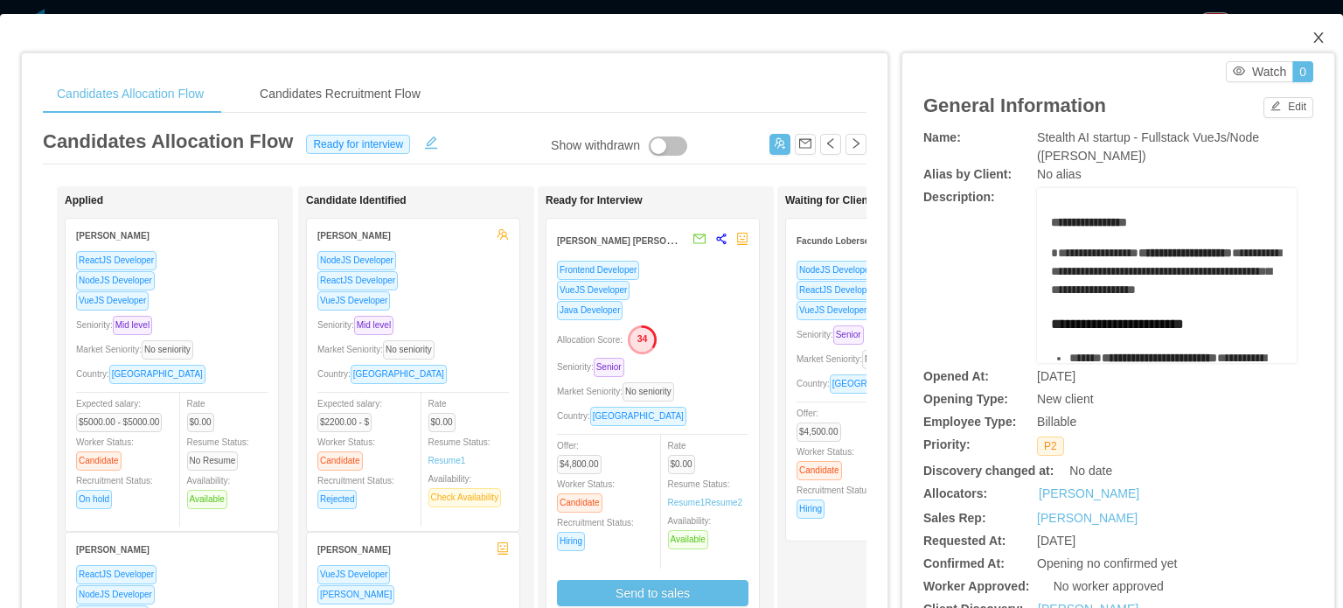
click at [1311, 41] on icon "icon: close" at bounding box center [1318, 38] width 14 height 14
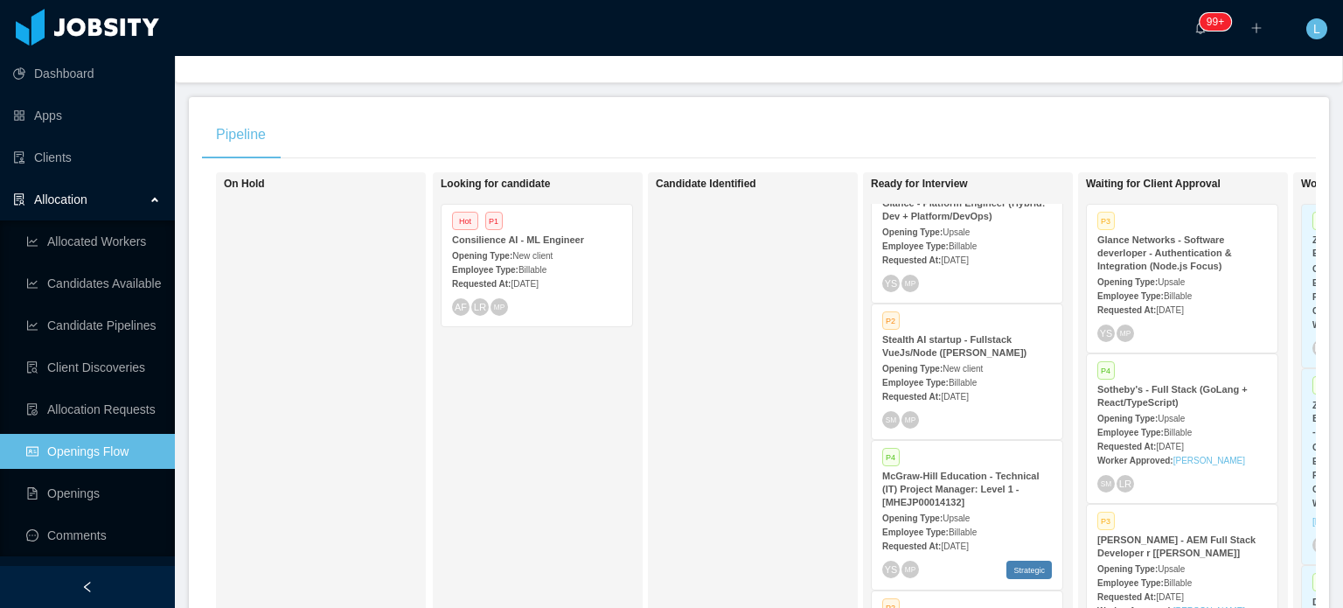
scroll to position [2273, 0]
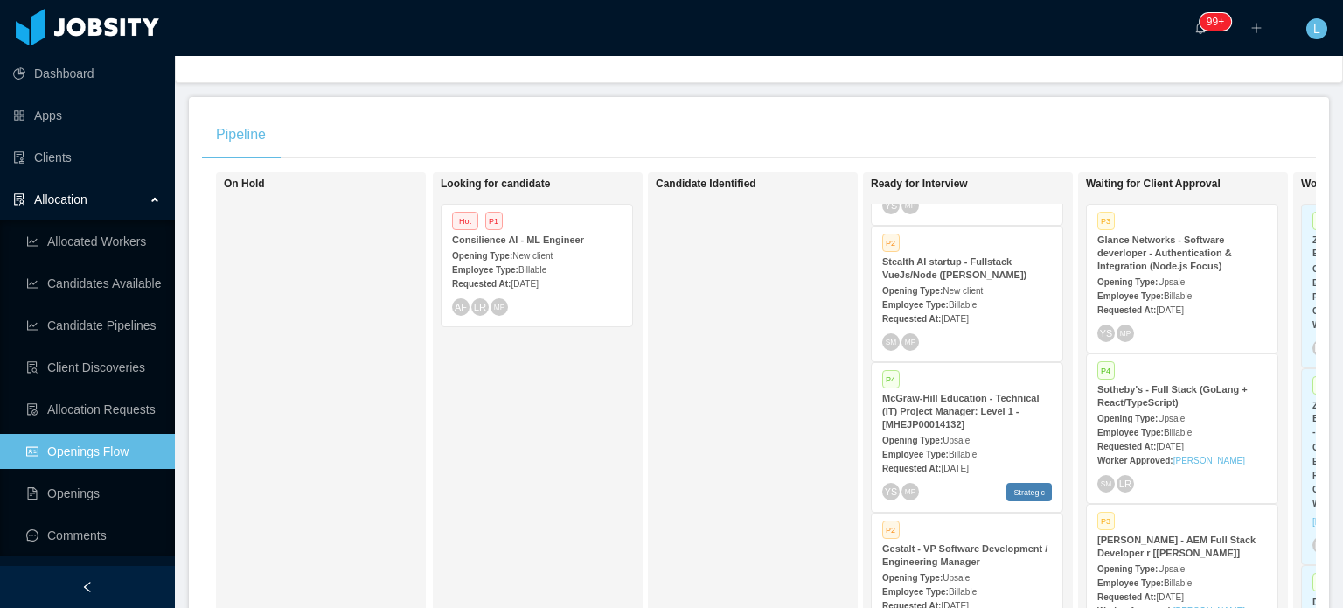
click at [1013, 430] on div "Opening Type: Upsale" at bounding box center [967, 439] width 170 height 18
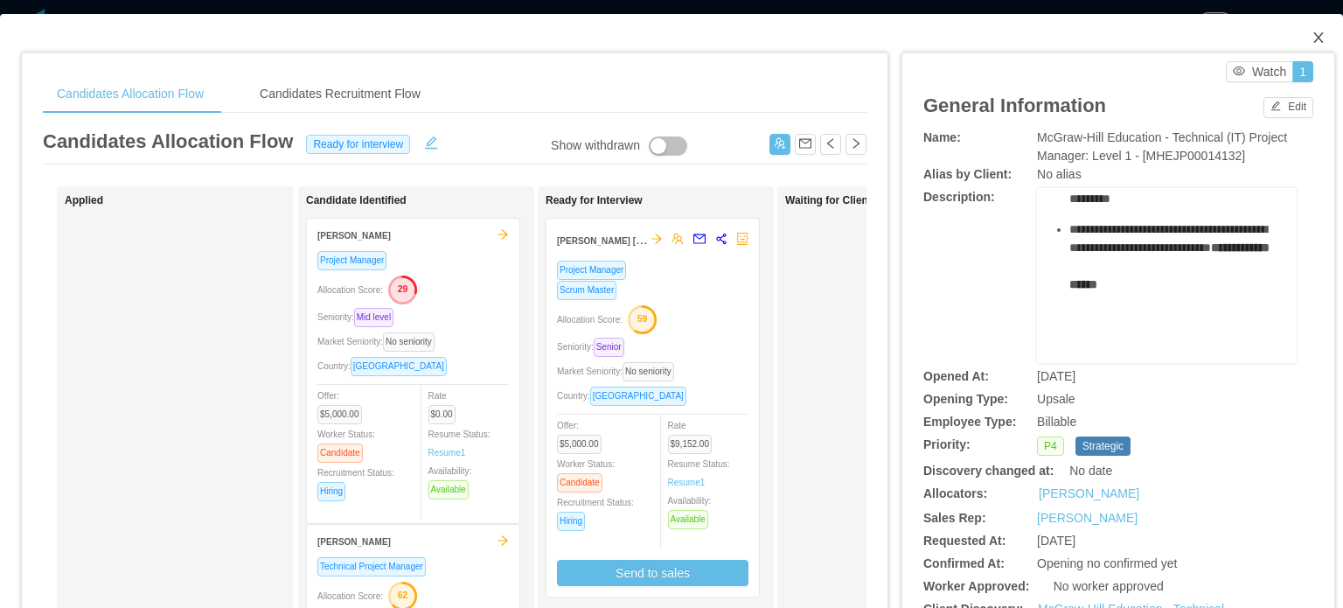
click at [1311, 38] on icon "icon: close" at bounding box center [1318, 38] width 14 height 14
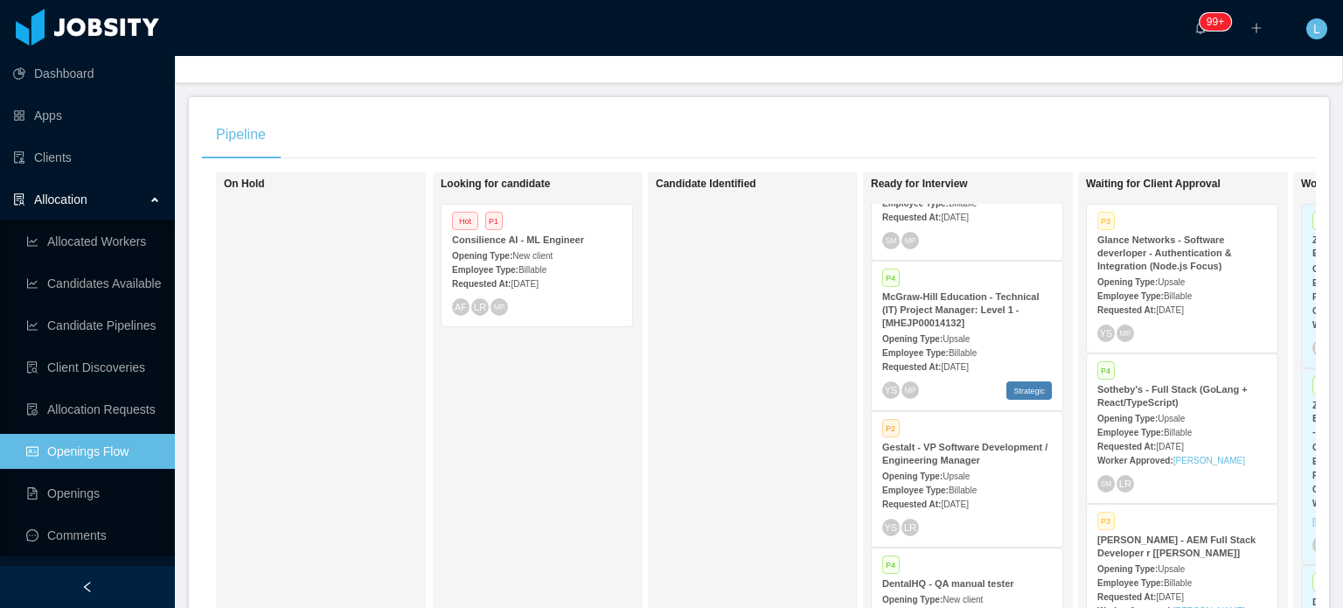
scroll to position [2448, 0]
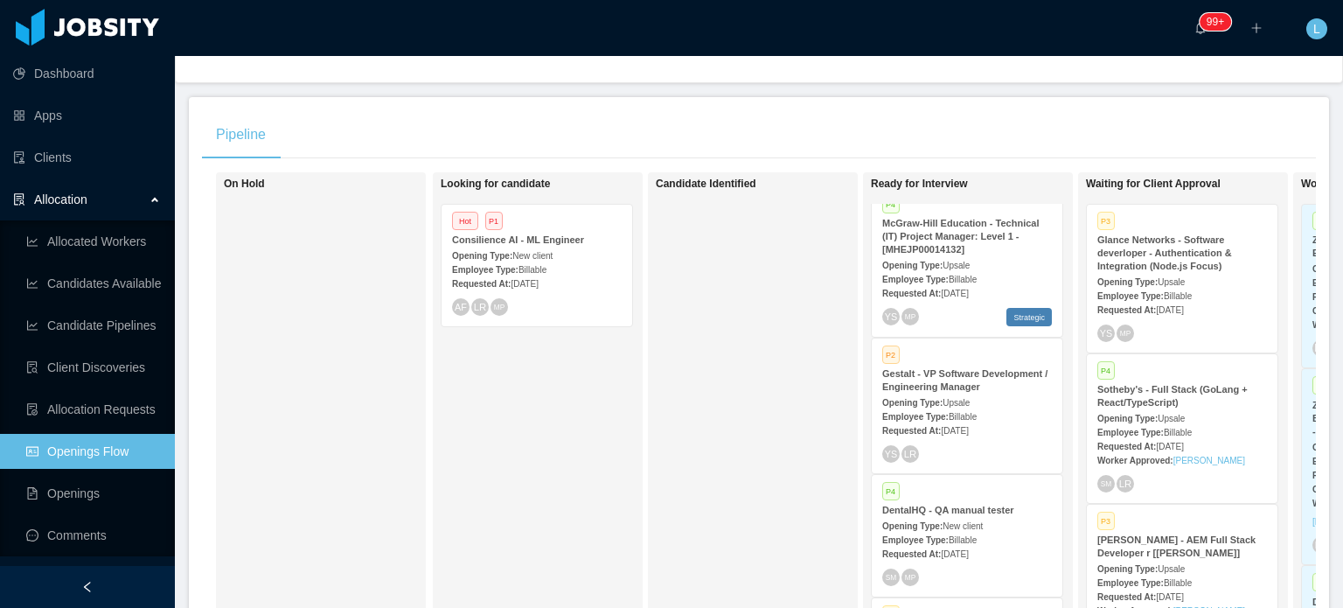
click at [1007, 407] on div "Employee Type: Billable" at bounding box center [967, 416] width 170 height 18
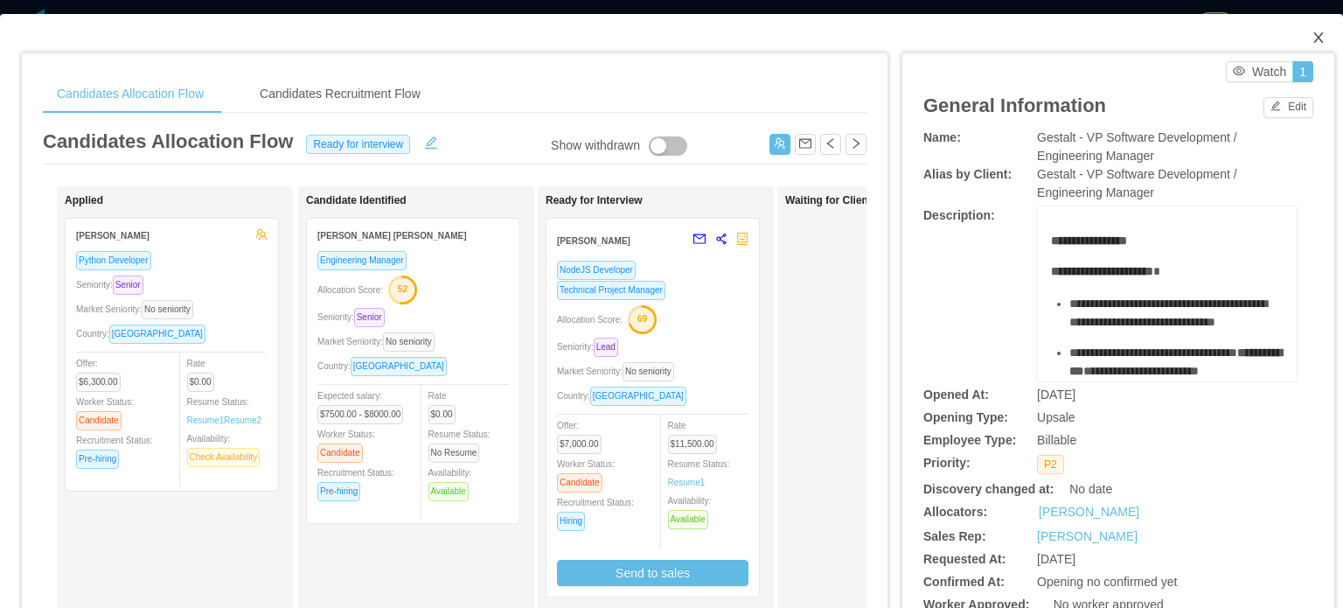
click at [1311, 34] on icon "icon: close" at bounding box center [1318, 38] width 14 height 14
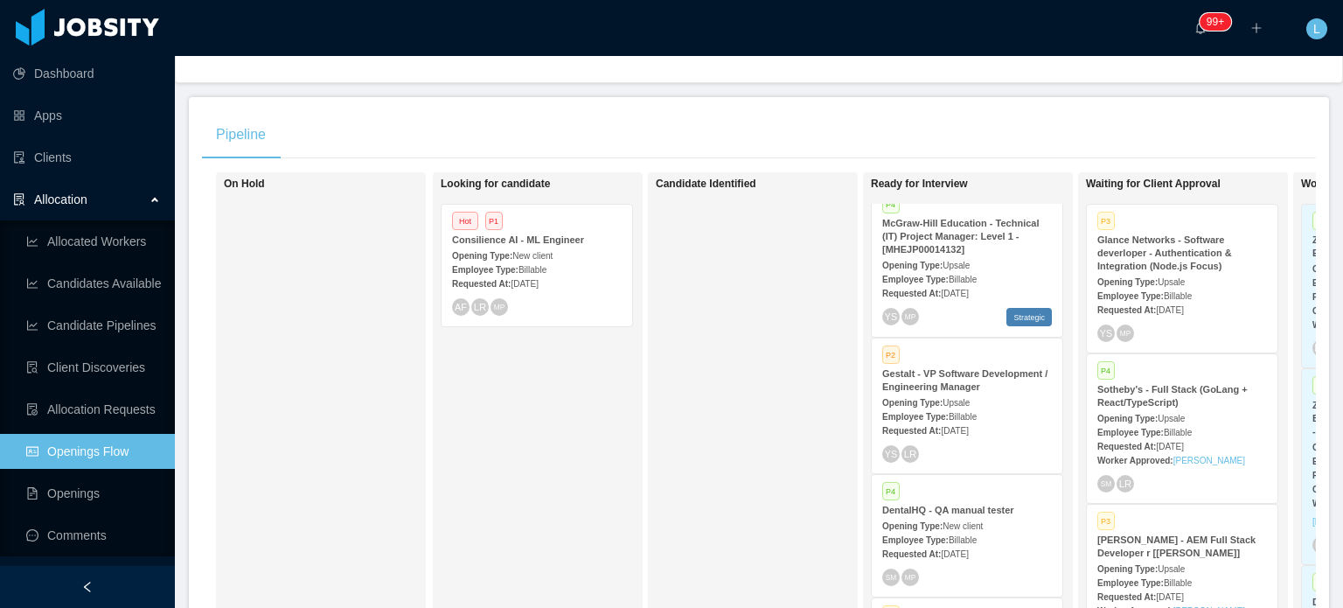
click at [950, 535] on span "Billable" at bounding box center [963, 540] width 28 height 10
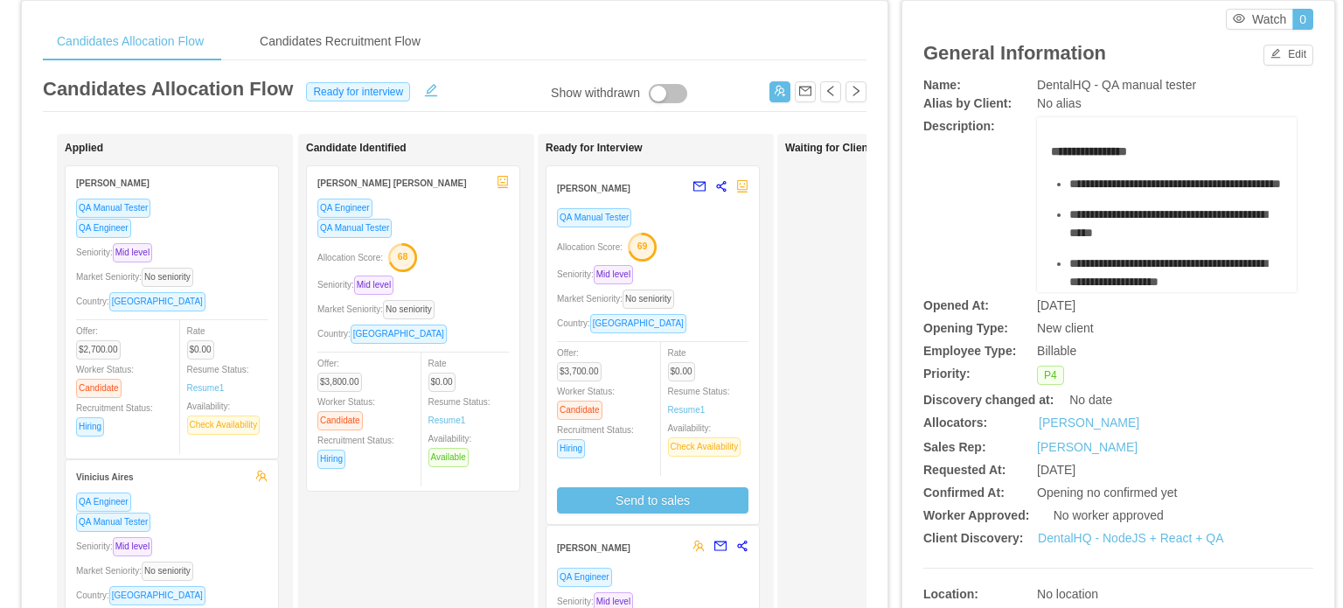
scroll to position [262, 0]
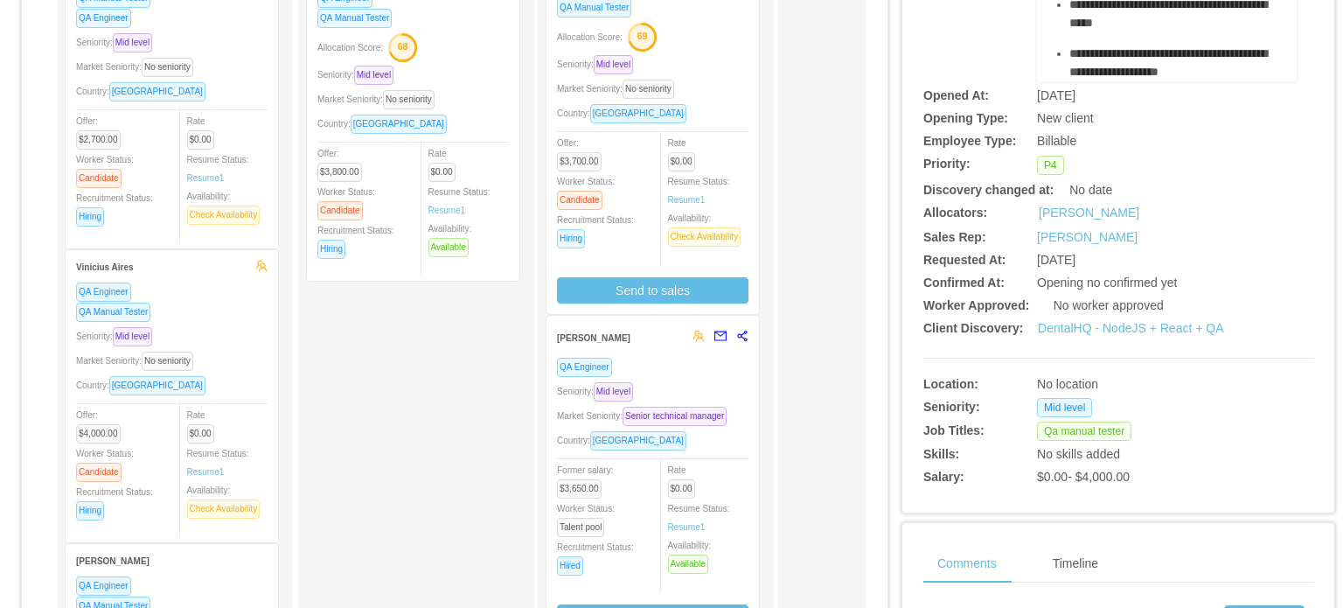
click at [678, 386] on div "Seniority: Mid level" at bounding box center [652, 391] width 191 height 20
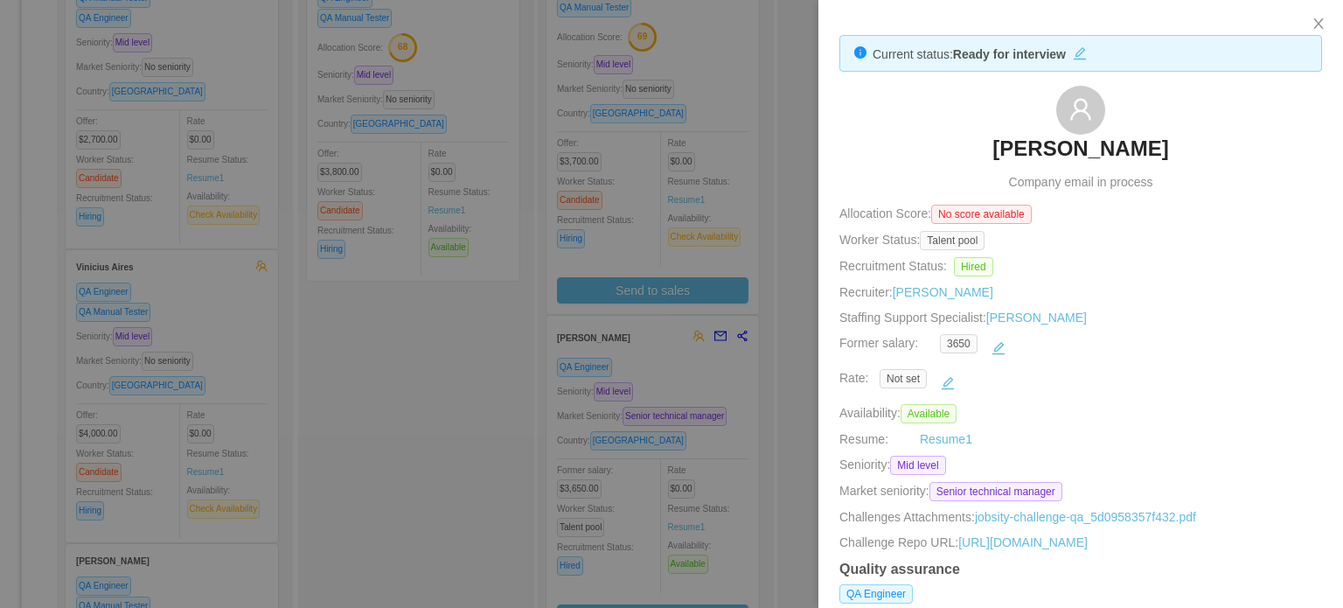
click at [737, 351] on div at bounding box center [671, 304] width 1343 height 608
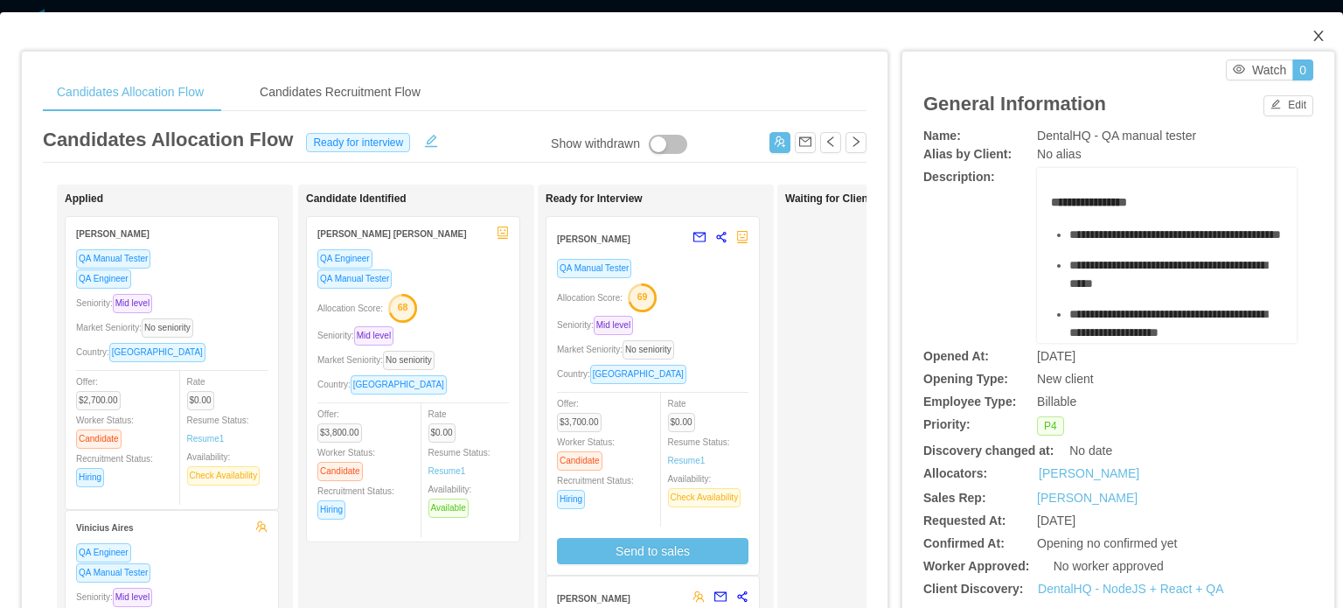
scroll to position [0, 0]
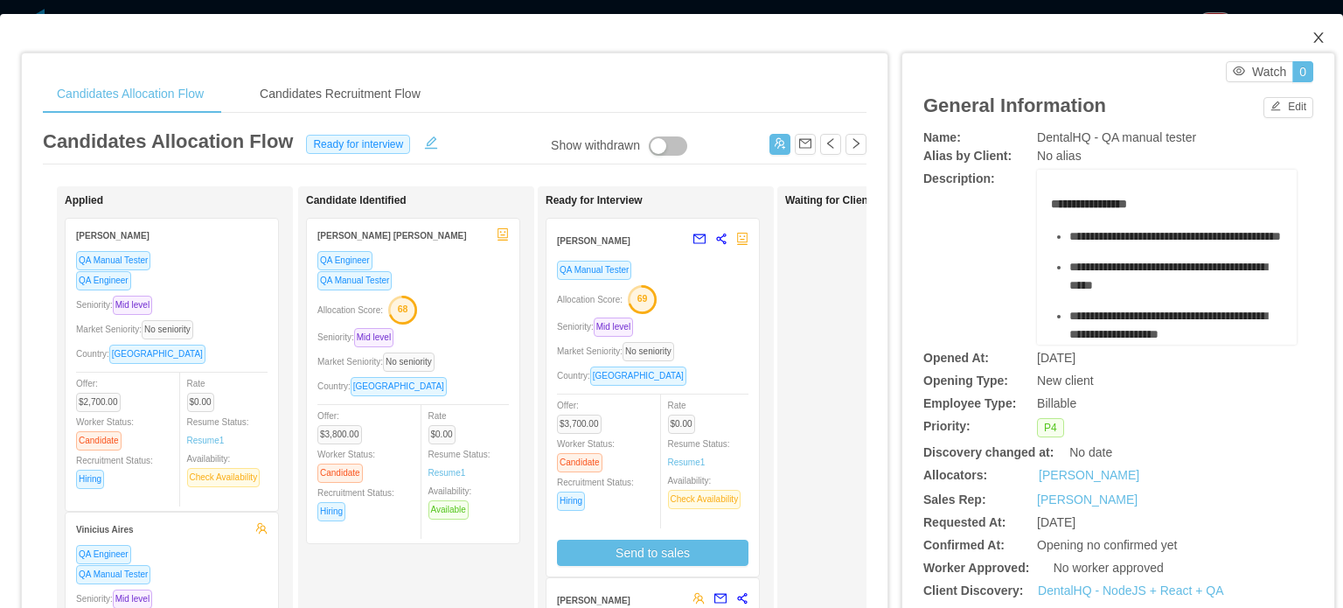
click at [1311, 31] on span "Close" at bounding box center [1318, 38] width 49 height 49
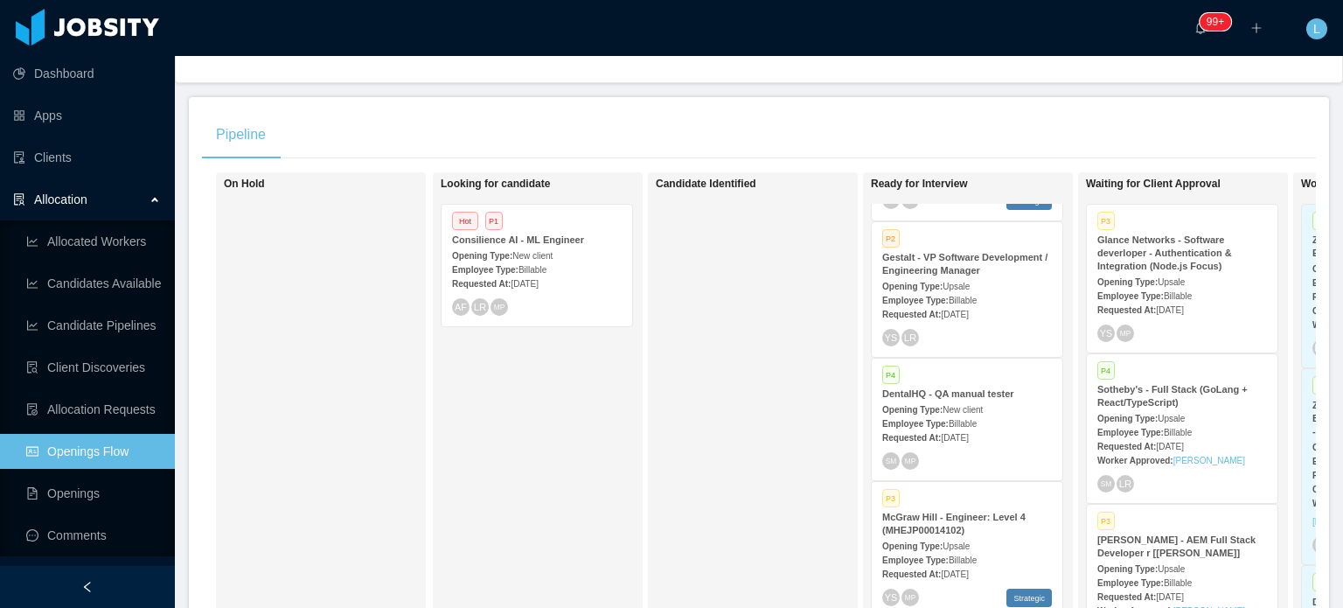
scroll to position [2623, 0]
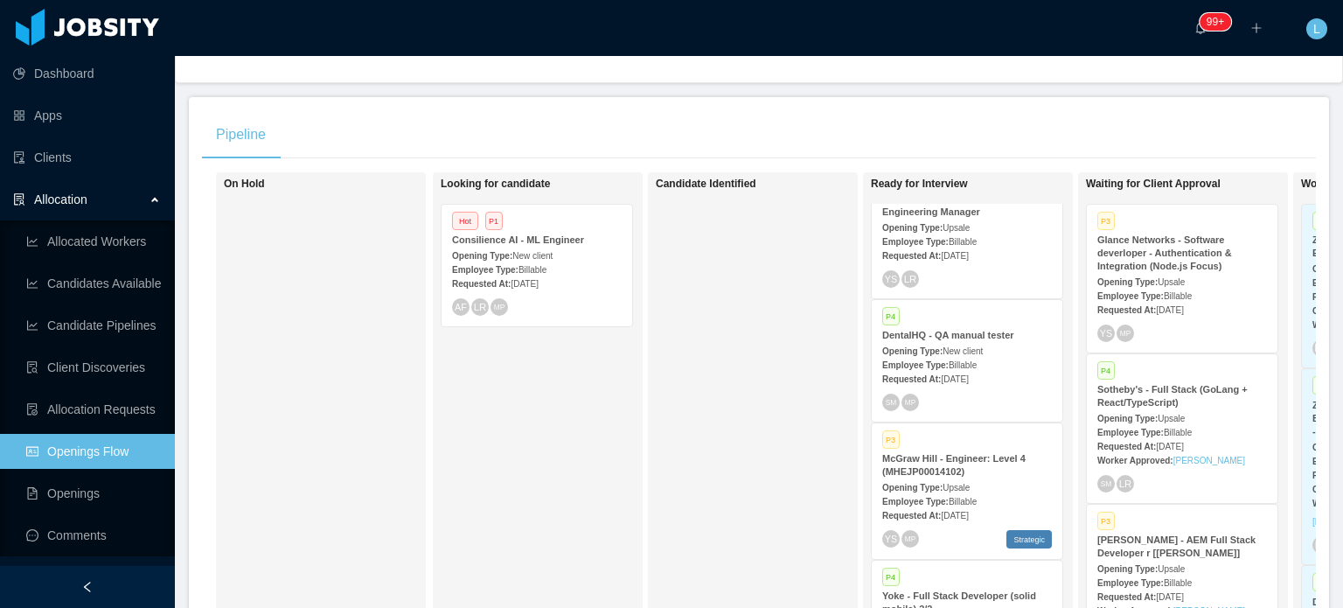
click at [1004, 491] on div "Employee Type: Billable" at bounding box center [967, 500] width 170 height 18
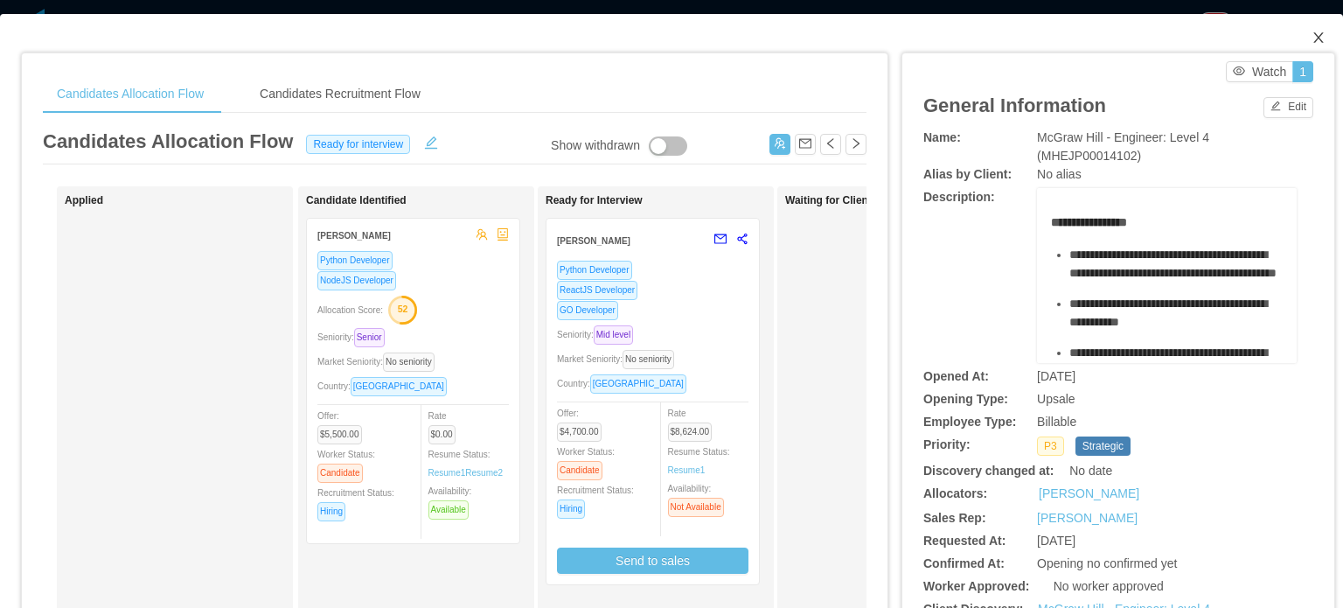
click at [1312, 35] on span "Close" at bounding box center [1318, 38] width 49 height 49
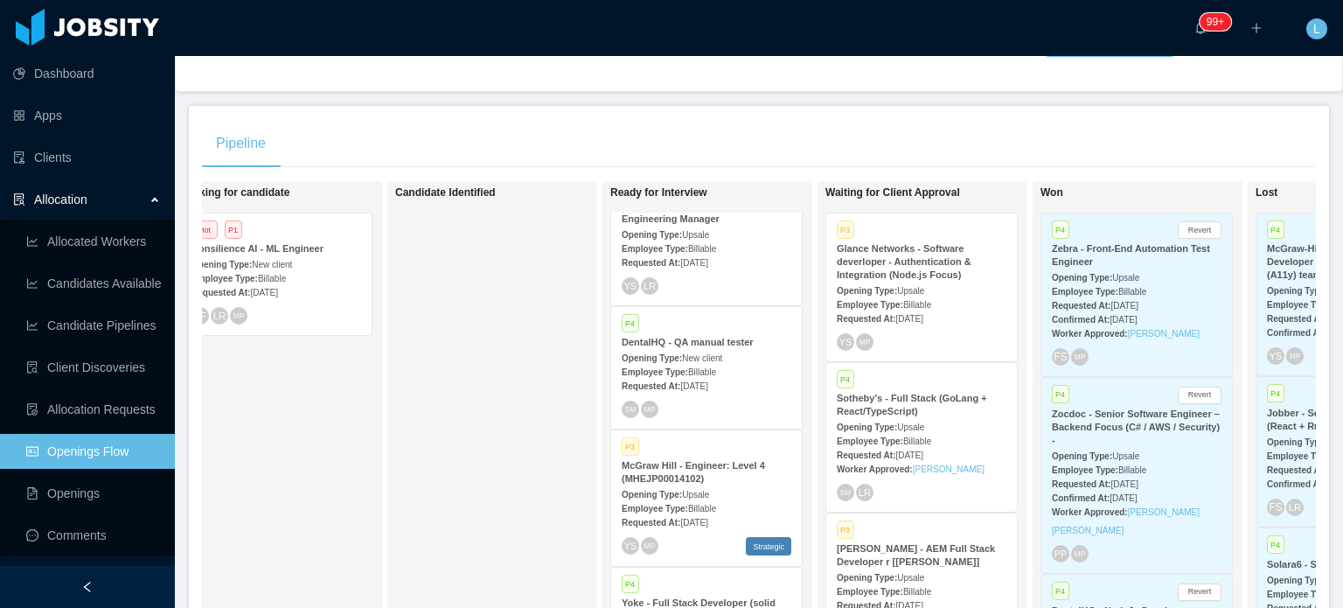
scroll to position [262, 0]
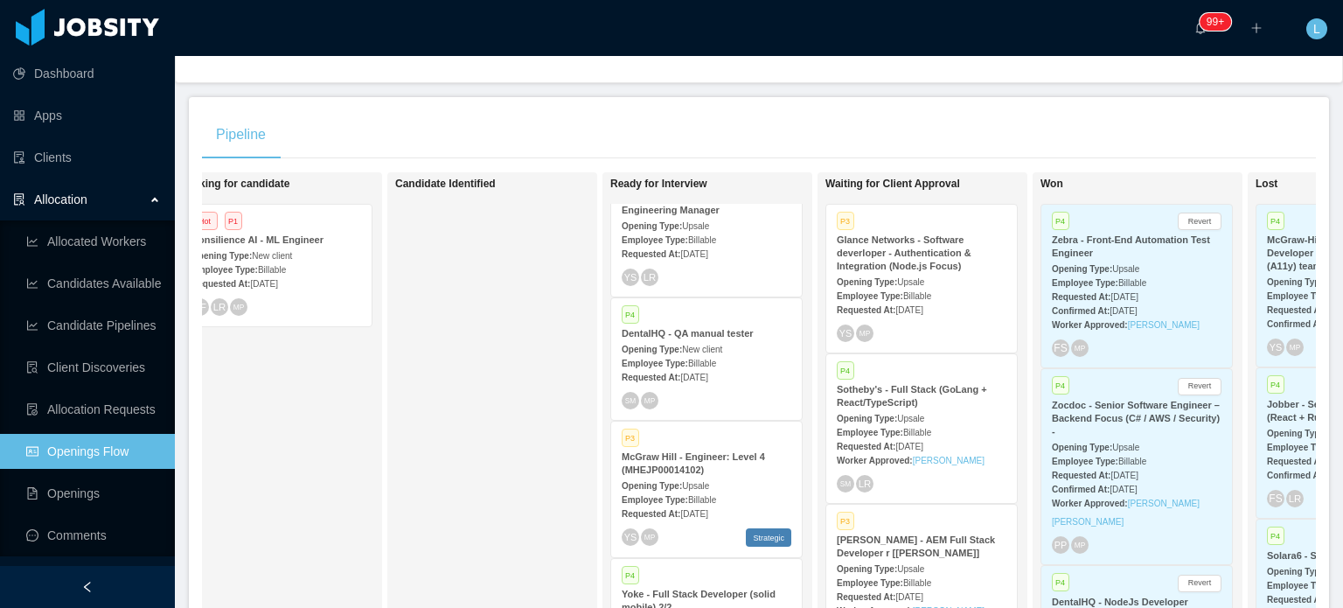
click at [949, 293] on div "Employee Type: Billable" at bounding box center [922, 295] width 170 height 18
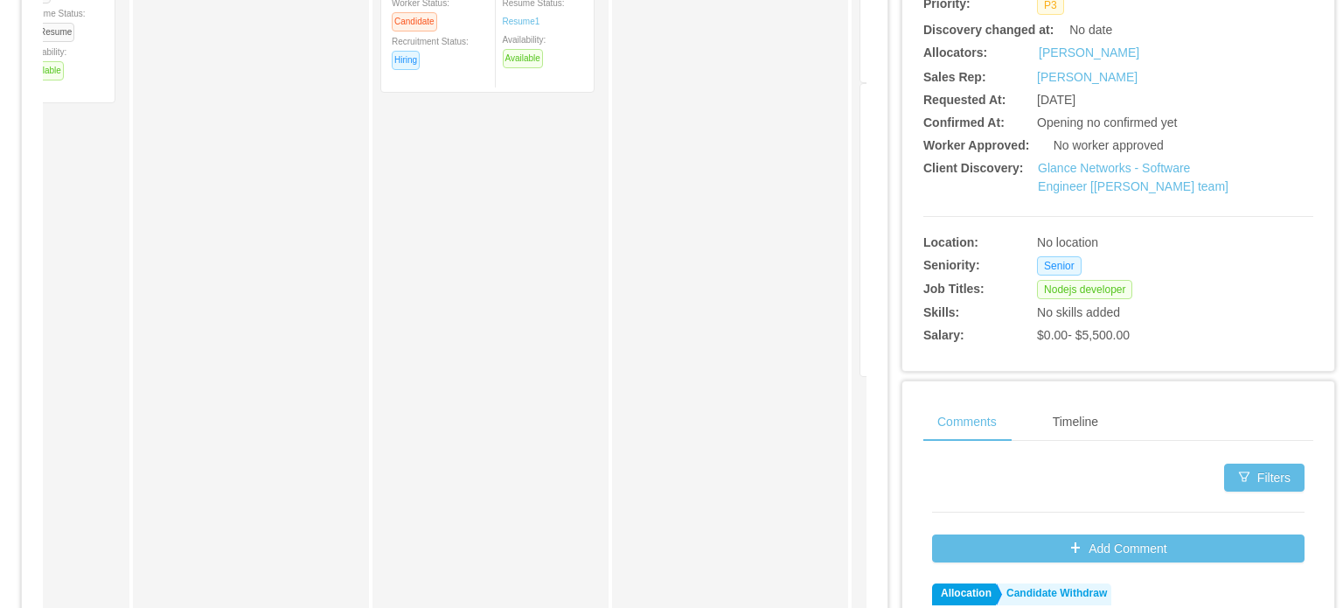
scroll to position [87, 0]
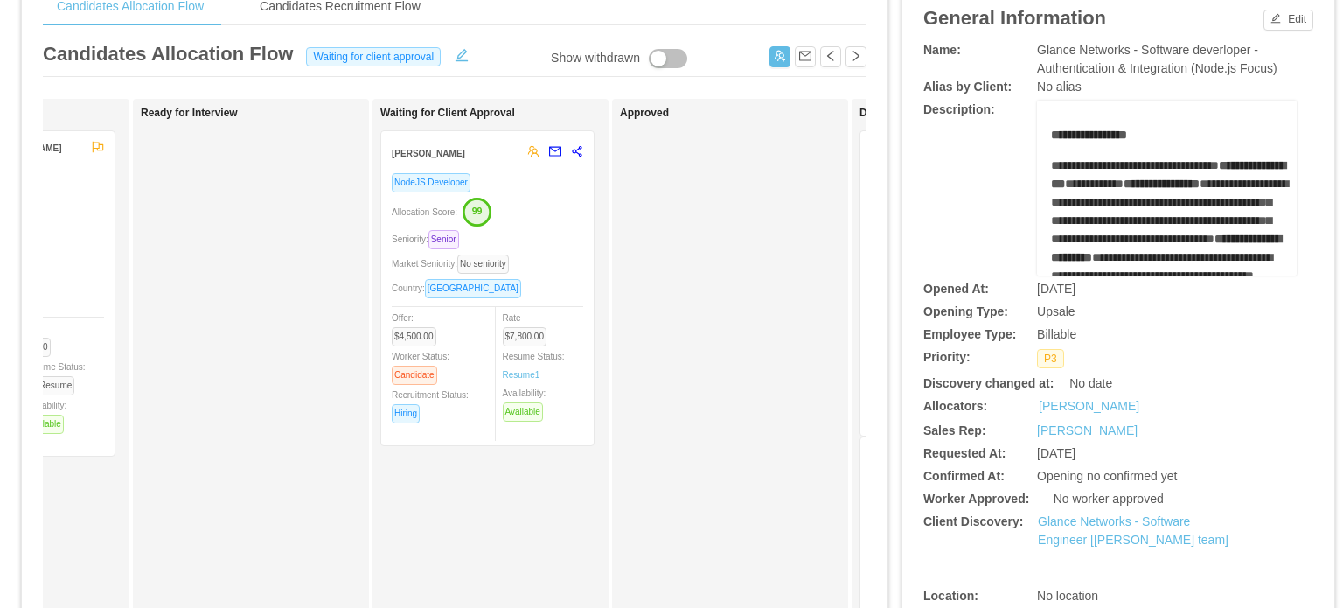
click at [565, 265] on div "Market Seniority: No seniority" at bounding box center [487, 264] width 191 height 20
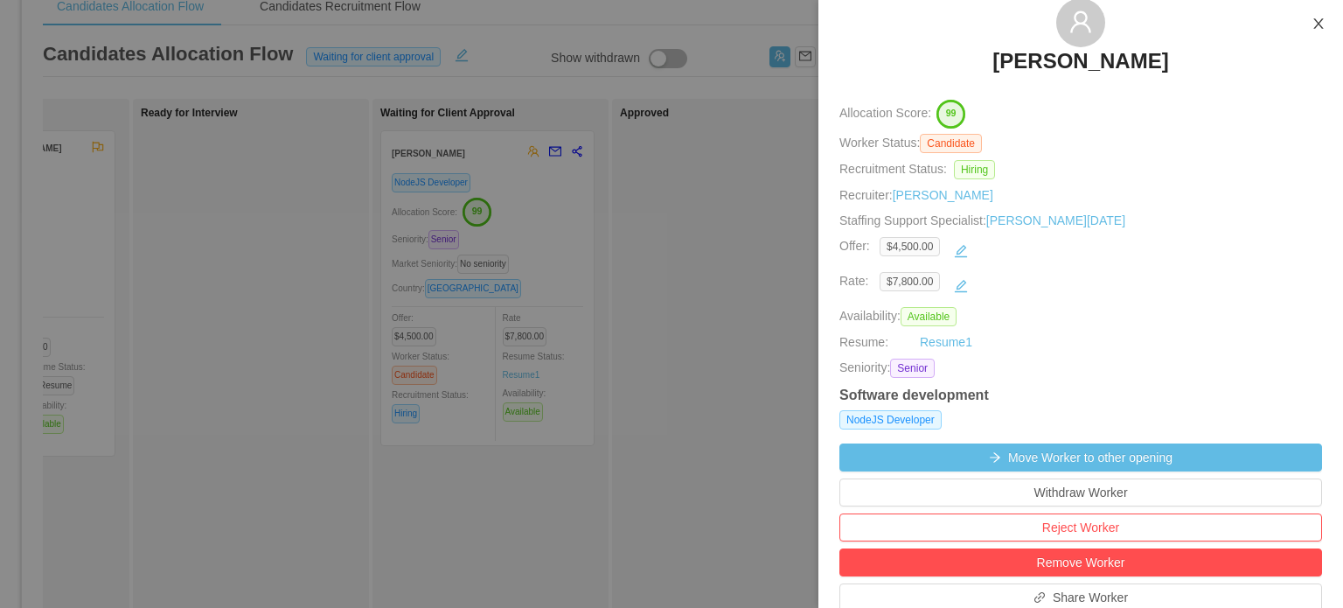
click at [1325, 24] on icon "icon: close" at bounding box center [1318, 24] width 14 height 14
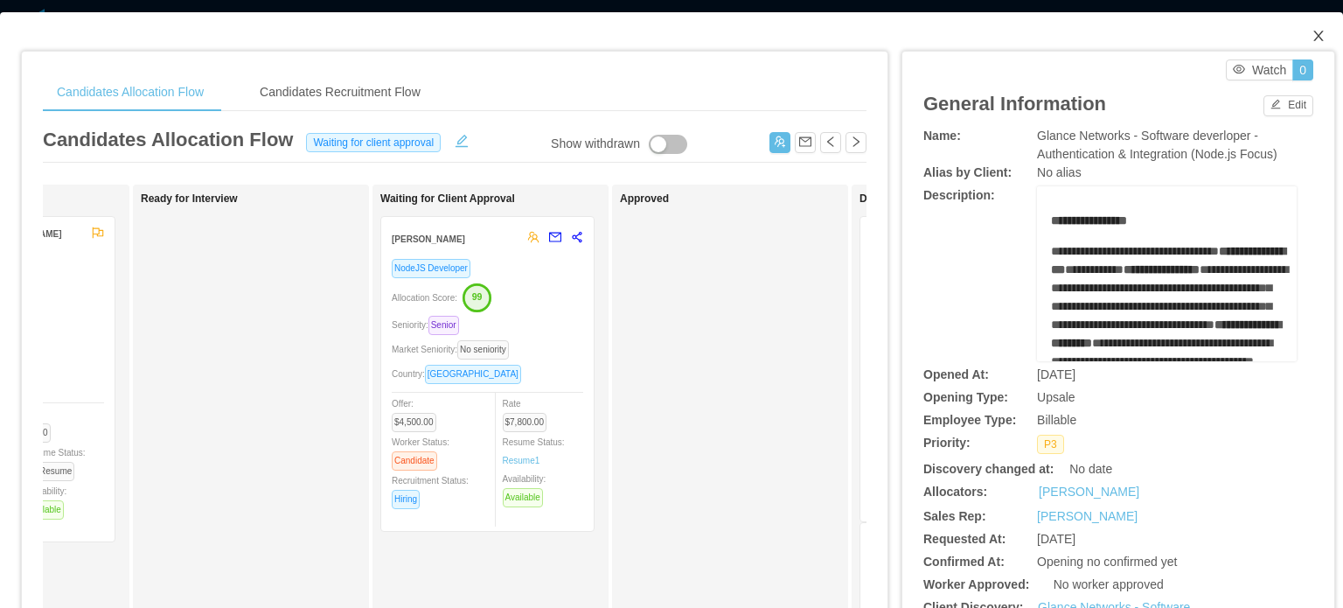
scroll to position [0, 0]
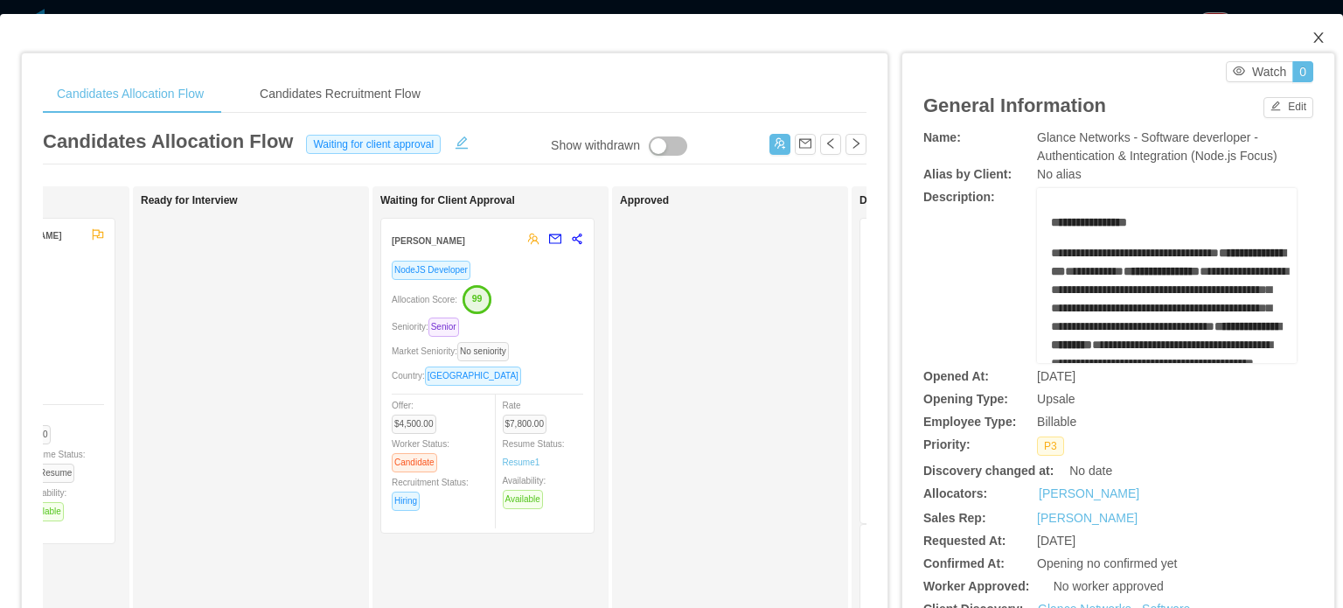
click at [1311, 38] on icon "icon: close" at bounding box center [1318, 38] width 14 height 14
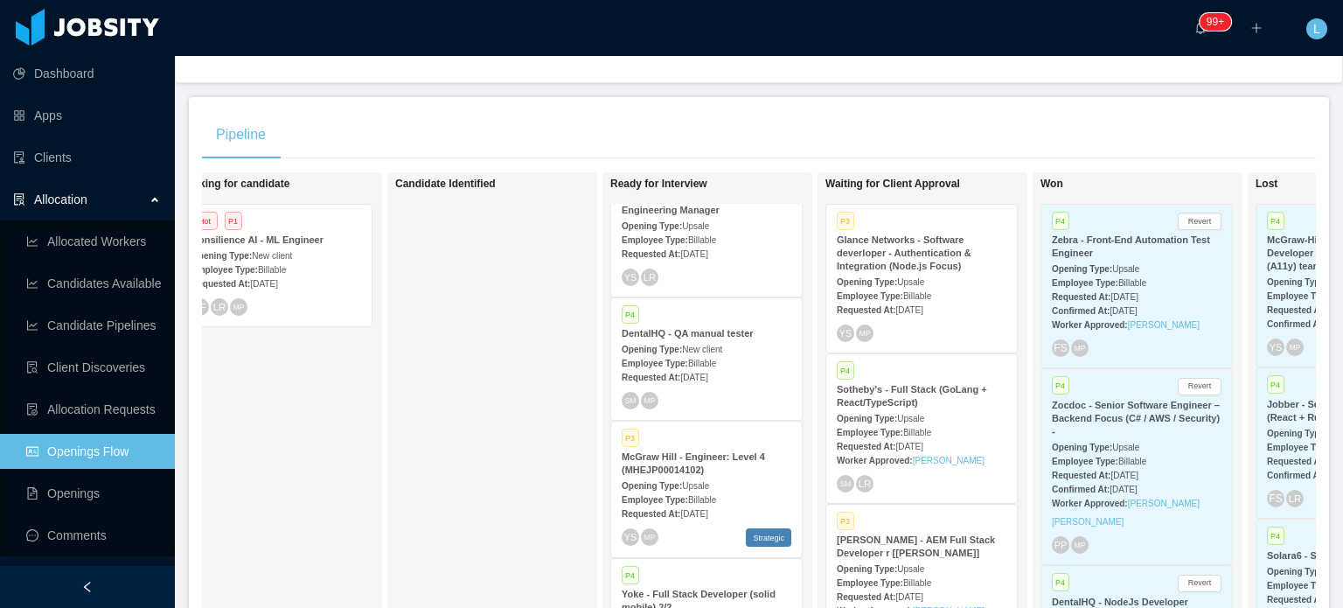
click at [974, 446] on div "Requested At: Aug 15th, 2025" at bounding box center [922, 445] width 170 height 18
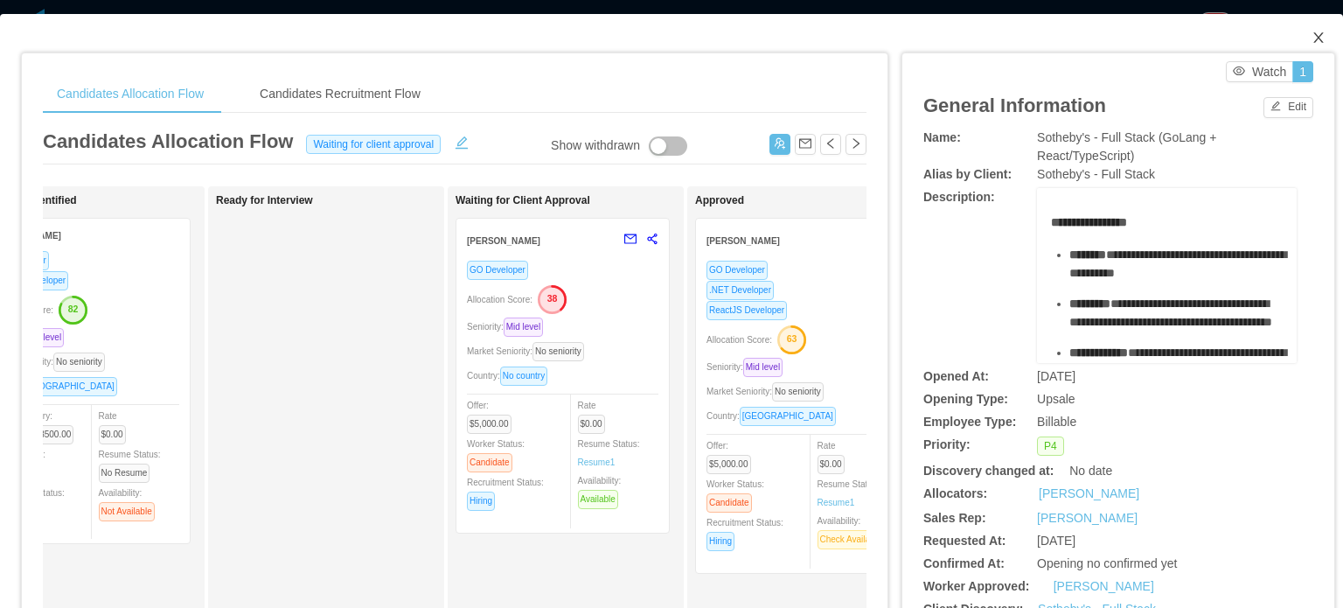
click at [1311, 32] on icon "icon: close" at bounding box center [1318, 38] width 14 height 14
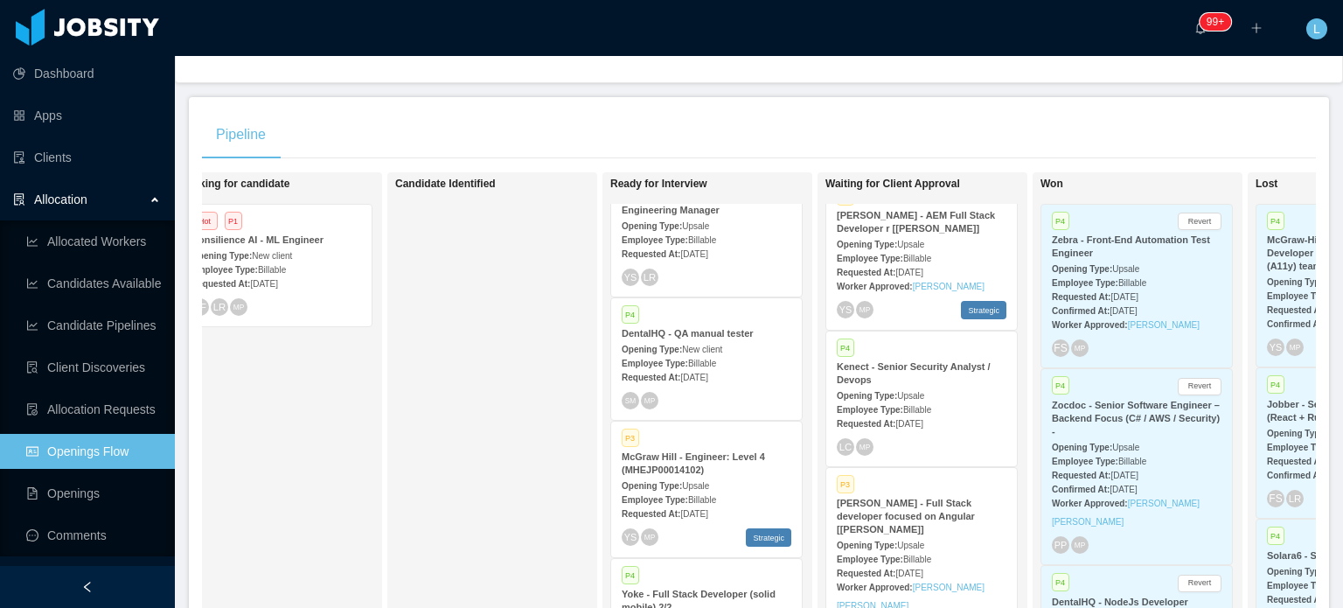
scroll to position [350, 0]
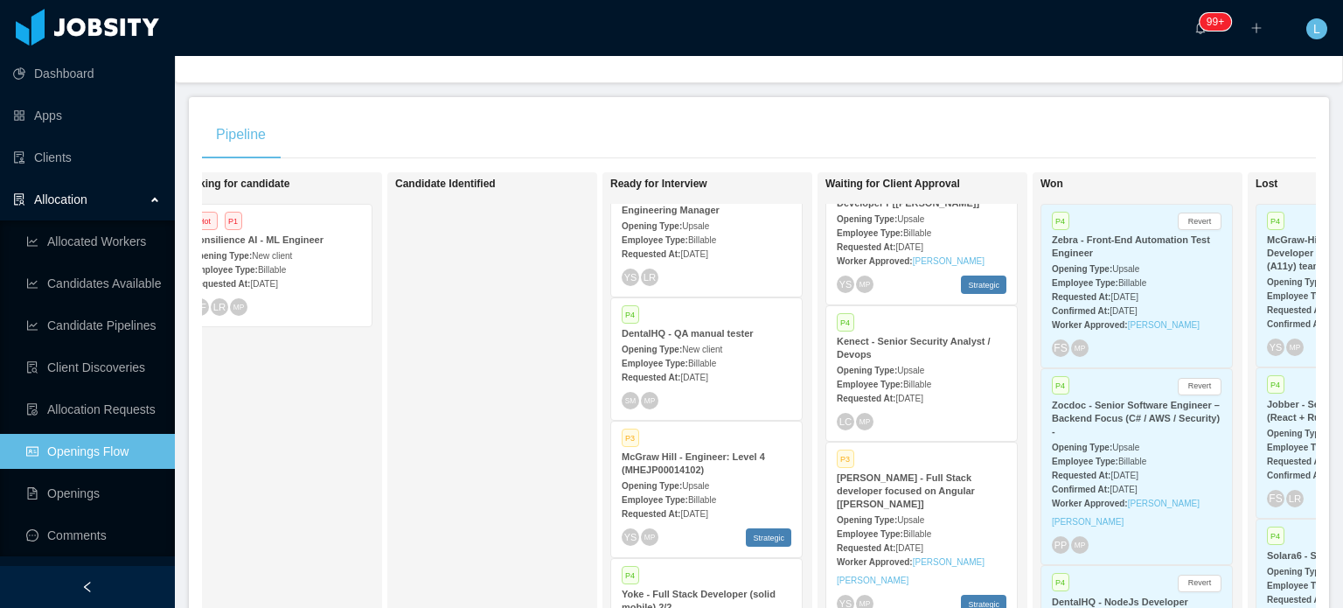
click at [957, 379] on div "Employee Type: Billable" at bounding box center [922, 383] width 170 height 18
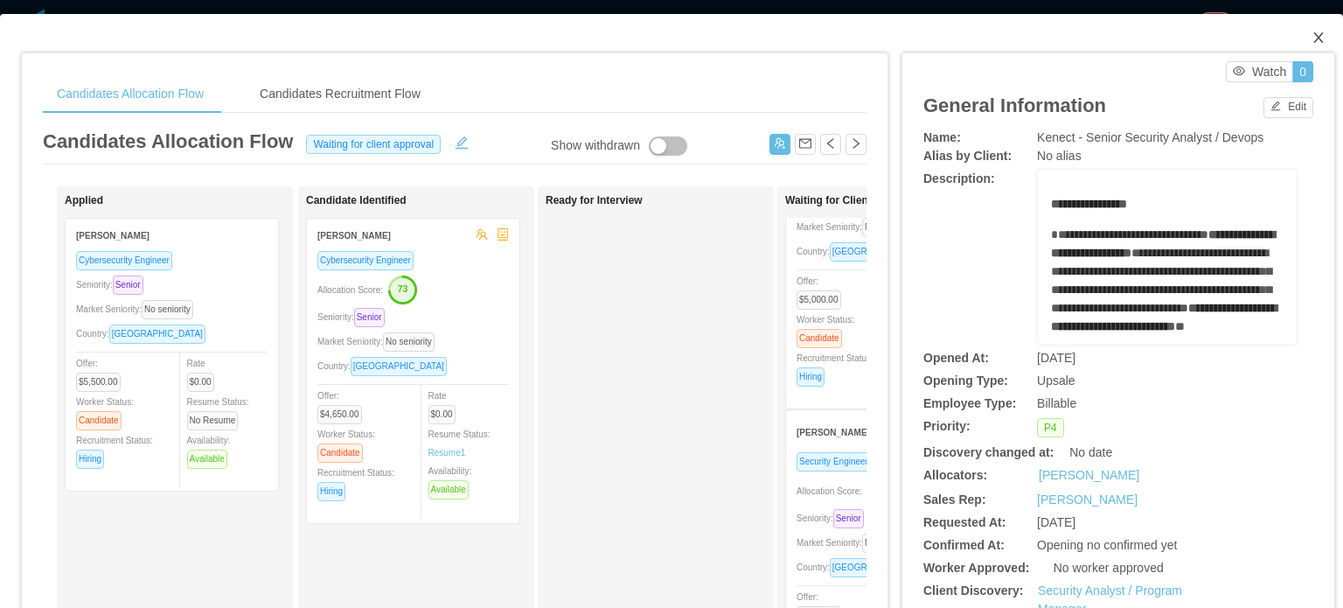
click at [1311, 45] on icon "icon: close" at bounding box center [1318, 38] width 14 height 14
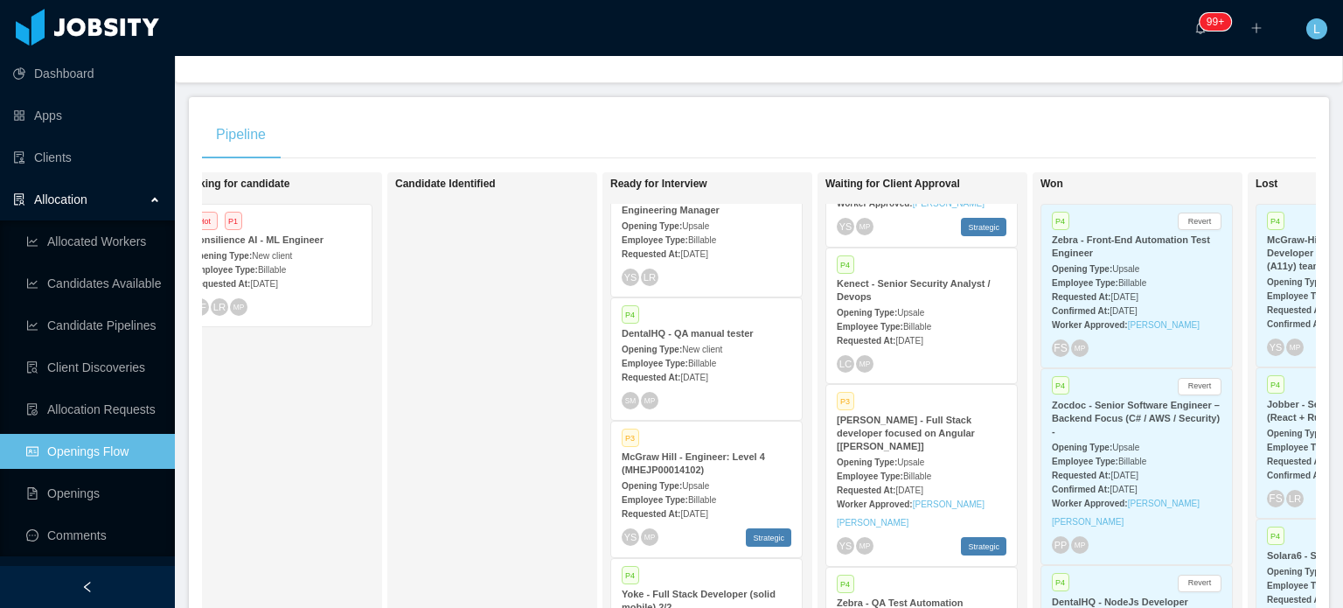
scroll to position [408, 0]
click at [956, 465] on div "Employee Type: Billable" at bounding box center [922, 474] width 170 height 18
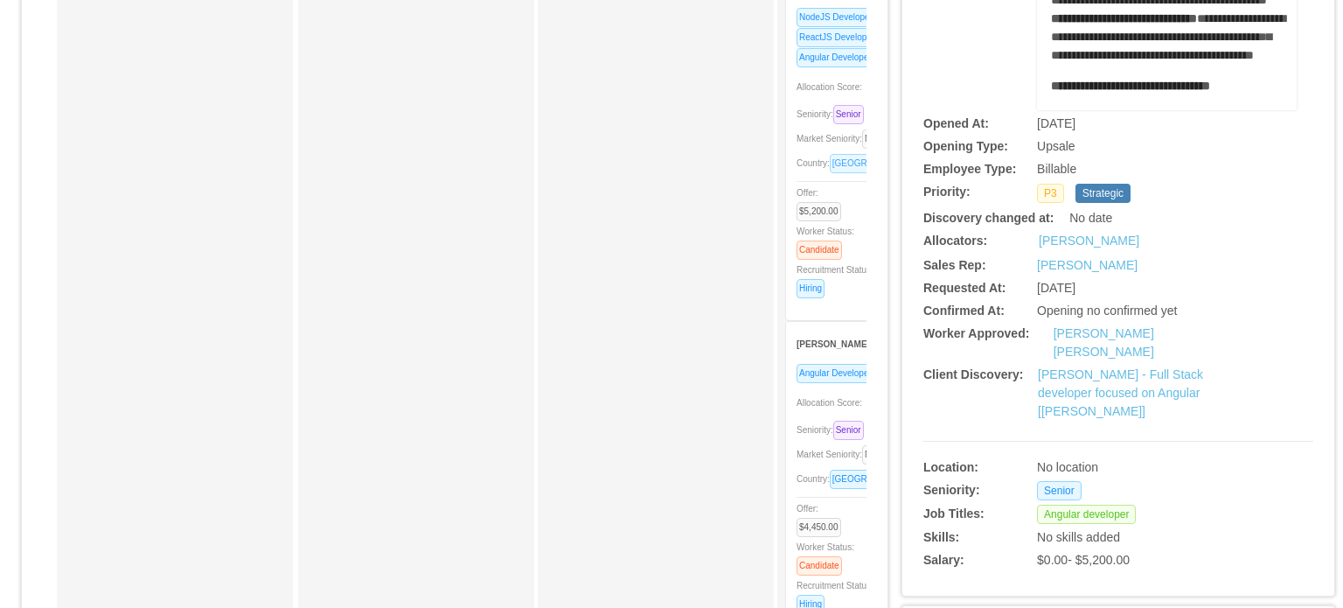
scroll to position [175, 0]
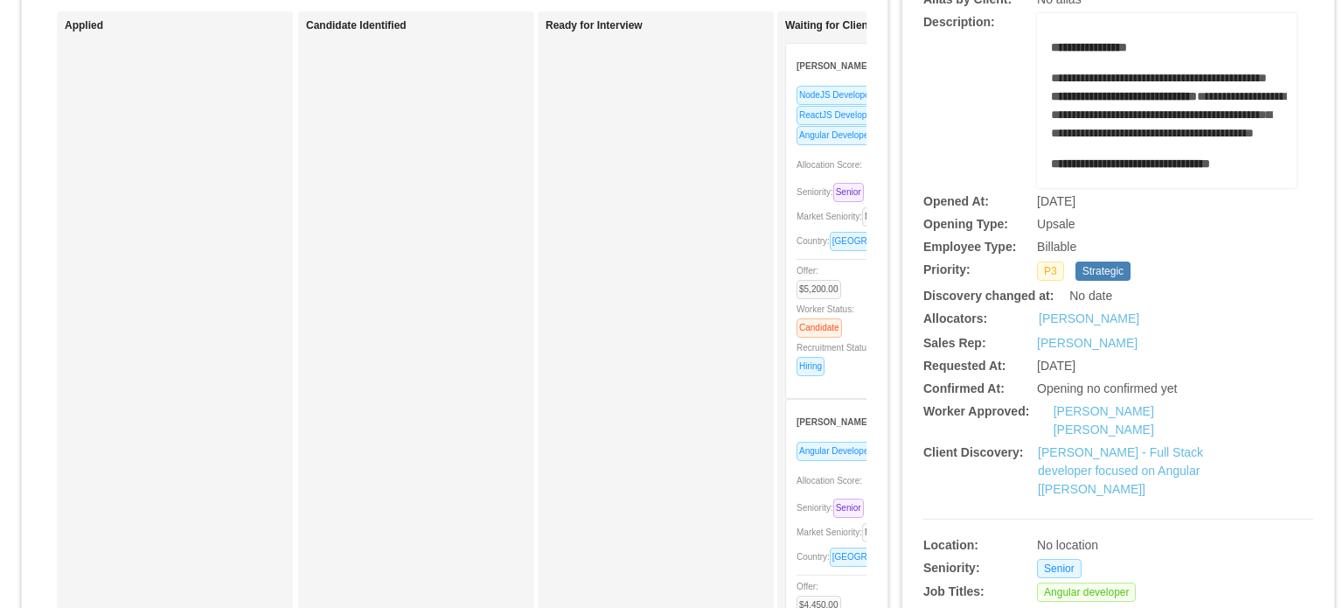
click at [806, 191] on span "Seniority: Senior" at bounding box center [833, 192] width 74 height 10
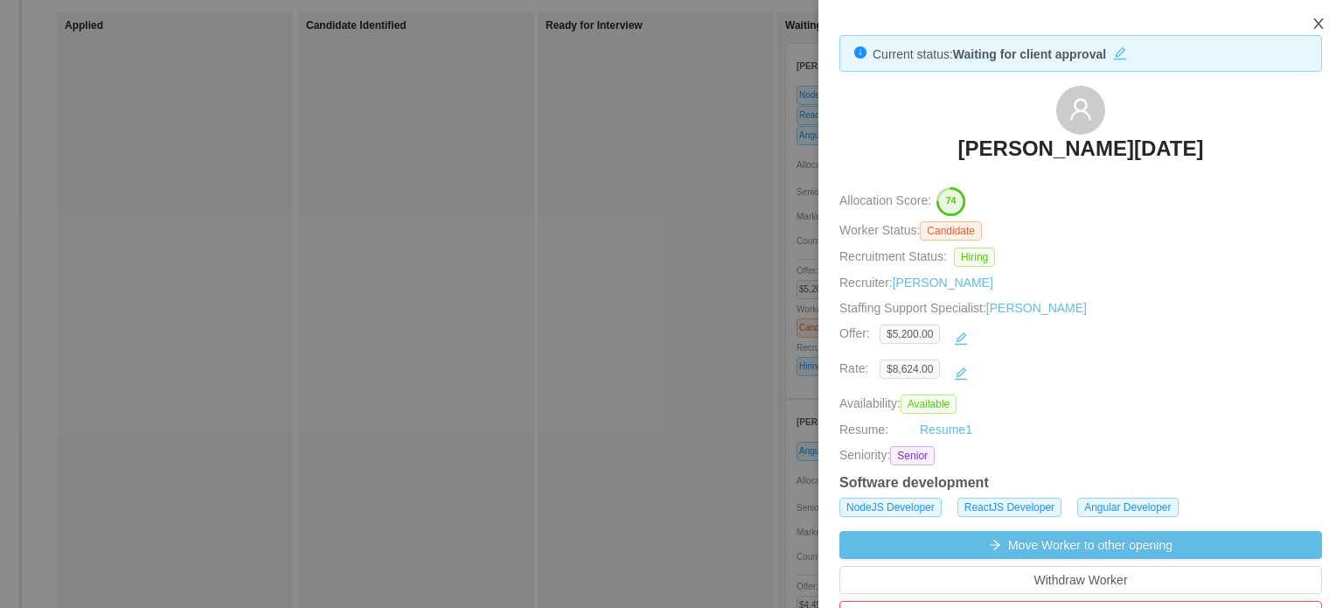
click at [1315, 25] on icon "icon: close" at bounding box center [1318, 24] width 14 height 14
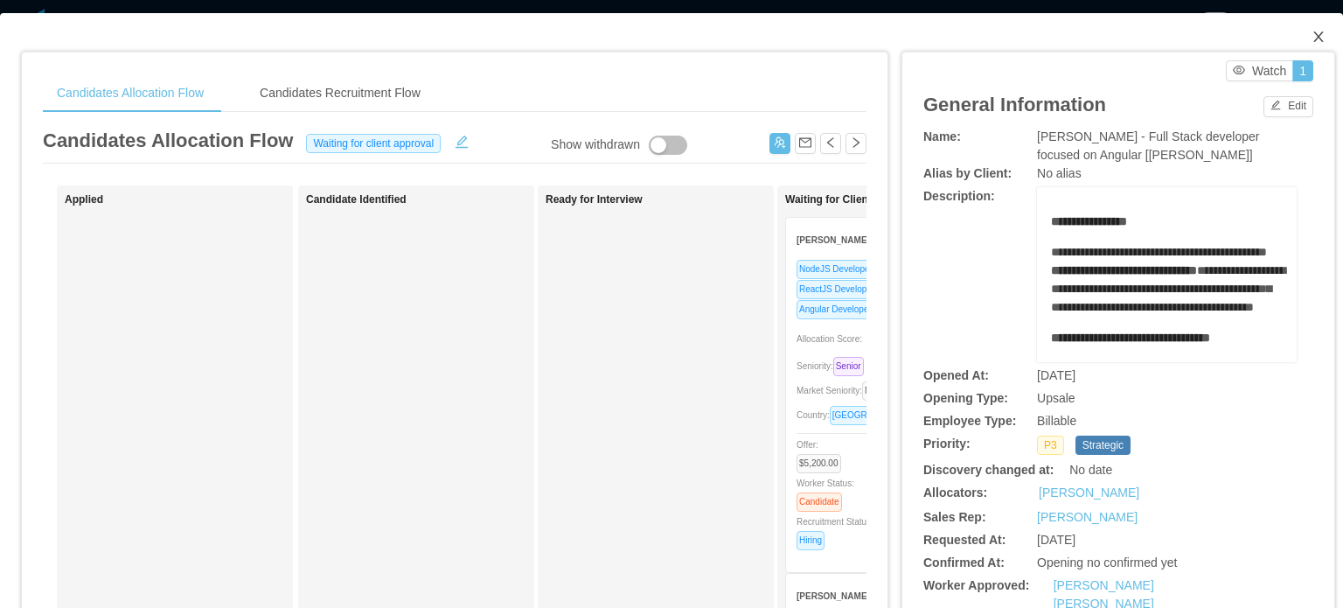
scroll to position [0, 0]
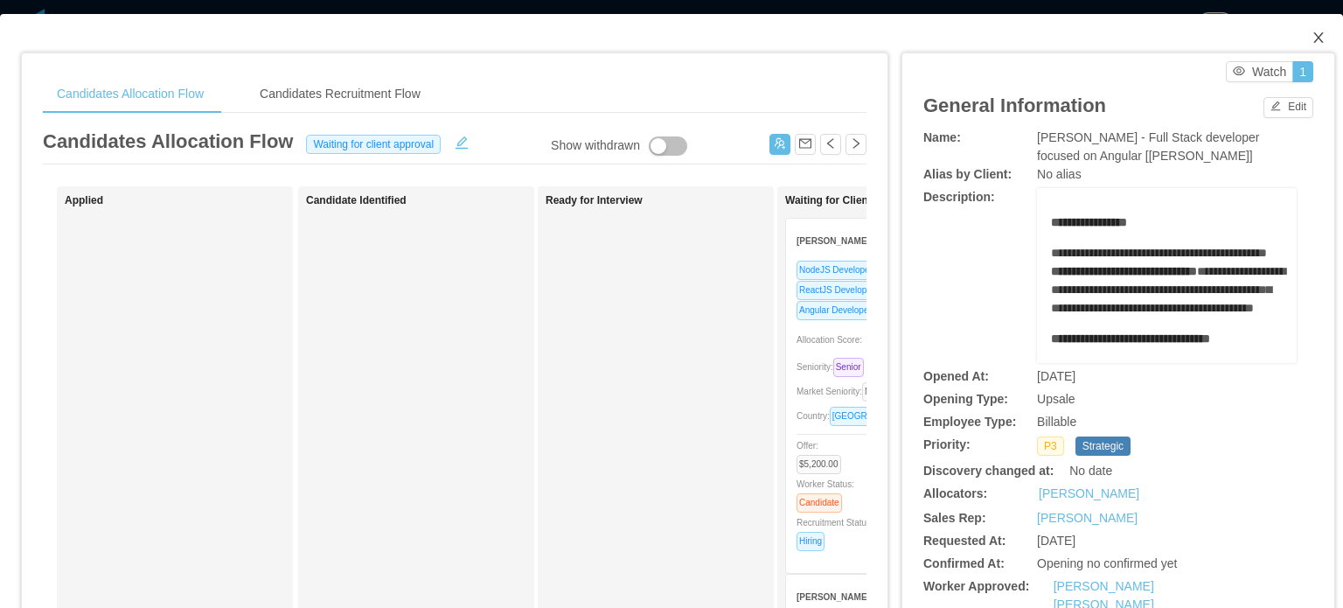
click at [1297, 36] on span "Close" at bounding box center [1318, 38] width 49 height 49
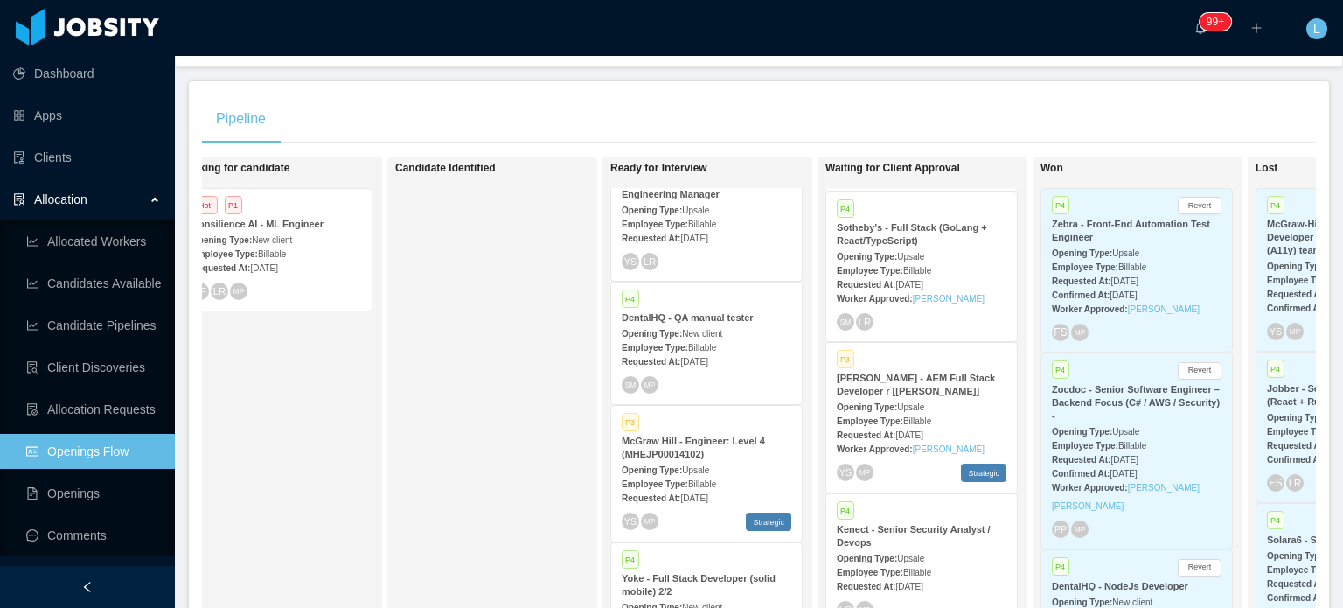
scroll to position [175, 0]
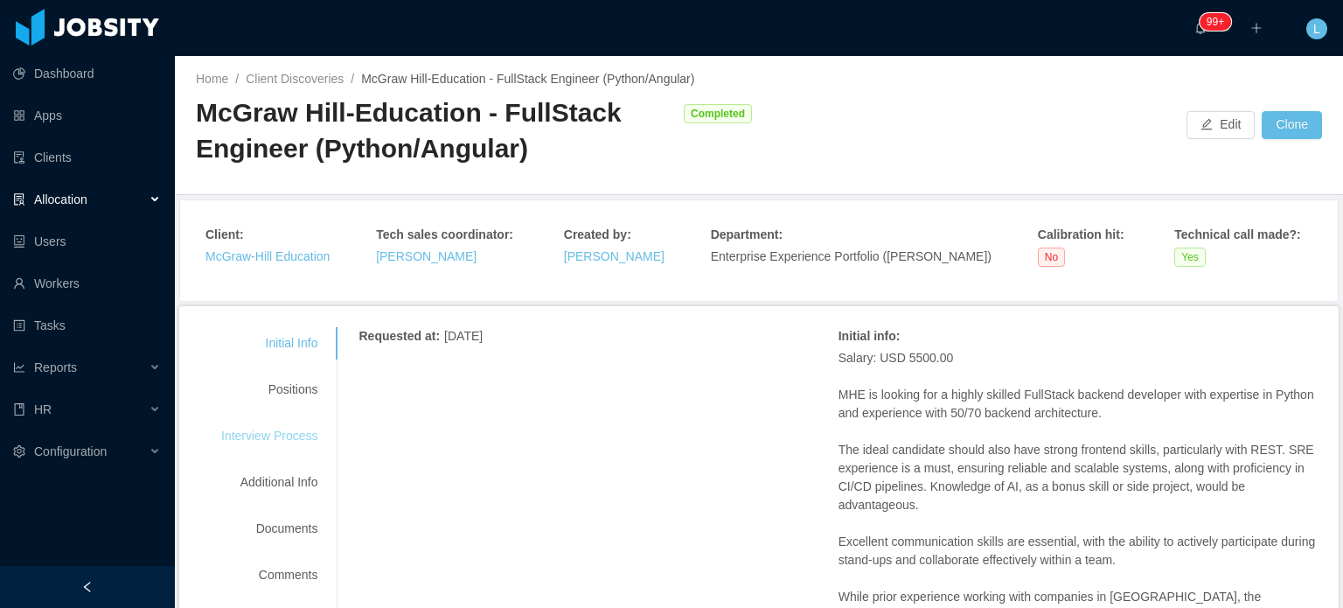
click at [302, 434] on div "Interview Process" at bounding box center [269, 436] width 138 height 32
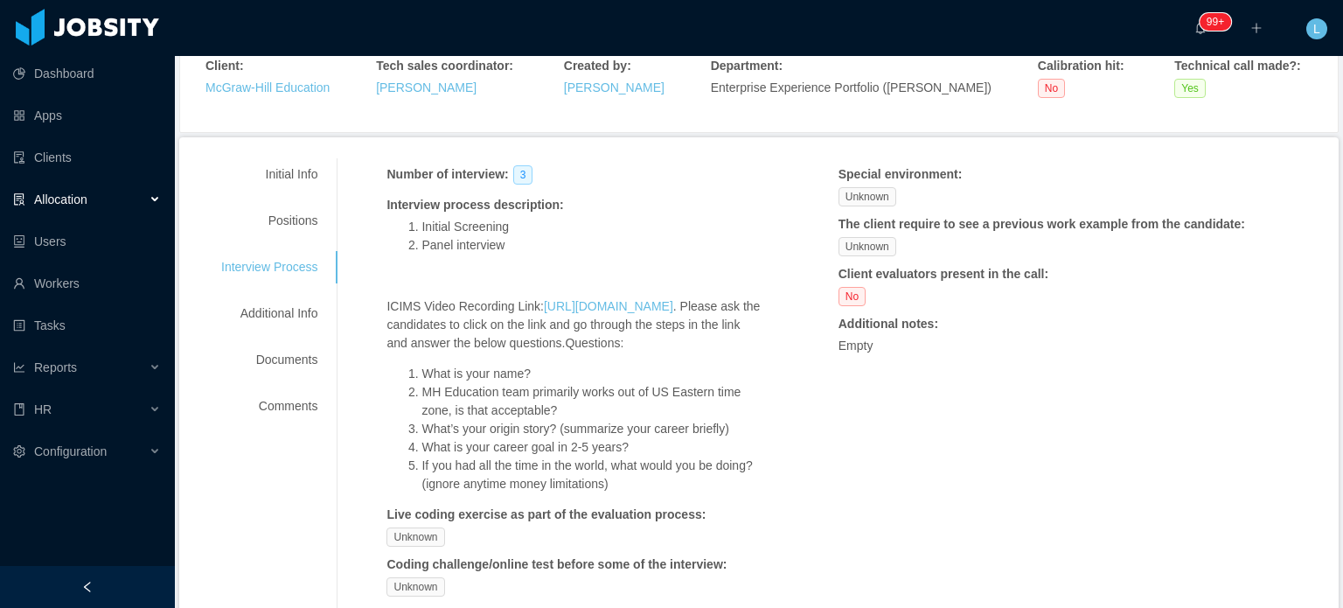
scroll to position [175, 0]
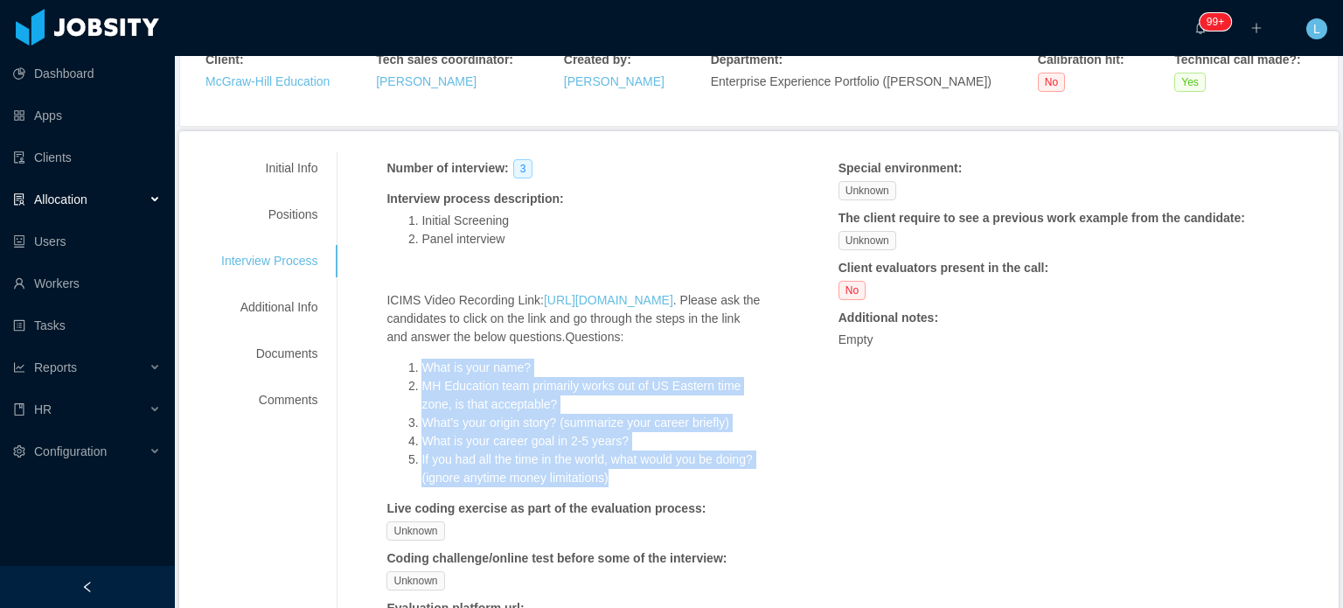
drag, startPoint x: 407, startPoint y: 381, endPoint x: 668, endPoint y: 493, distance: 283.6
click at [668, 487] on ol "What is your name? MH Education team primarily works out of US Eastern time zon…" at bounding box center [574, 422] width 376 height 129
copy ol "What is your name? MH Education team primarily works out of US Eastern time zon…"
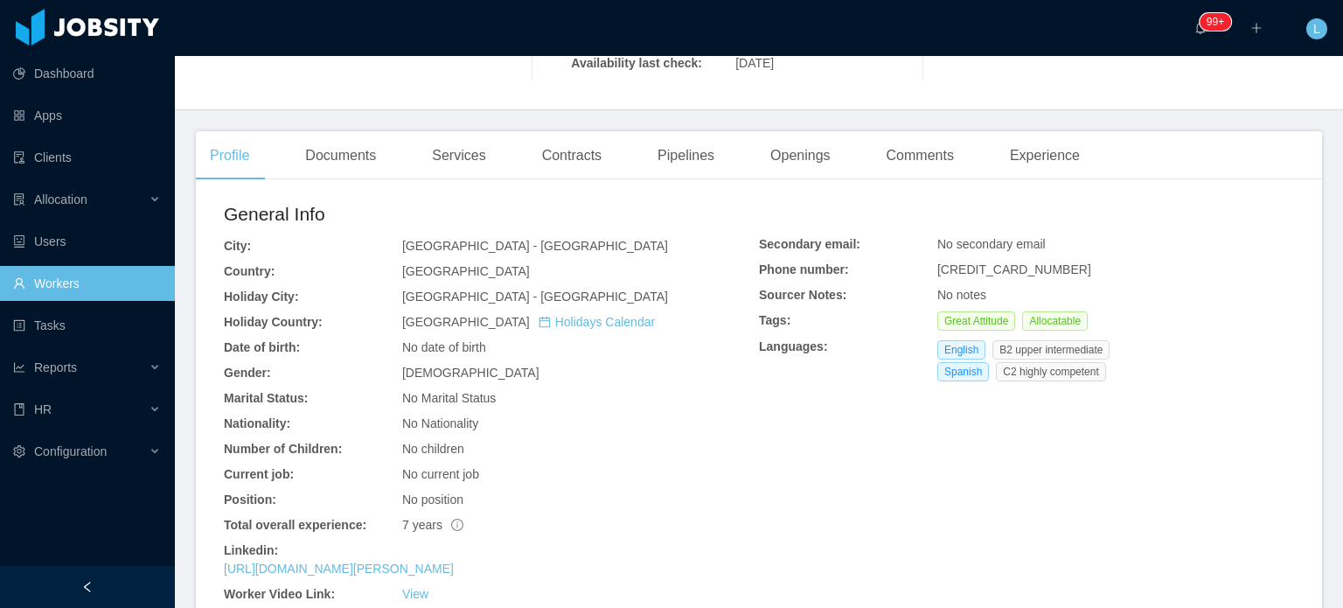
scroll to position [437, 0]
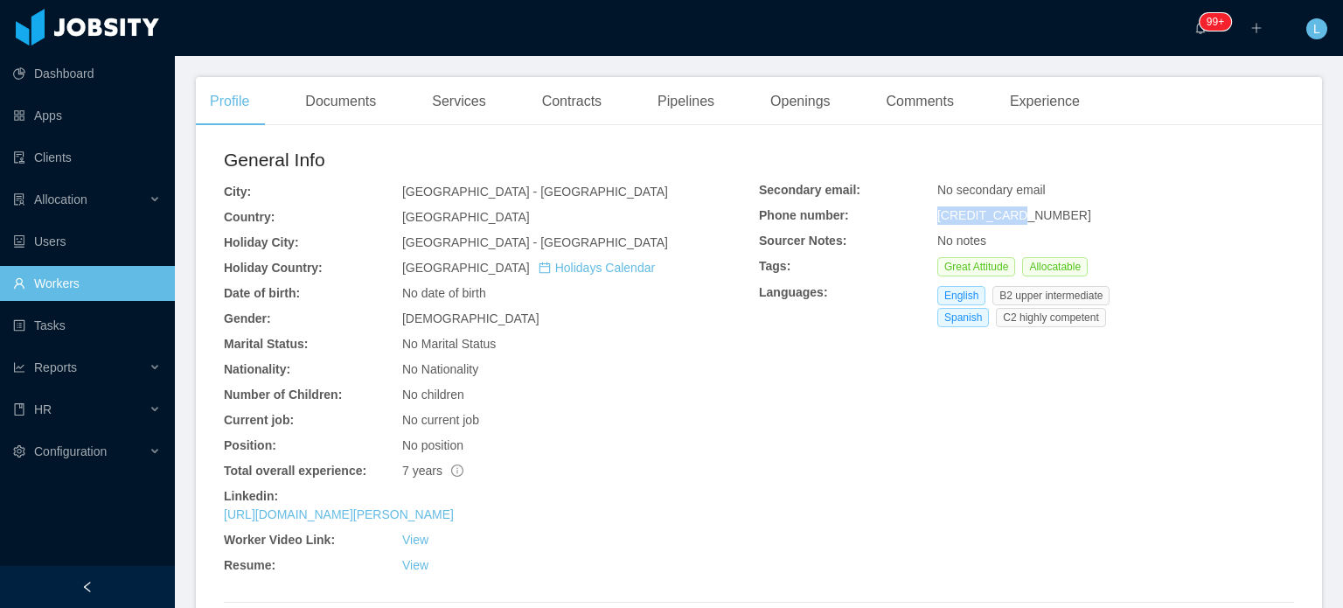
drag, startPoint x: 928, startPoint y: 218, endPoint x: 1022, endPoint y: 219, distance: 93.6
click at [1022, 219] on div "[CREDIT_CARD_NUMBER]" at bounding box center [1115, 215] width 357 height 18
copy span "573013129339"
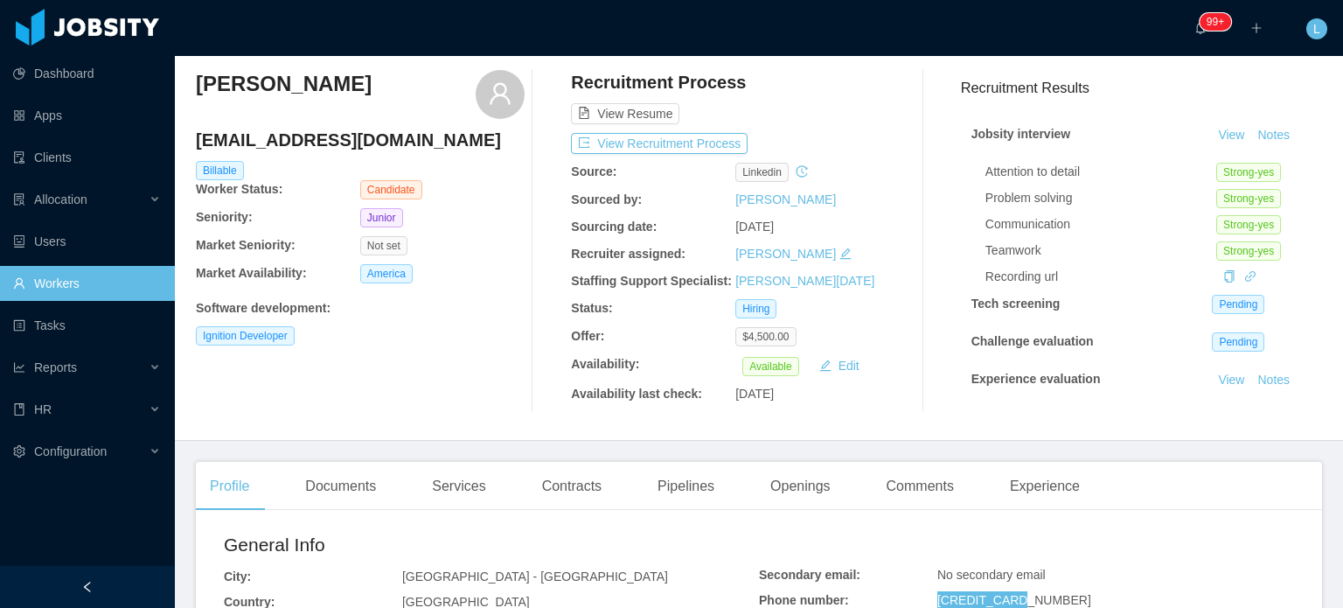
scroll to position [0, 0]
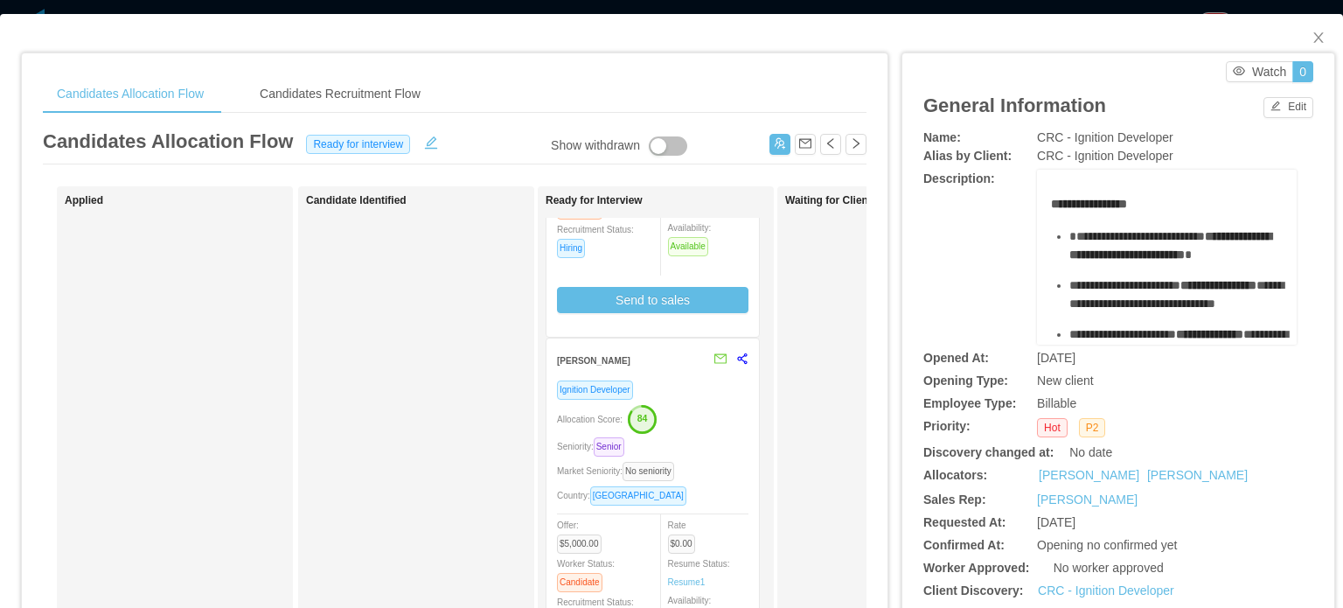
scroll to position [262, 0]
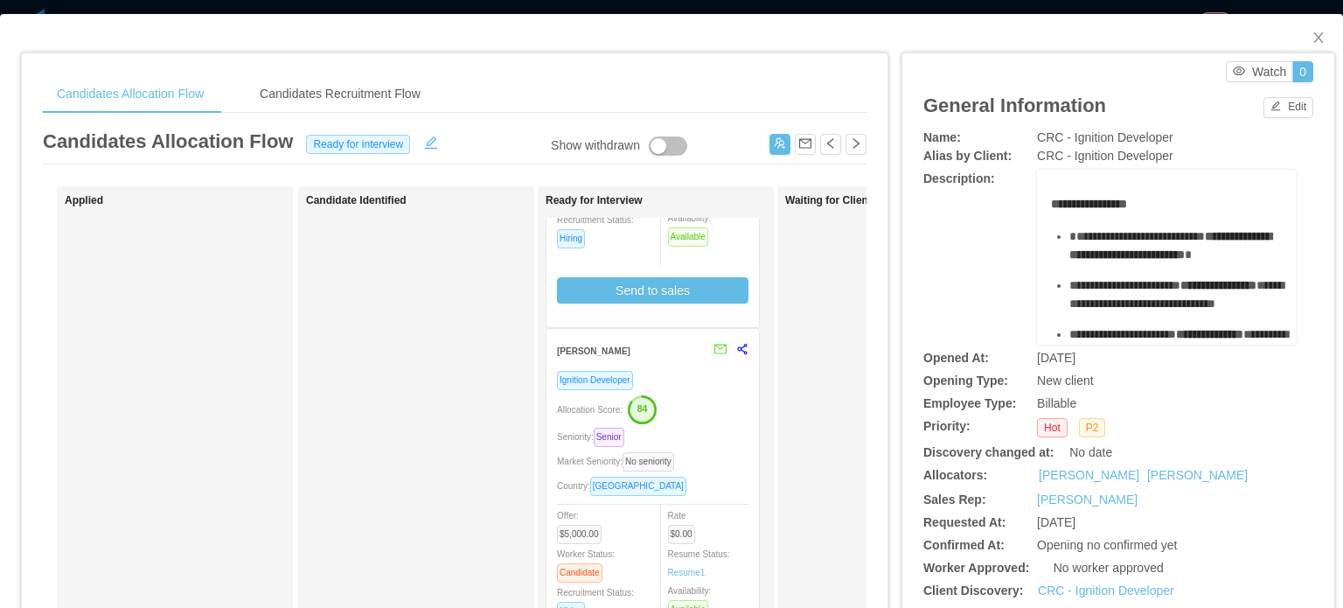
click at [731, 405] on div "Allocation Score: 84" at bounding box center [652, 408] width 191 height 28
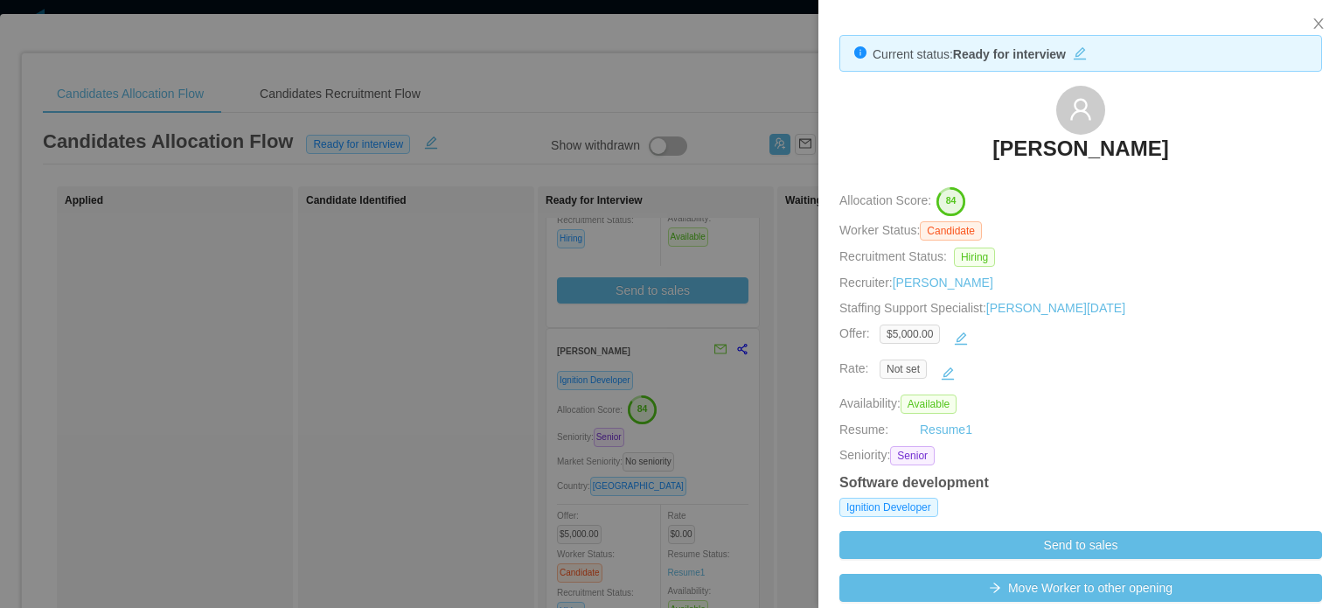
drag, startPoint x: 1130, startPoint y: 163, endPoint x: 928, endPoint y: 16, distance: 249.5
click at [1130, 163] on link "Rosalba Costilla Martínez" at bounding box center [1080, 154] width 176 height 38
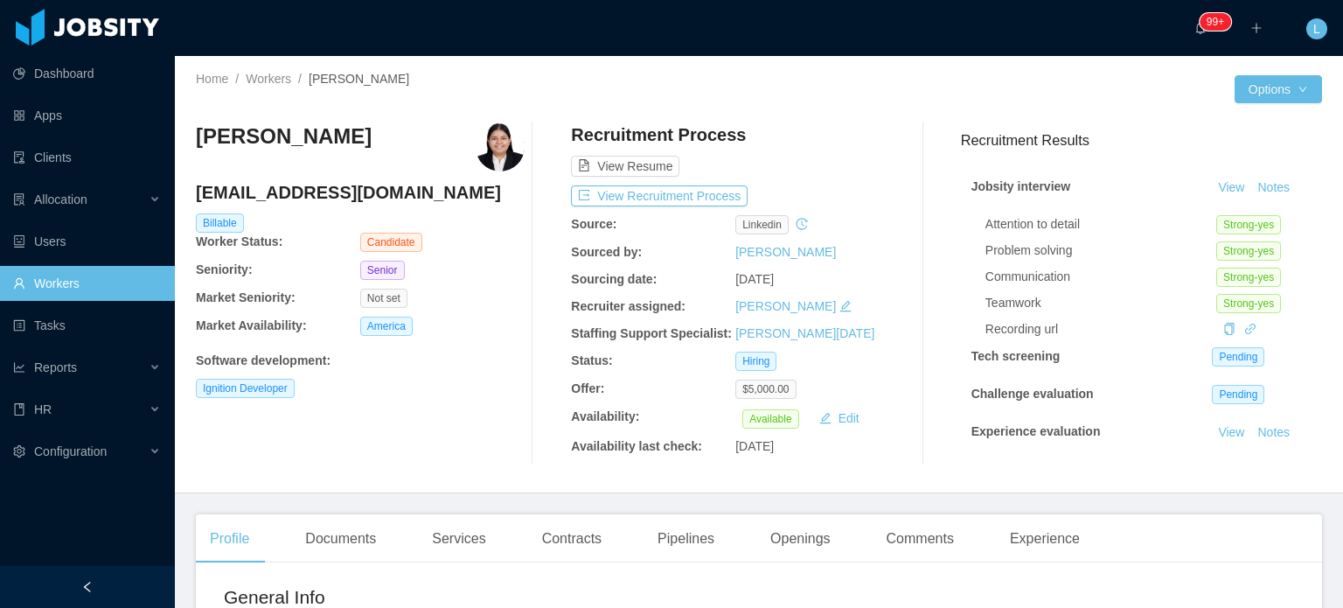
click at [309, 198] on h4 "rslb.pls@hotmail.com" at bounding box center [360, 192] width 329 height 24
copy h4 "rslb.pls@hotmail.com"
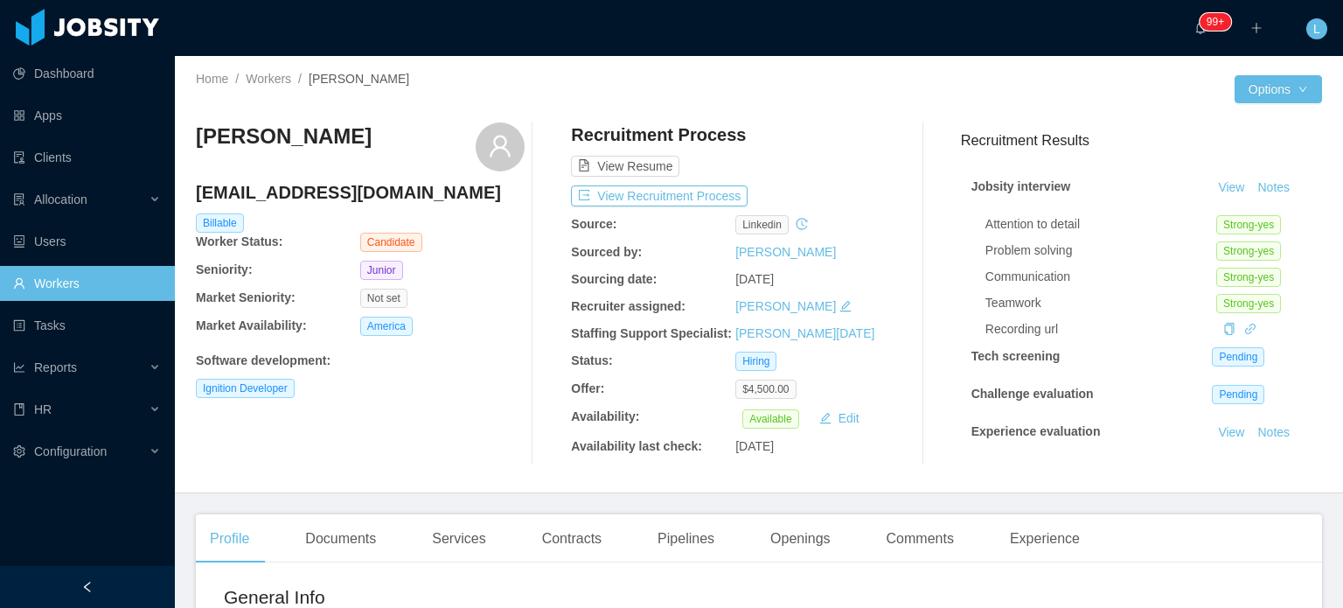
click at [369, 205] on div "[EMAIL_ADDRESS][DOMAIN_NAME]" at bounding box center [360, 196] width 329 height 33
click at [358, 196] on h4 "dshernandezal@gmail.com" at bounding box center [360, 192] width 329 height 24
copy h4 "dshernandezal@gmail.com"
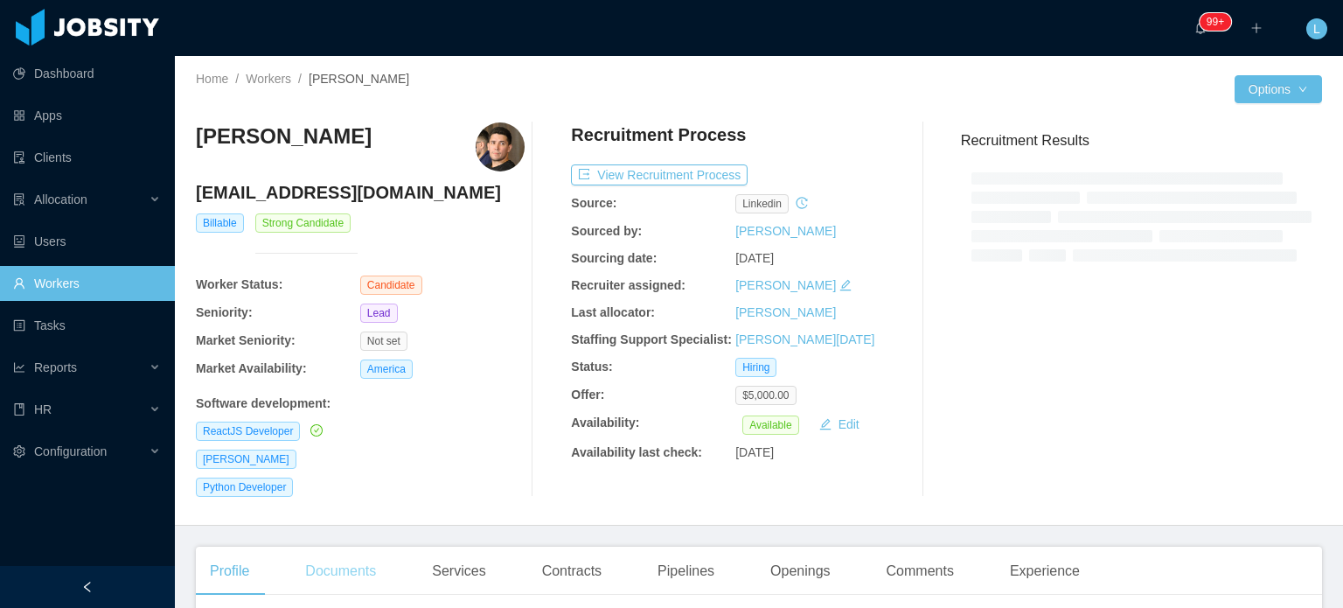
click at [368, 572] on div "Documents" at bounding box center [340, 570] width 99 height 49
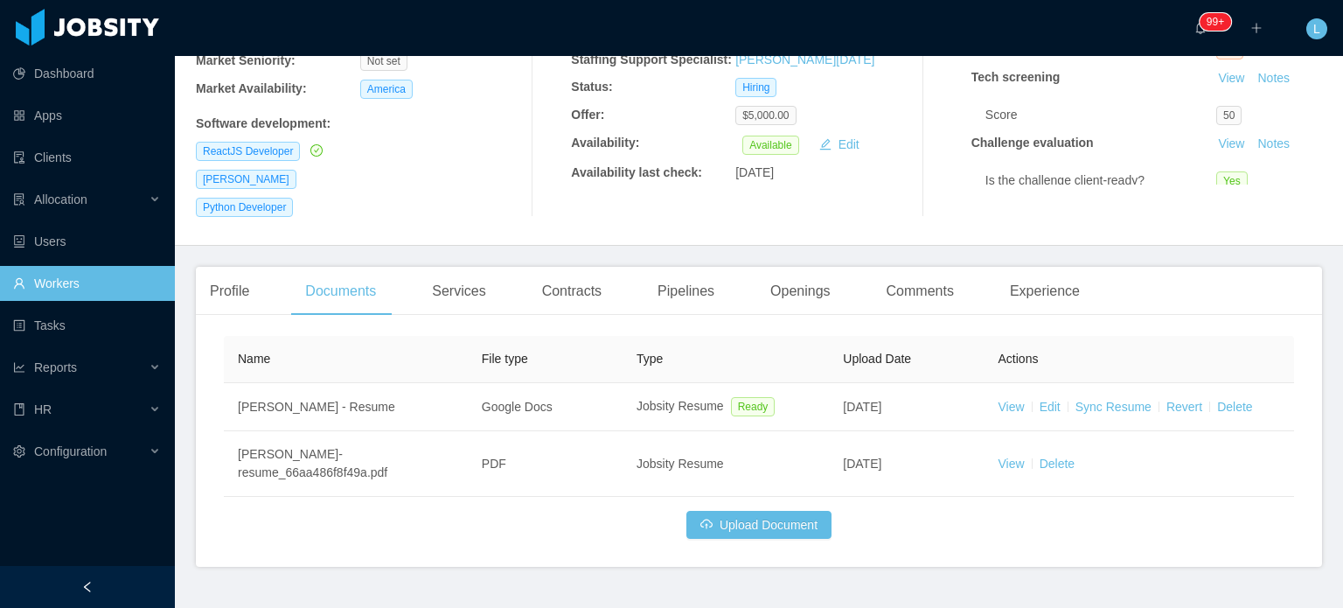
scroll to position [322, 0]
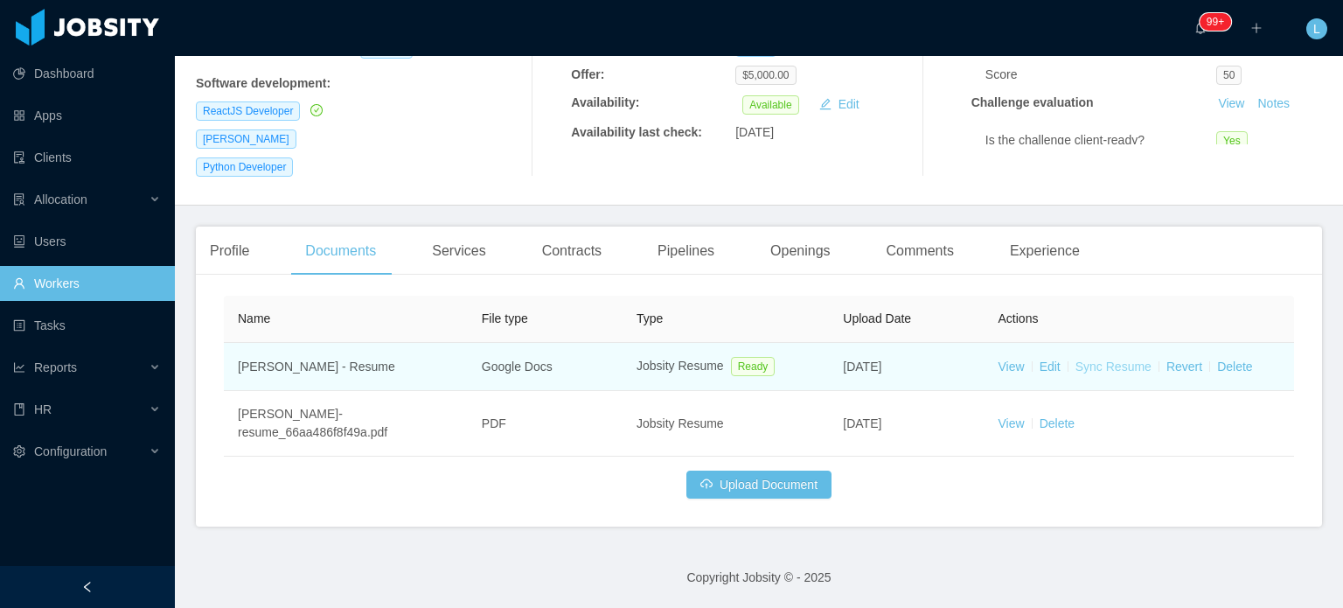
click at [1103, 370] on link "Sync Resume" at bounding box center [1113, 366] width 76 height 14
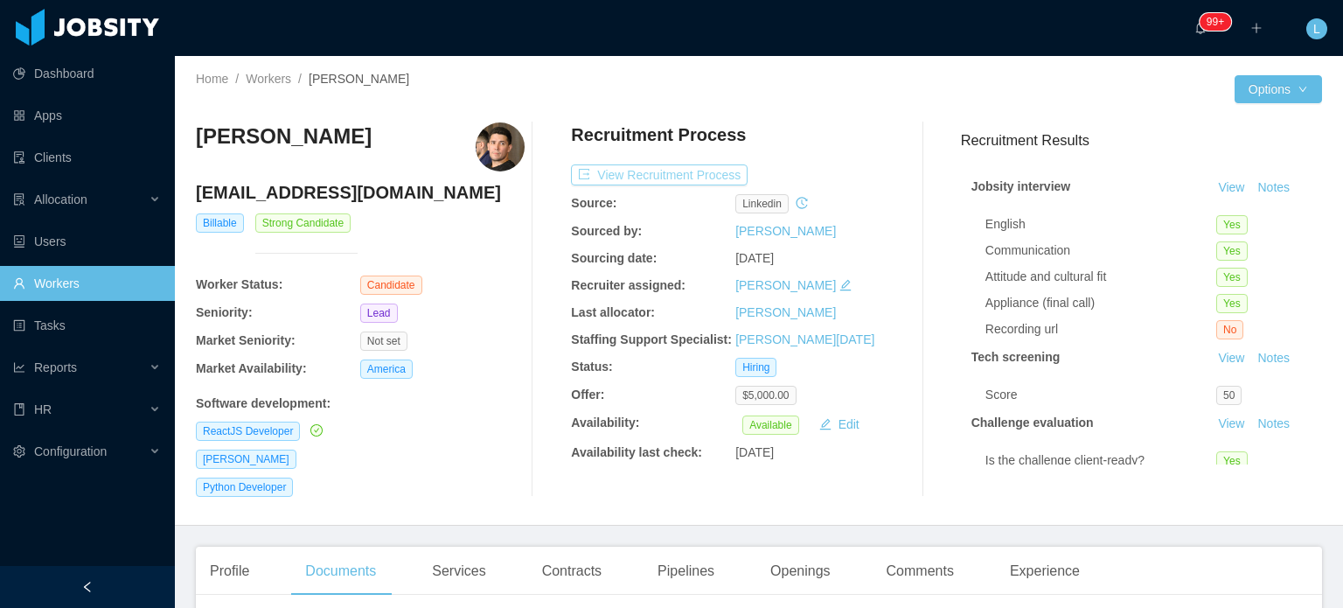
click at [706, 177] on button "View Recruitment Process" at bounding box center [659, 174] width 177 height 21
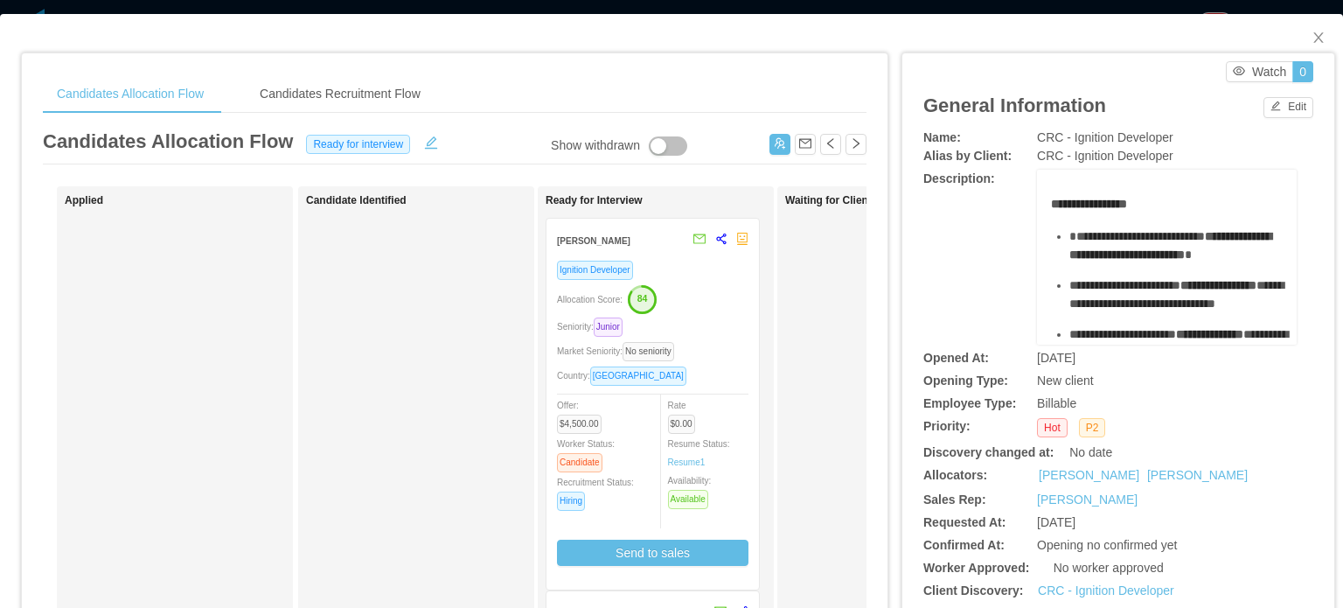
click at [704, 348] on div "Market Seniority: No seniority" at bounding box center [652, 351] width 191 height 20
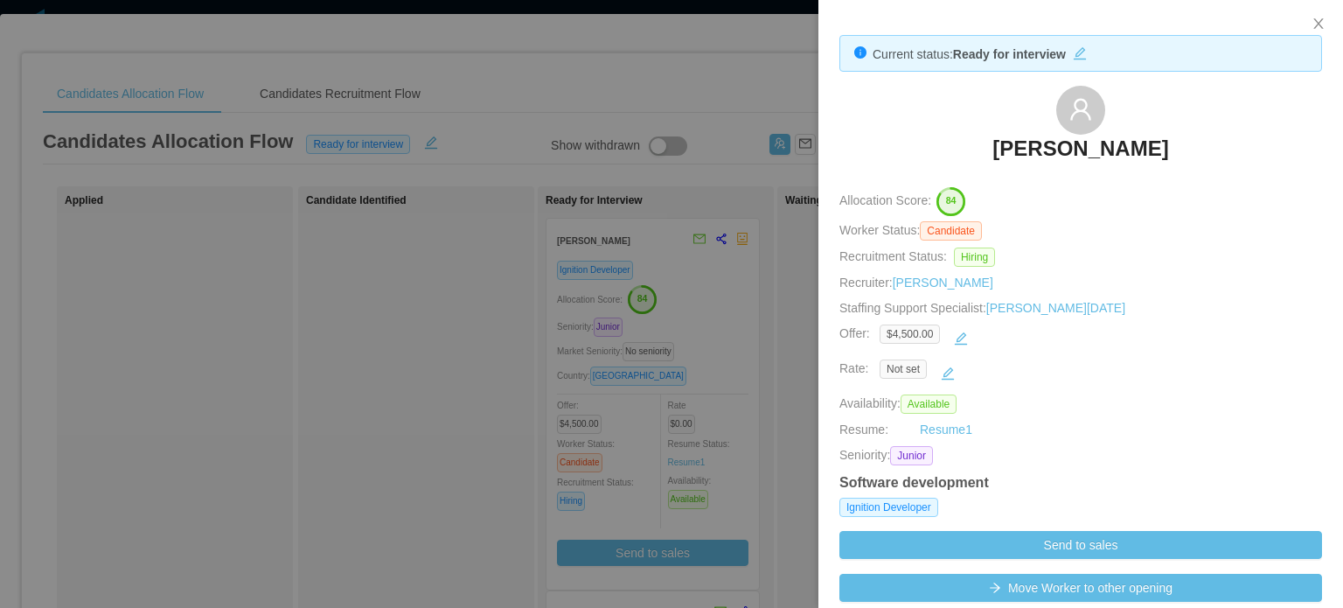
click at [748, 372] on div at bounding box center [671, 304] width 1343 height 608
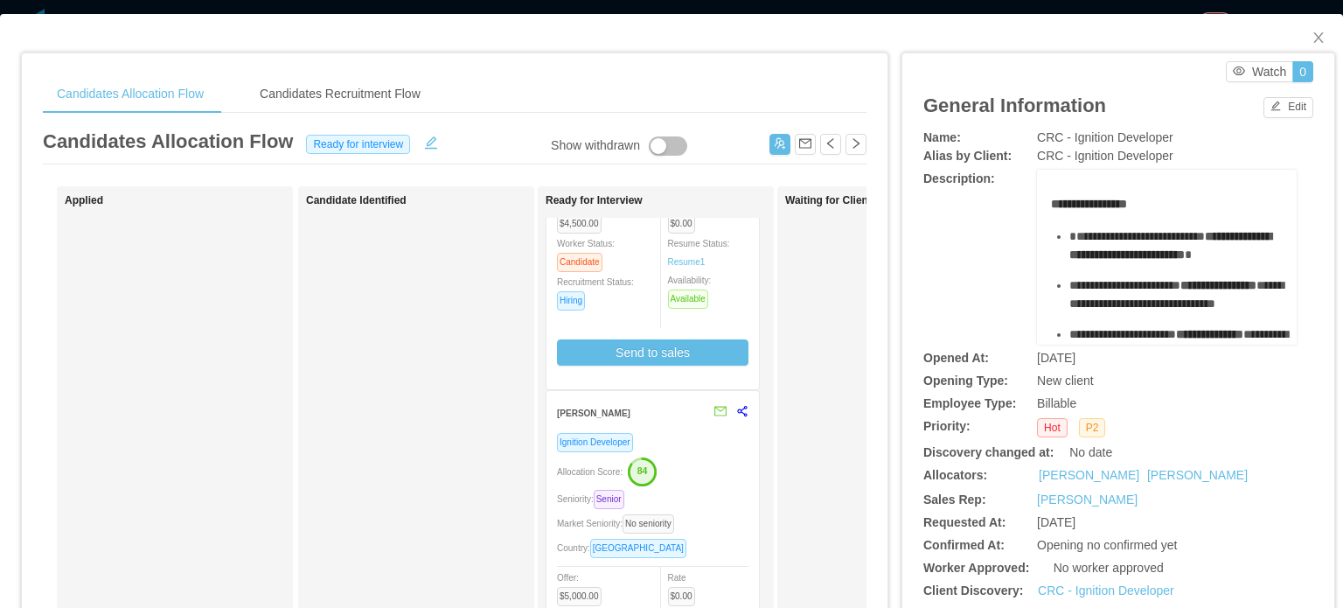
scroll to position [262, 0]
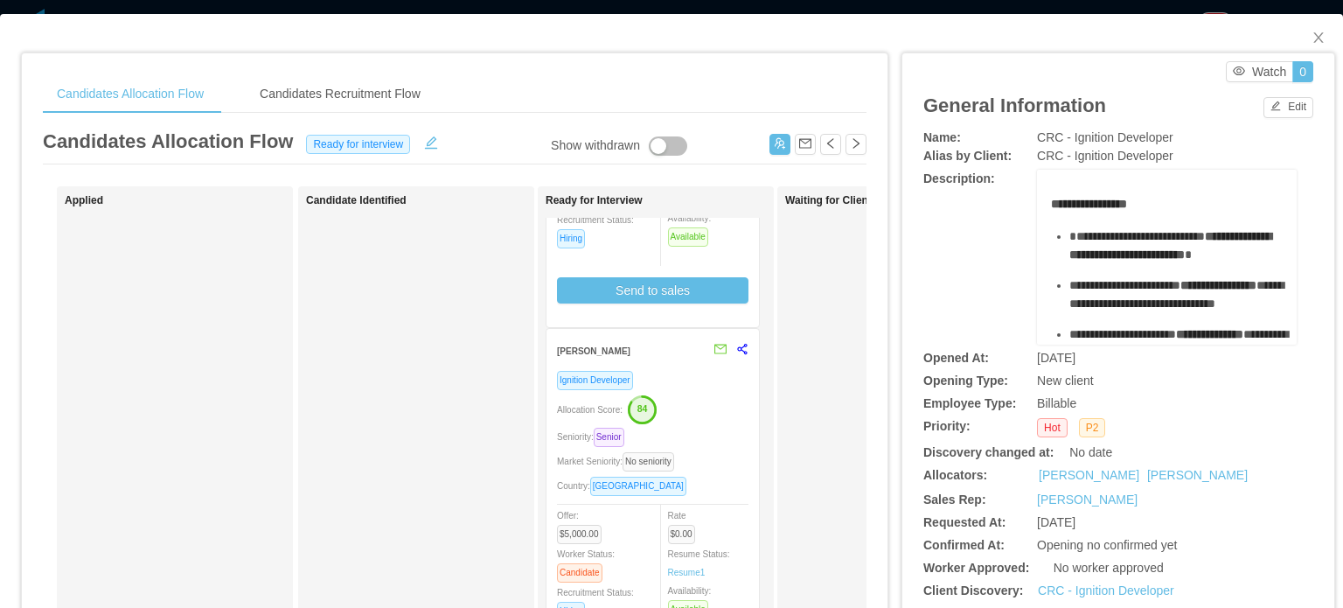
click at [713, 427] on div "Seniority: Senior" at bounding box center [652, 437] width 191 height 20
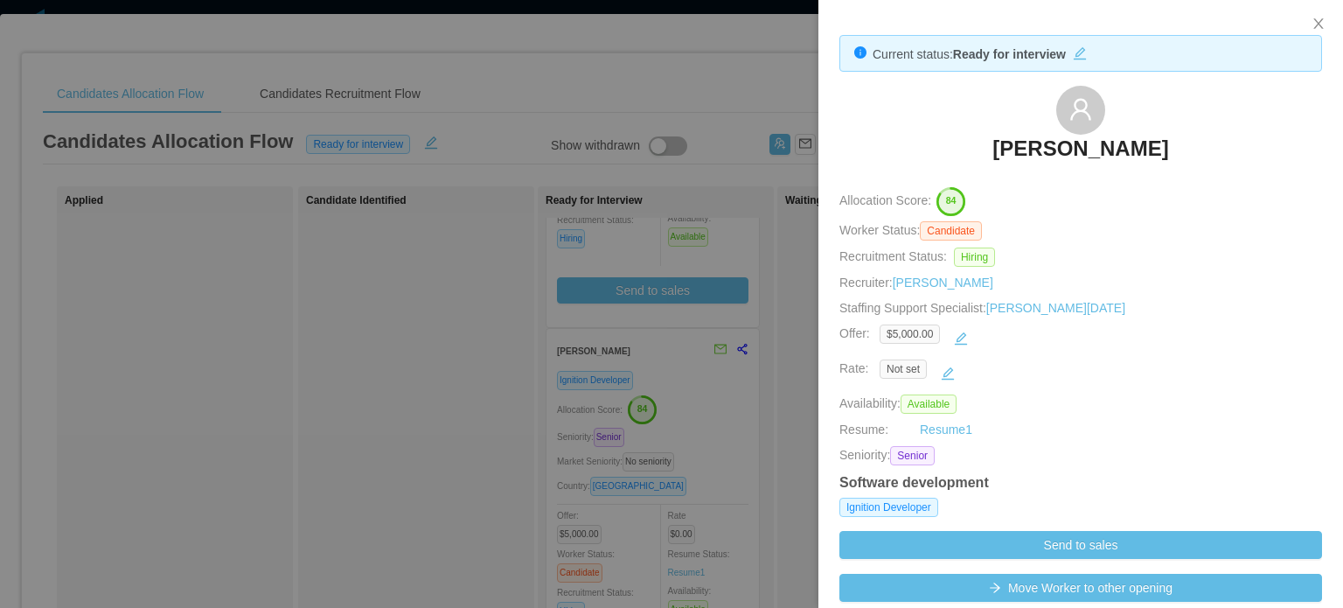
click at [1056, 156] on h3 "Rosalba Costilla Martínez" at bounding box center [1080, 149] width 176 height 28
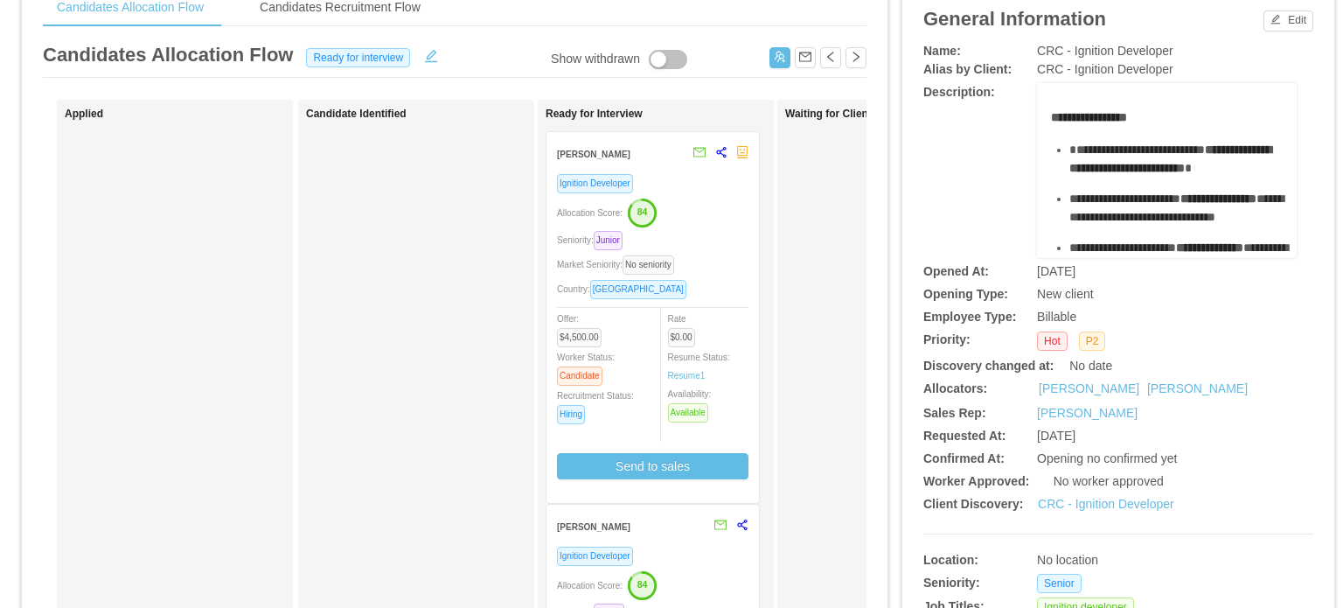
scroll to position [87, 0]
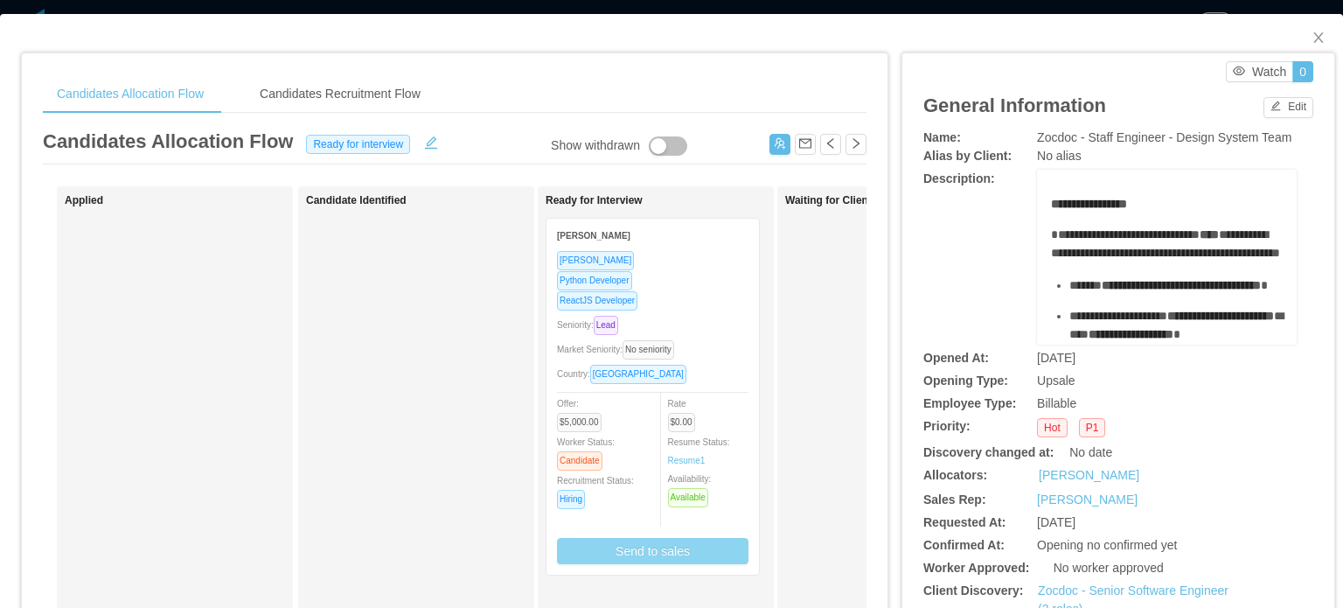
click at [602, 554] on button "Send to sales" at bounding box center [652, 551] width 191 height 26
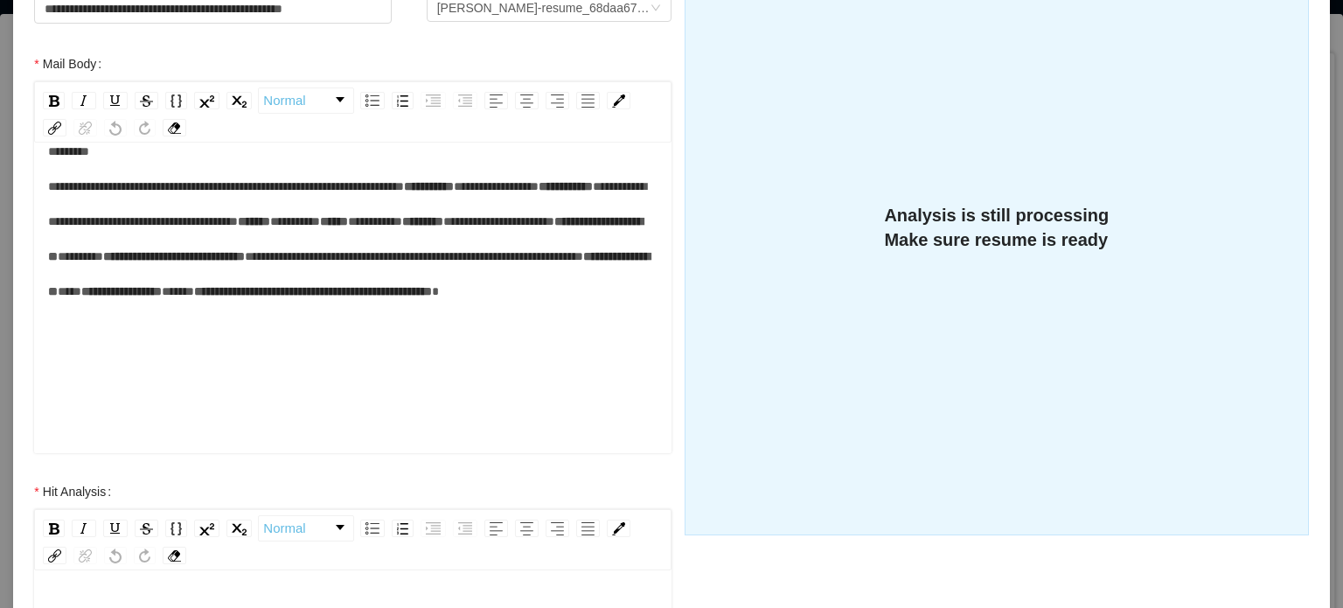
scroll to position [173, 0]
click at [348, 215] on span "*********" at bounding box center [375, 221] width 54 height 12
drag, startPoint x: 149, startPoint y: 330, endPoint x: 164, endPoint y: 335, distance: 16.3
click at [81, 297] on span "**" at bounding box center [70, 291] width 24 height 12
drag, startPoint x: 161, startPoint y: 365, endPoint x: 192, endPoint y: 370, distance: 31.9
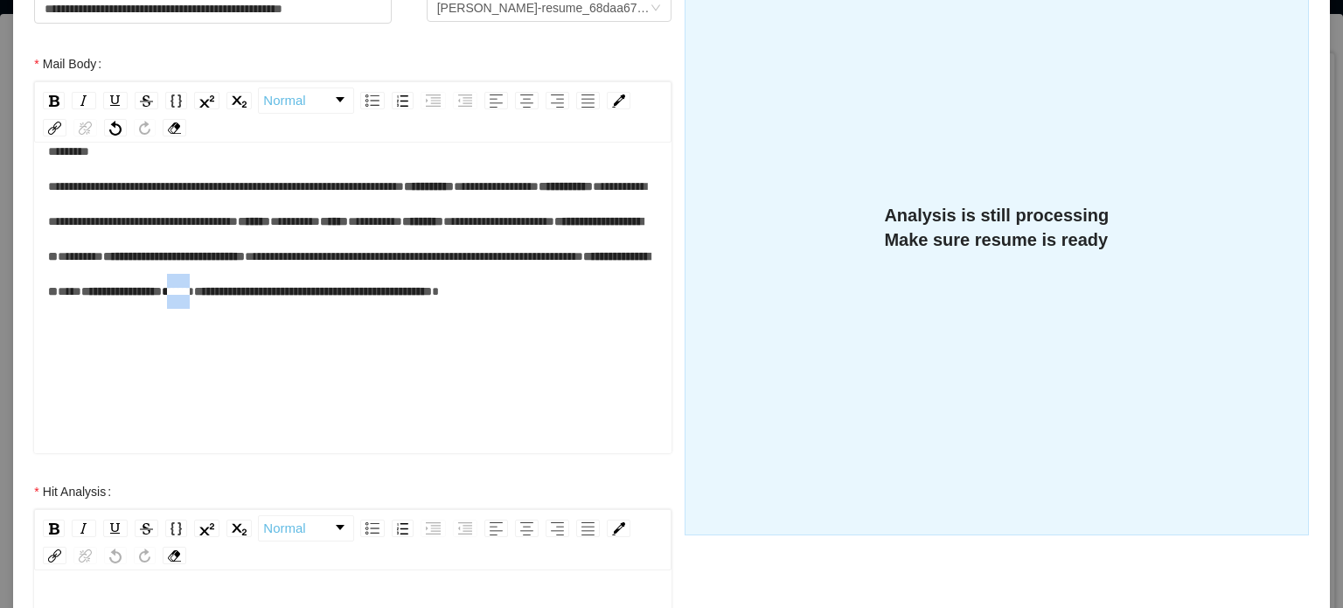
click at [195, 344] on div "**********" at bounding box center [353, 239] width 610 height 210
click at [413, 344] on div "**********" at bounding box center [353, 239] width 610 height 210
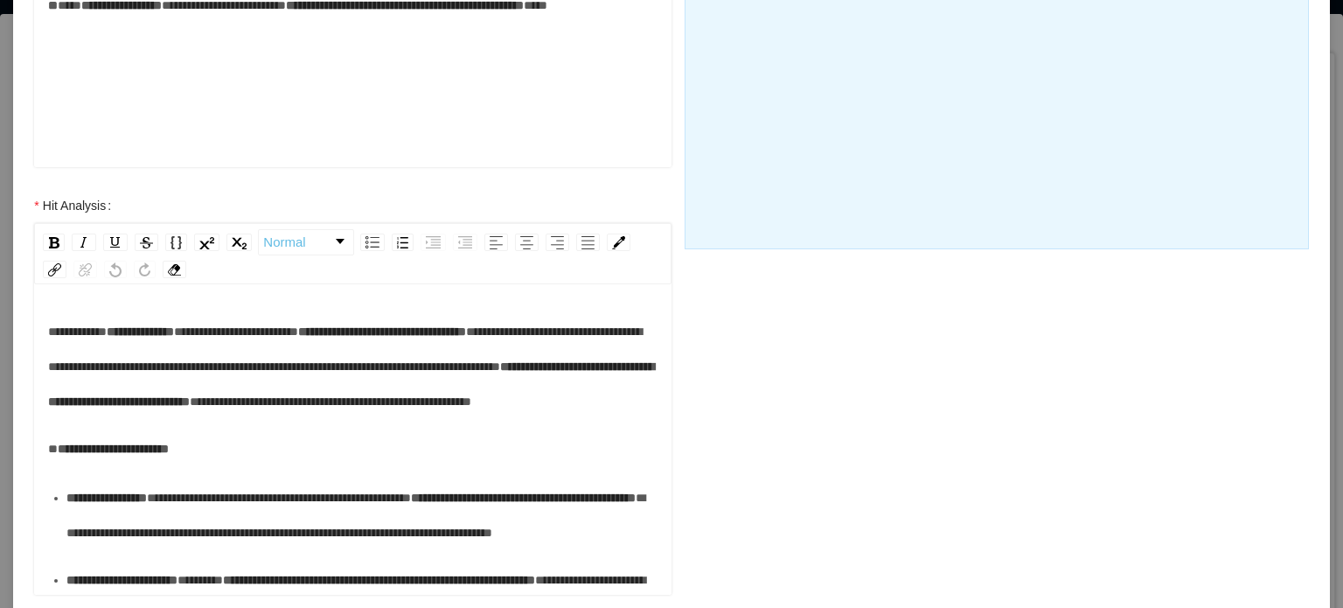
scroll to position [612, 0]
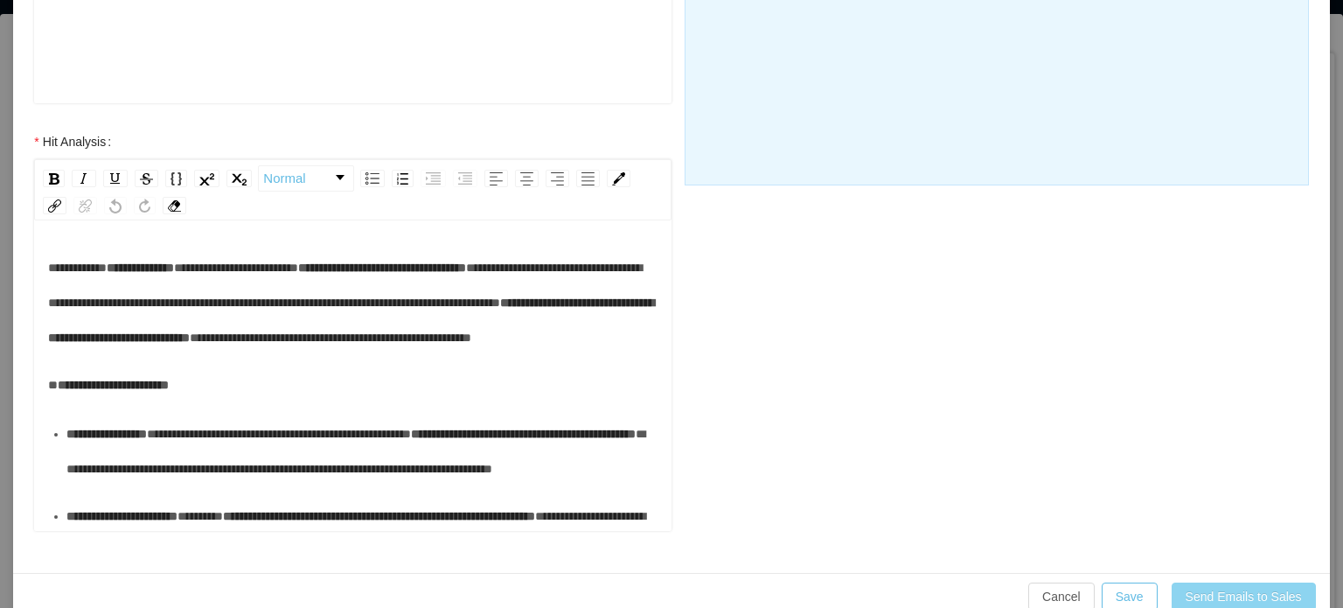
click at [1212, 591] on button "Send Emails to Sales" at bounding box center [1244, 596] width 144 height 28
